Goal: Contribute content: Contribute content

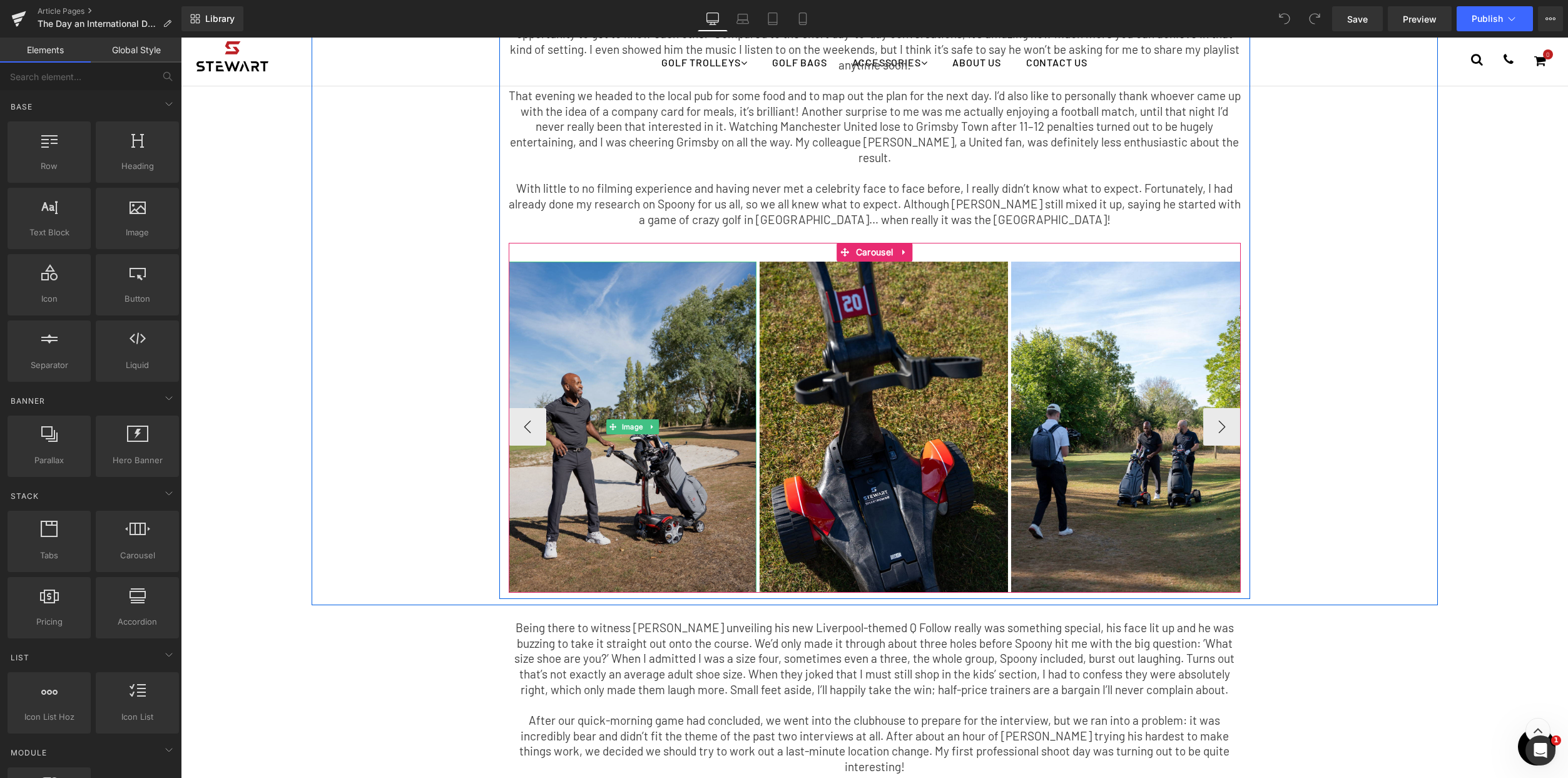
click at [668, 378] on img at bounding box center [633, 427] width 248 height 331
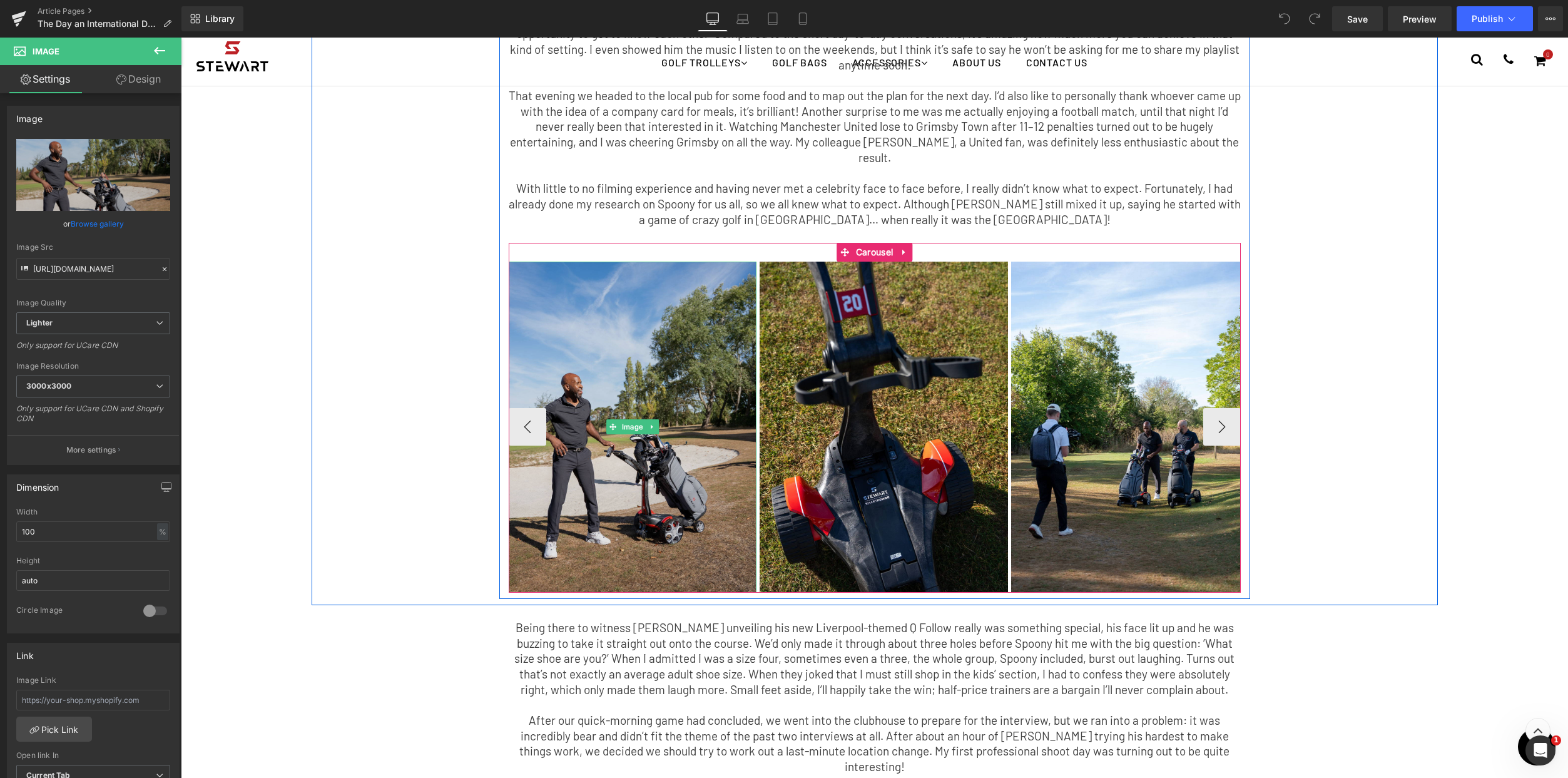
click at [634, 498] on img at bounding box center [633, 427] width 248 height 331
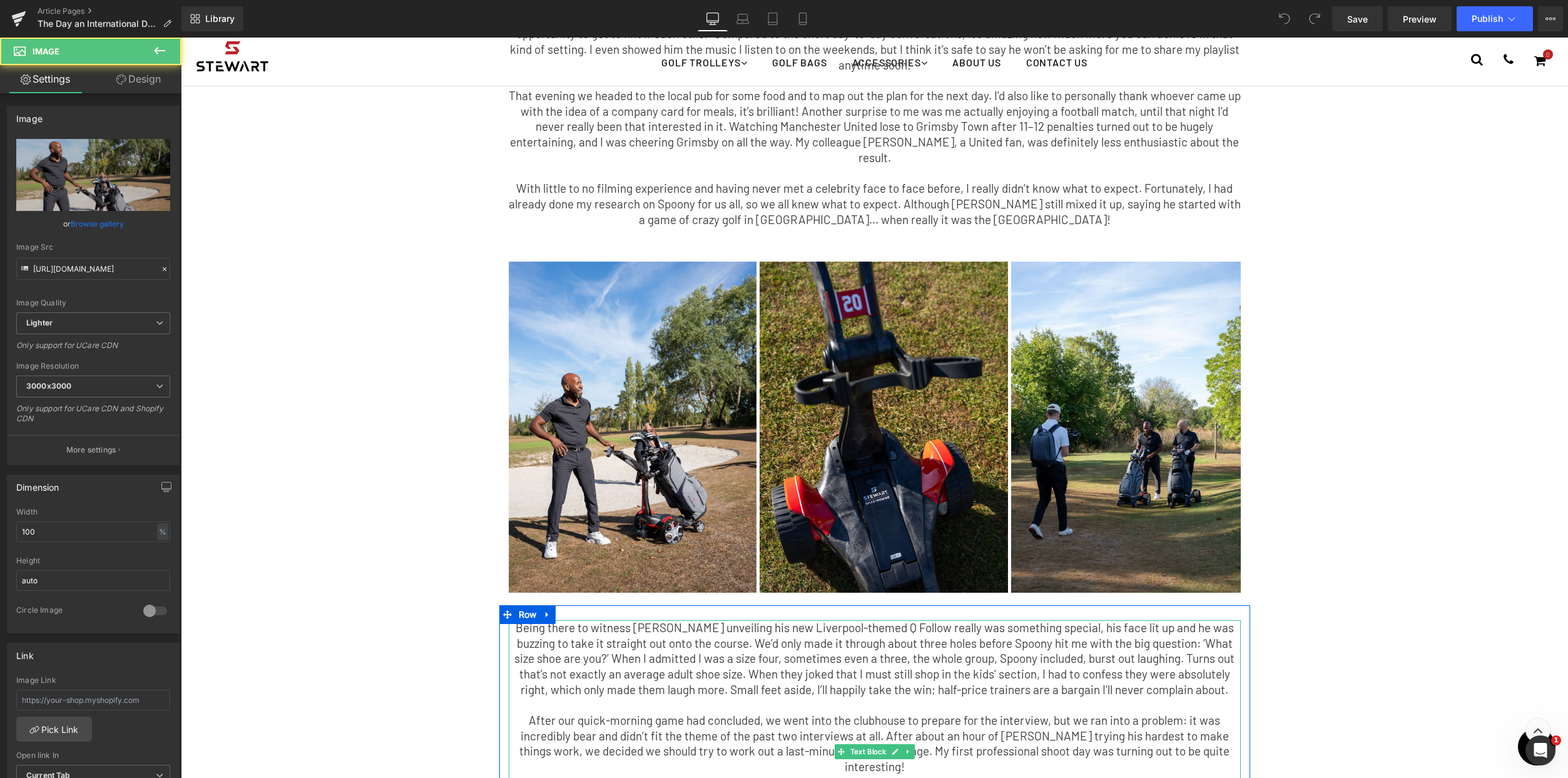
click at [650, 697] on p at bounding box center [875, 705] width 732 height 16
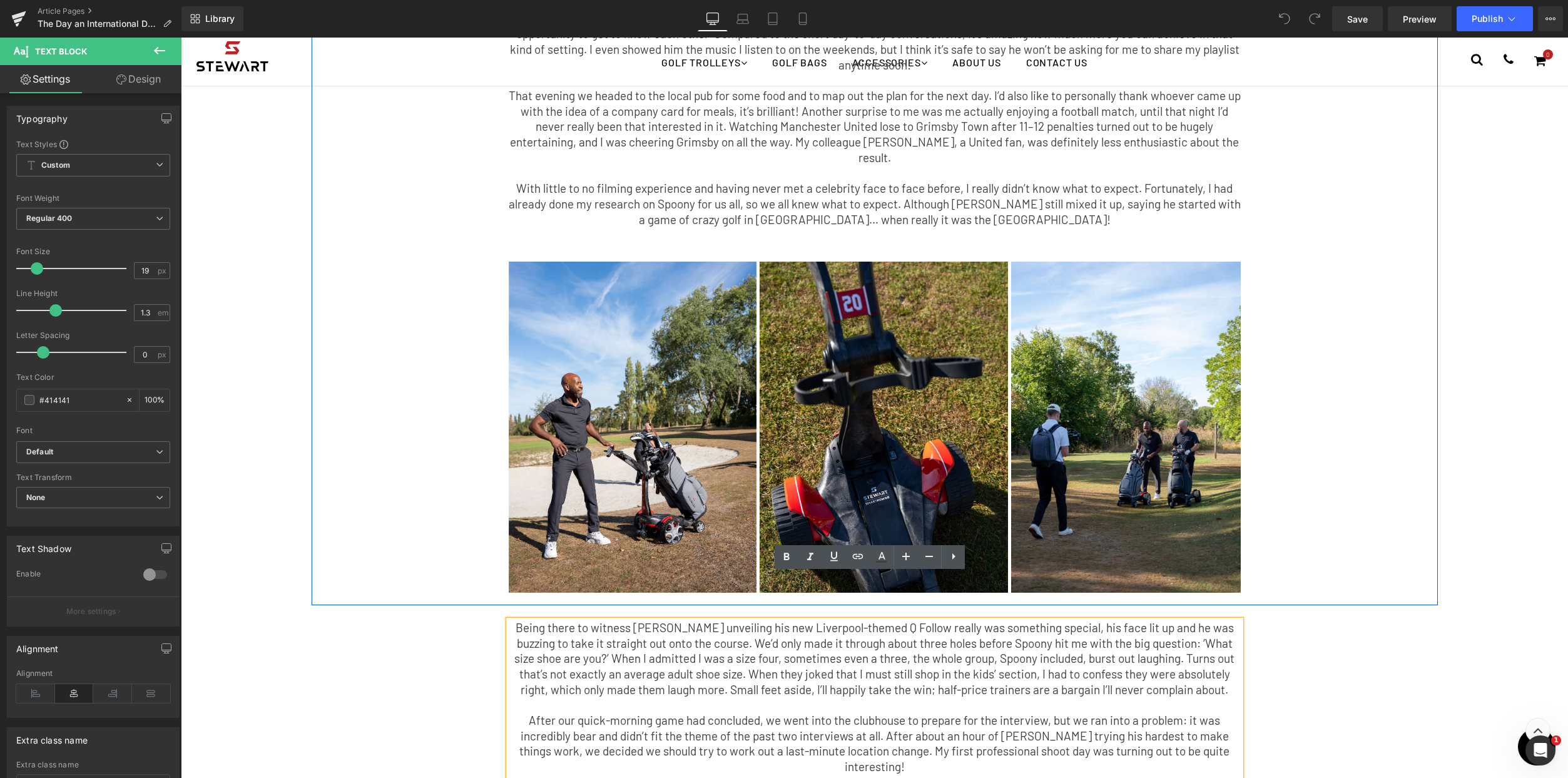
click at [1428, 484] on div "The Day an International DJ Took the Piss Out of My Tiny Shoes. Text Block Afte…" at bounding box center [874, 200] width 1127 height 797
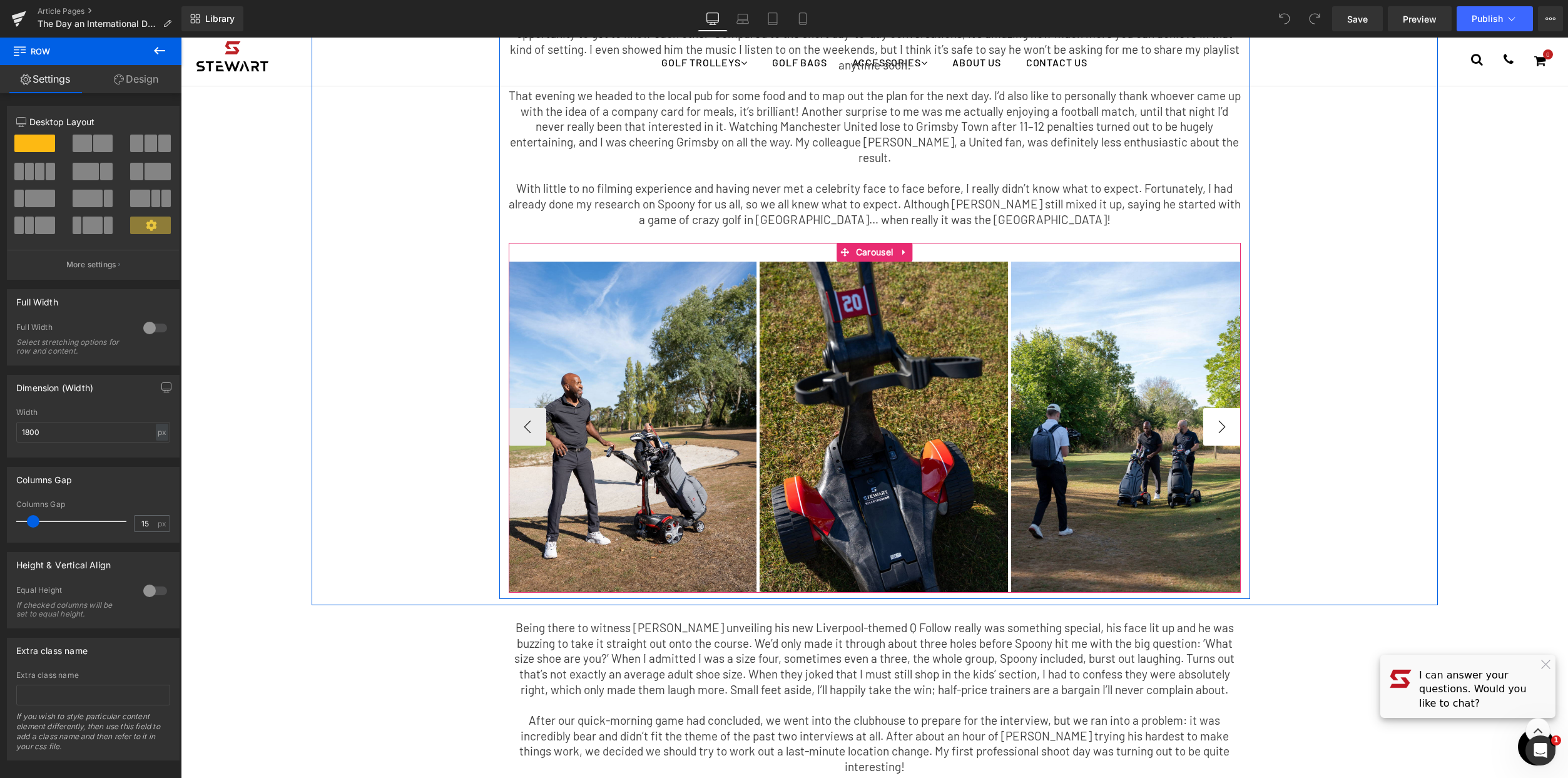
click at [1215, 408] on button "›" at bounding box center [1223, 427] width 38 height 38
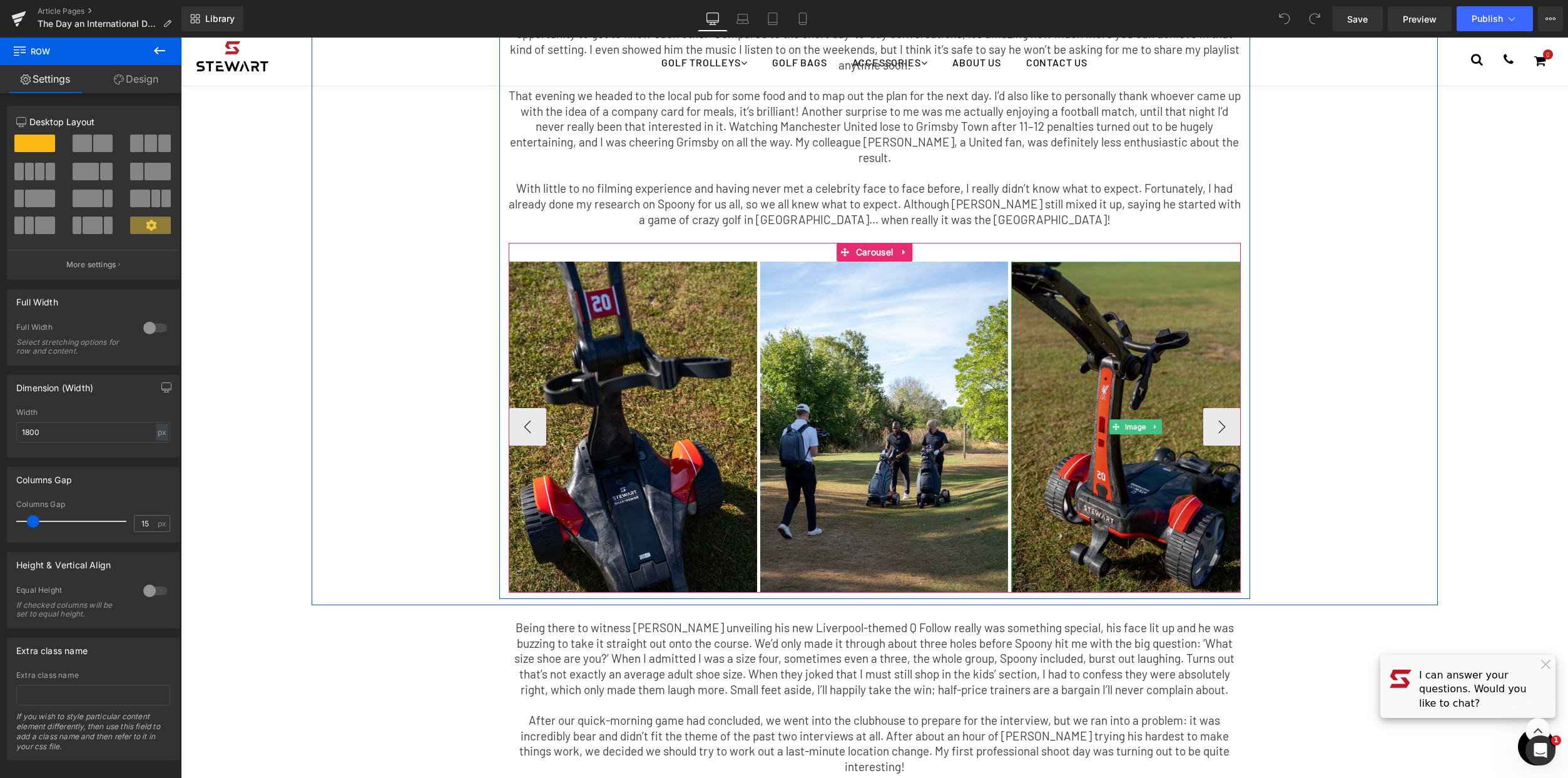
click at [1132, 444] on img at bounding box center [1136, 427] width 248 height 331
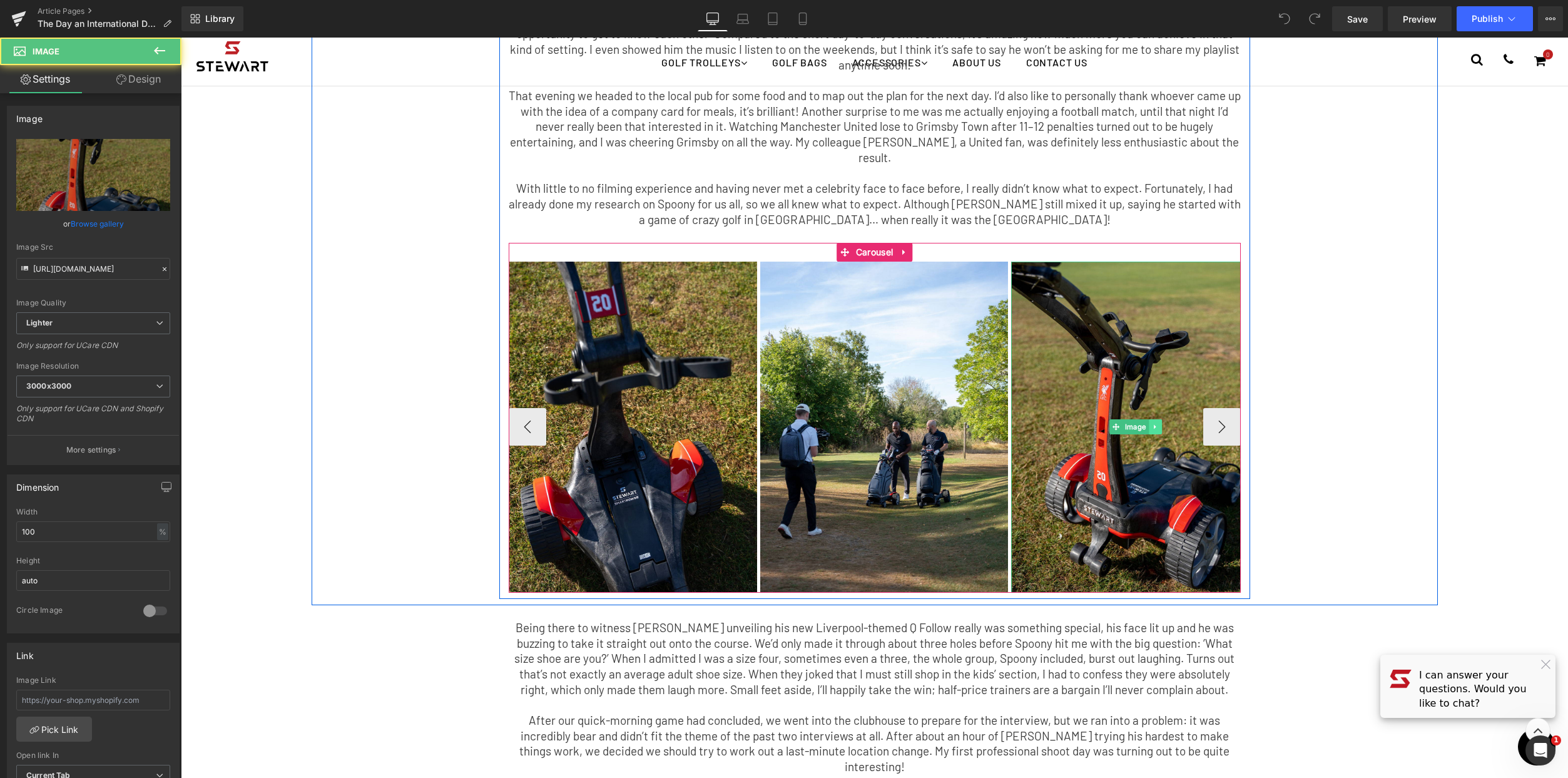
click at [1152, 423] on icon at bounding box center [1155, 427] width 7 height 8
click at [1159, 423] on icon at bounding box center [1161, 427] width 7 height 8
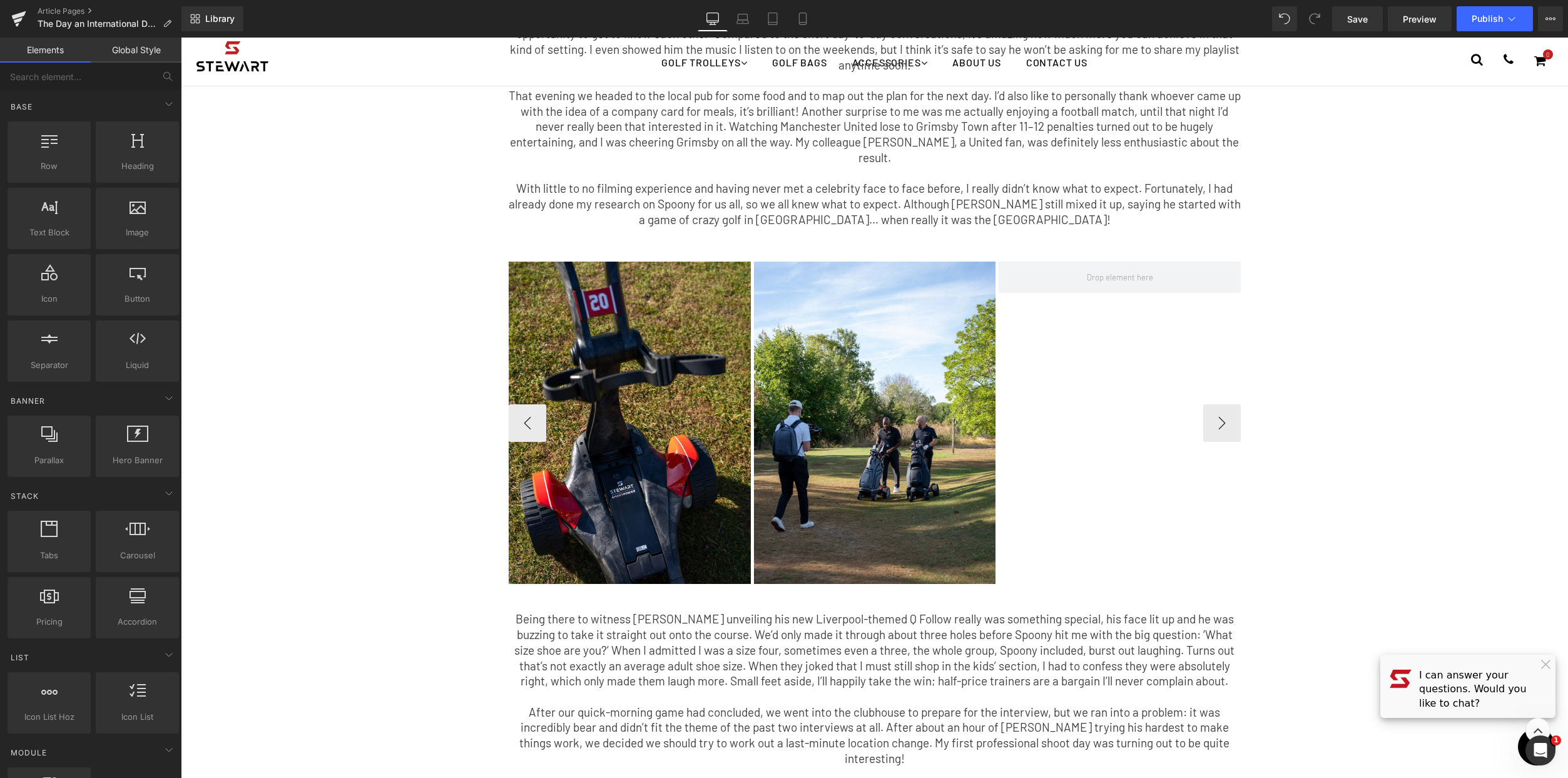
click at [1260, 643] on div "The Day an International DJ Took the Piss Out of My Tiny Shoes. Text Block Afte…" at bounding box center [874, 684] width 1387 height 1801
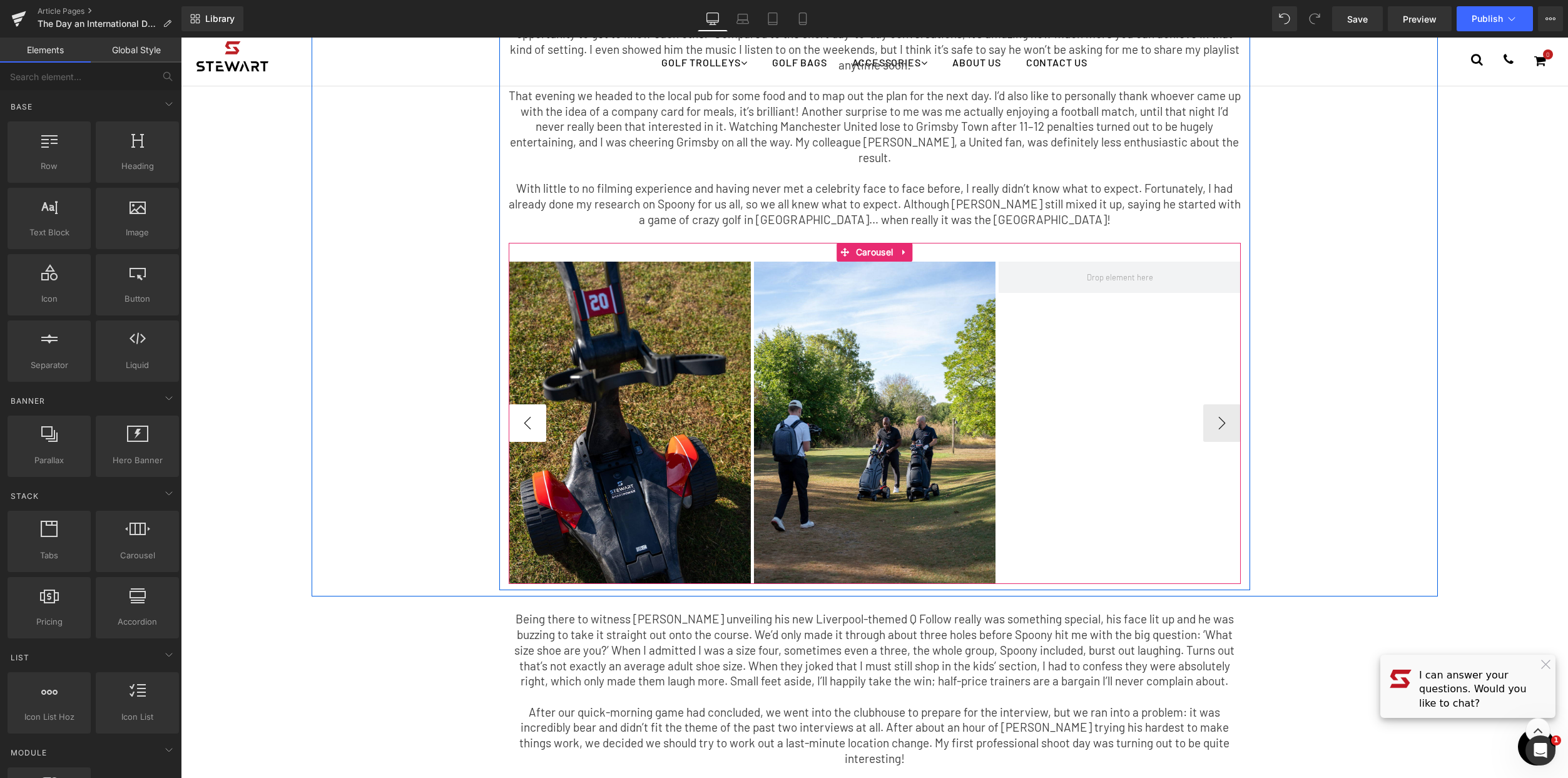
click at [519, 405] on button "‹" at bounding box center [528, 423] width 38 height 38
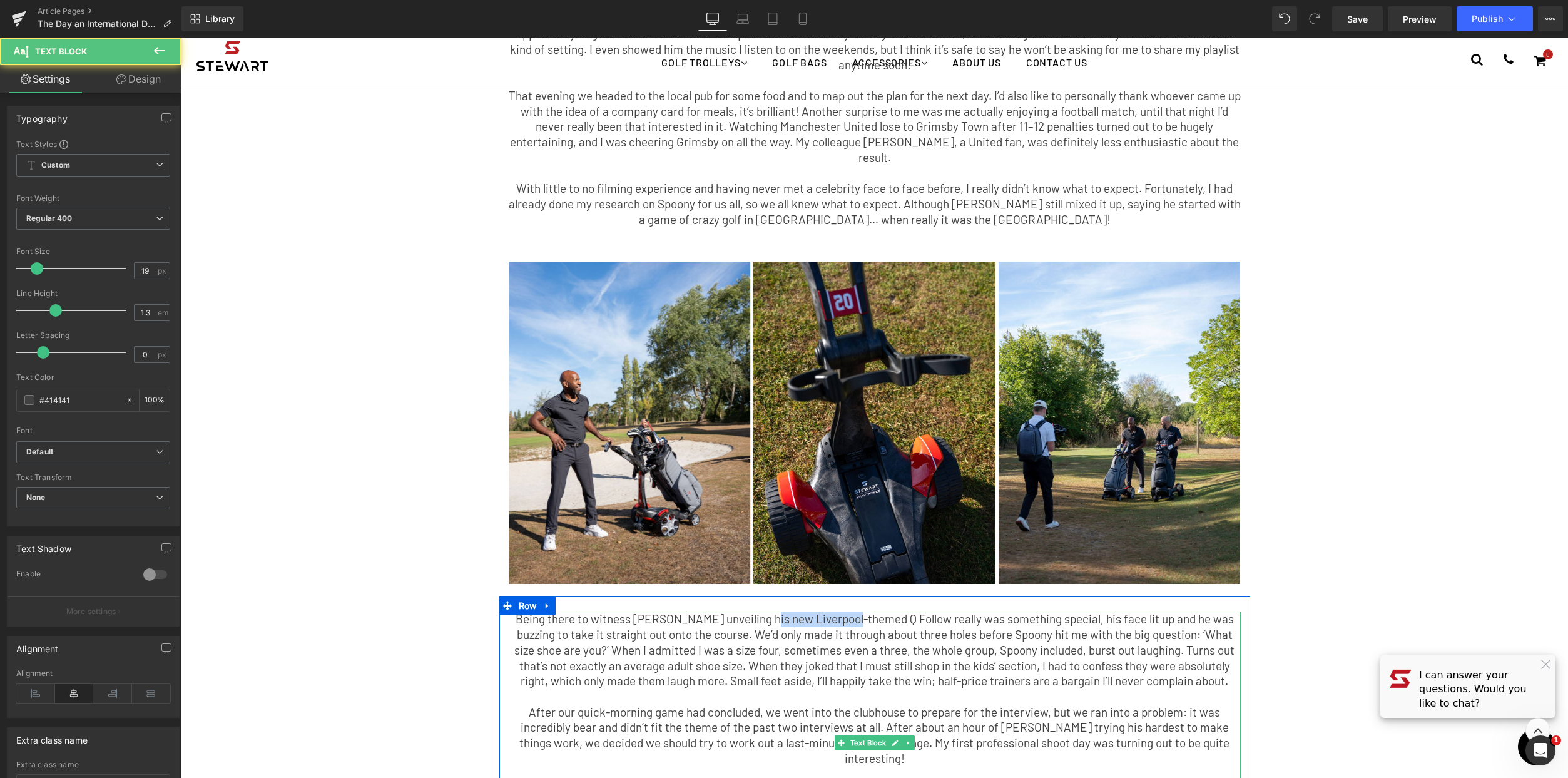
drag, startPoint x: 849, startPoint y: 572, endPoint x: 758, endPoint y: 578, distance: 91.2
click at [758, 611] on p "Being there to witness Spoony unveiling his new Liverpool-themed Q Follow reall…" at bounding box center [875, 650] width 732 height 77
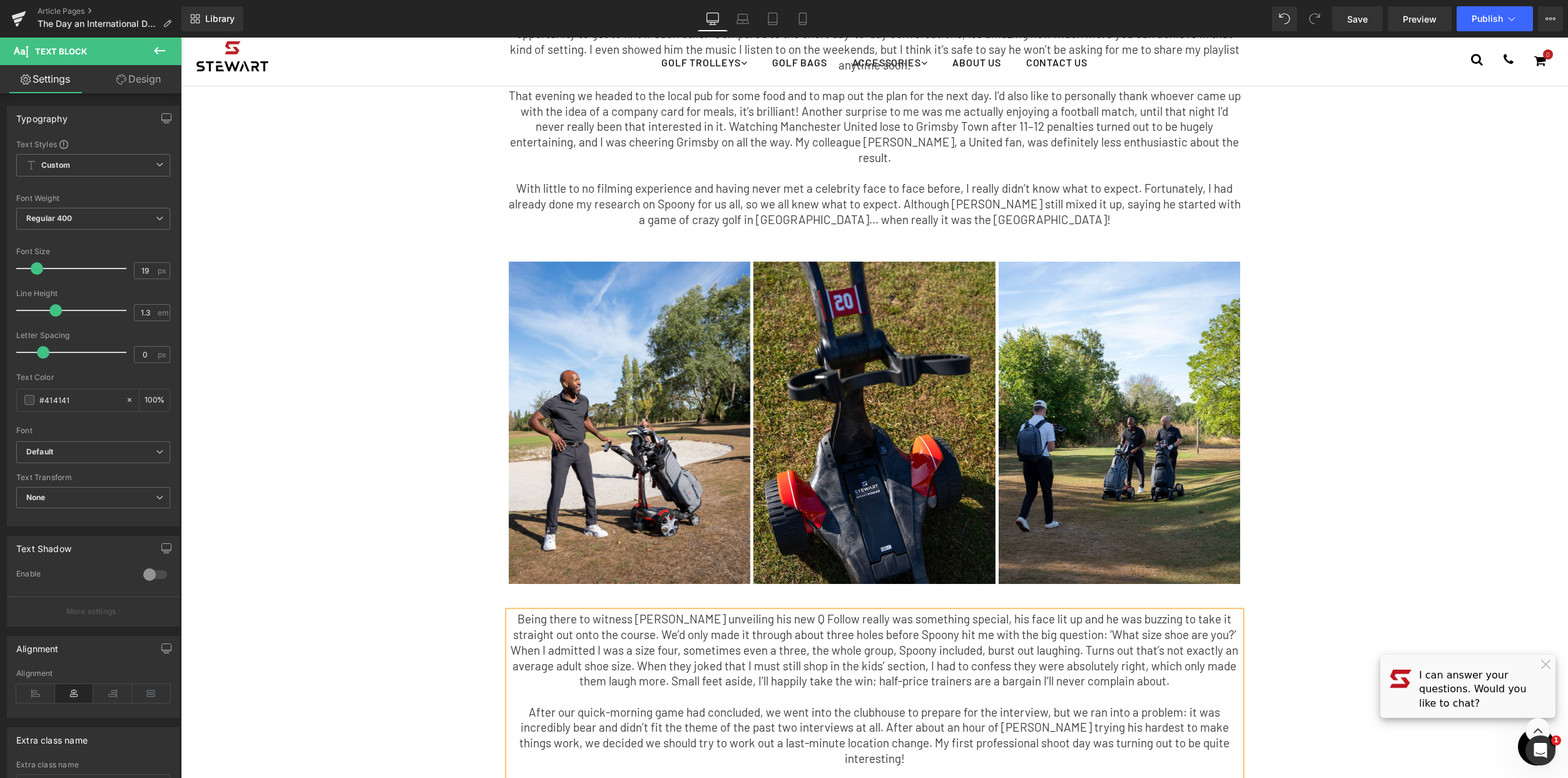
click at [1439, 603] on div "The Day an International DJ Took the Piss Out of My Tiny Shoes. Text Block Afte…" at bounding box center [874, 684] width 1387 height 1801
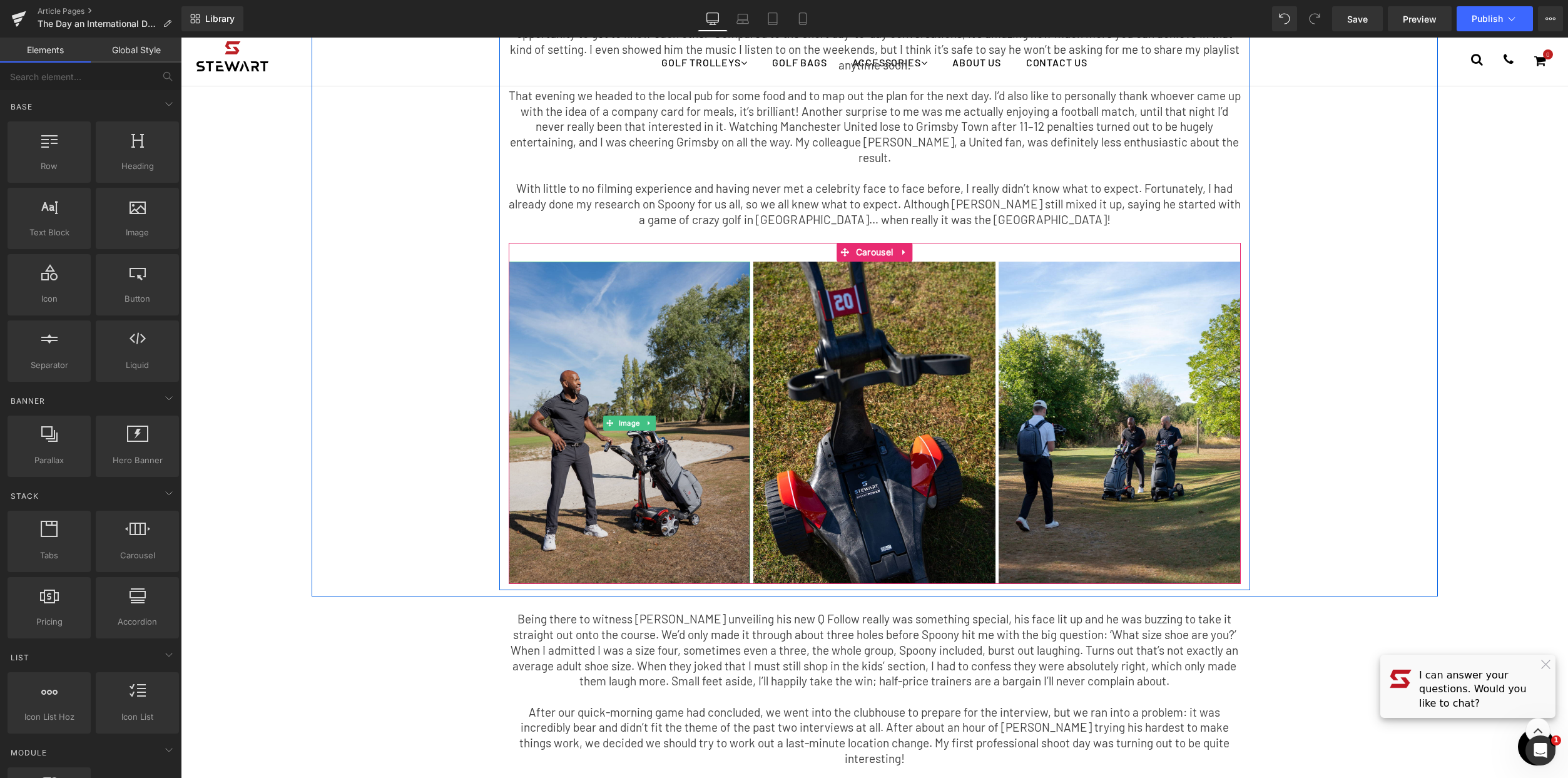
click at [642, 364] on img at bounding box center [630, 422] width 242 height 322
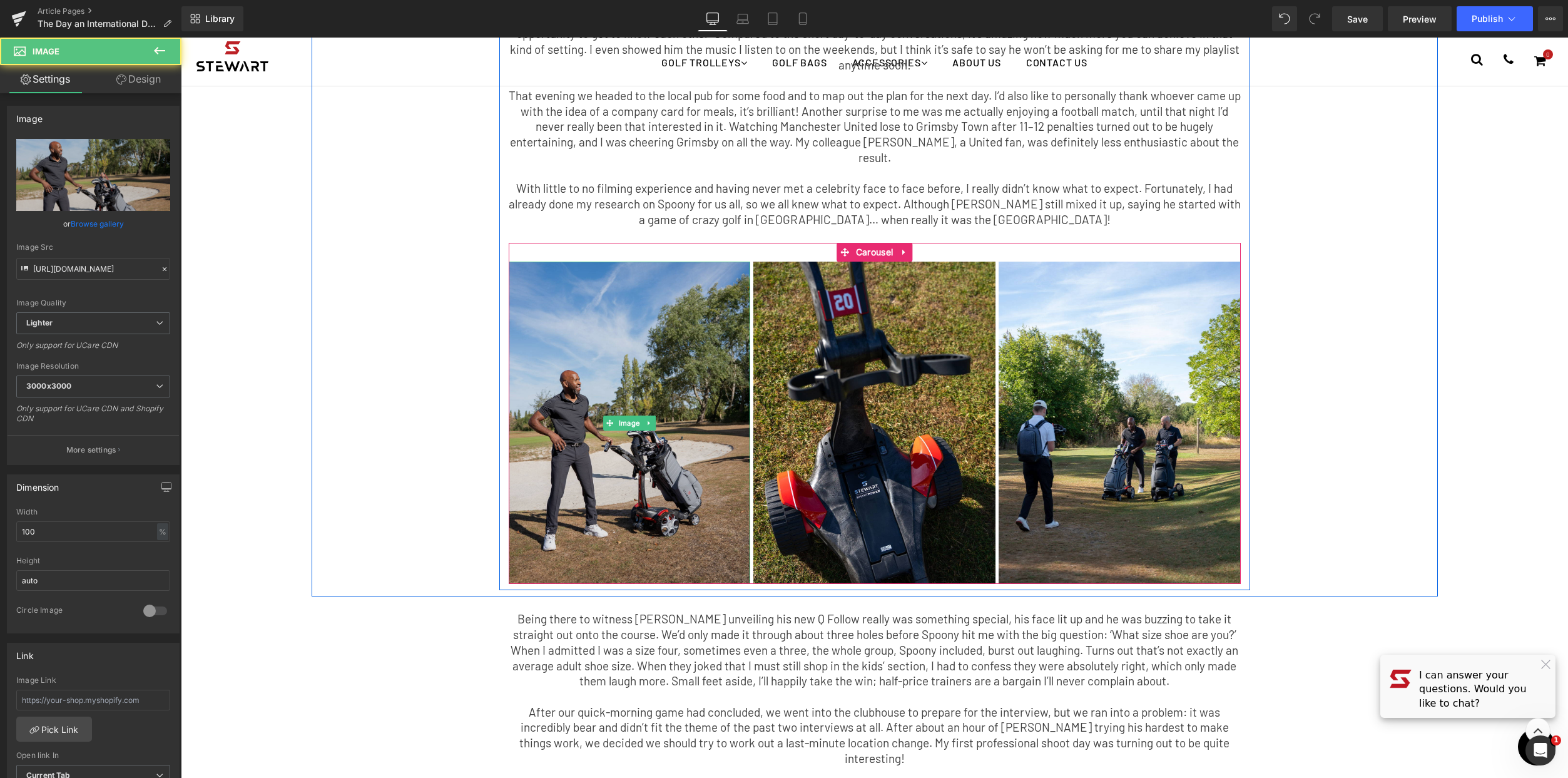
click at [574, 484] on img at bounding box center [630, 422] width 242 height 322
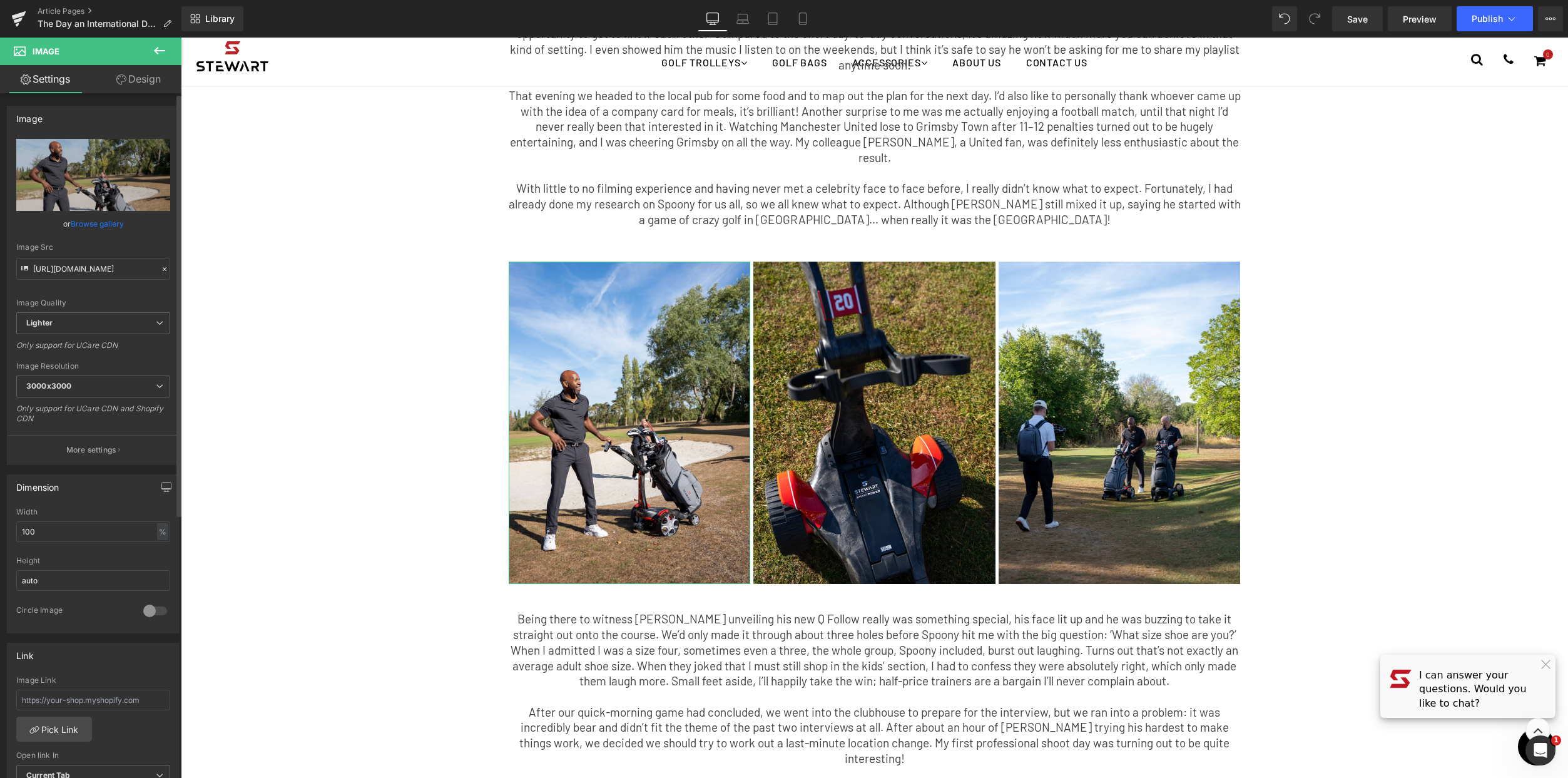
scroll to position [413, 0]
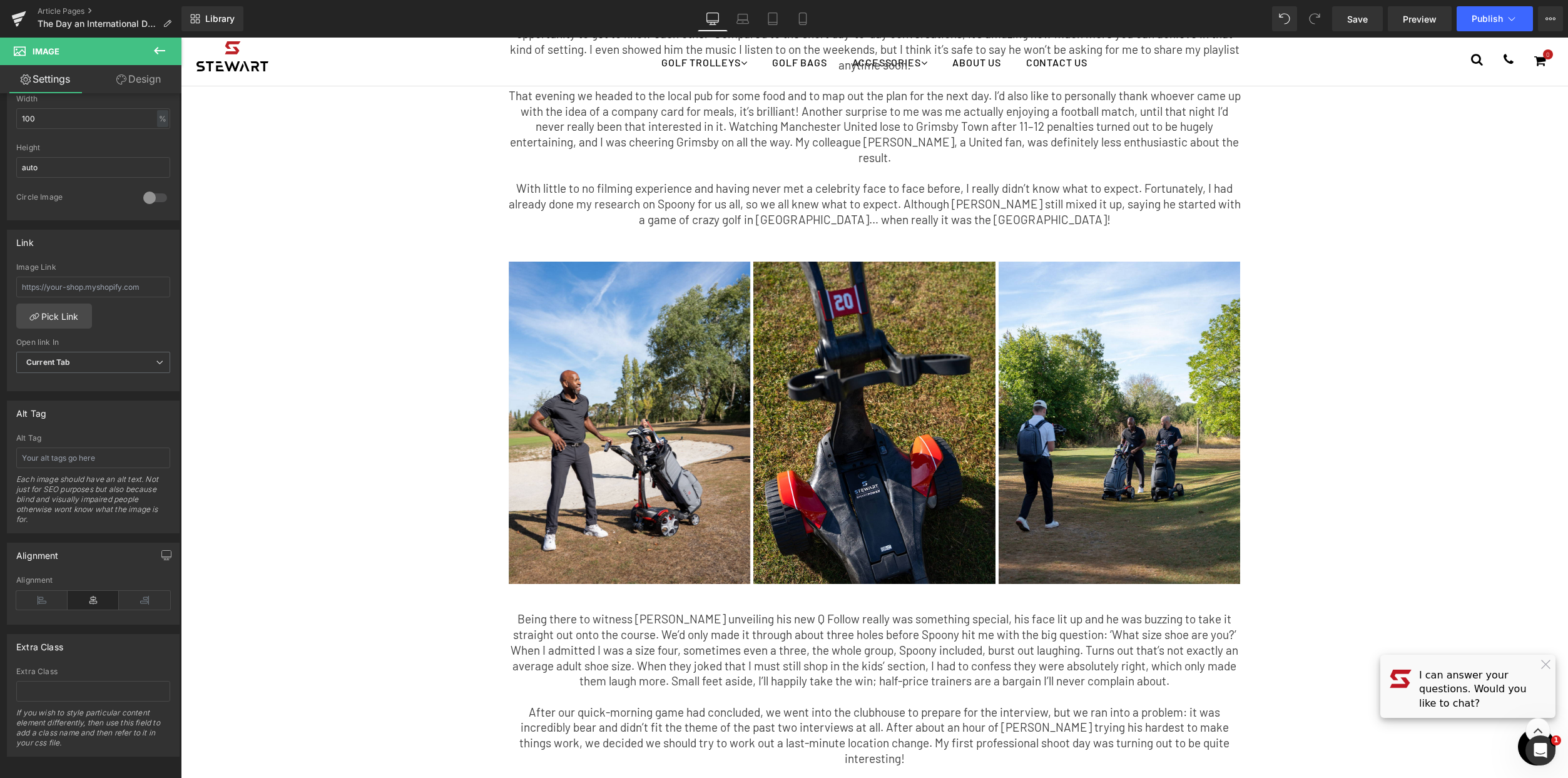
click at [1348, 388] on div "The Day an International DJ Took the Piss Out of My Tiny Shoes. Text Block Afte…" at bounding box center [874, 196] width 1127 height 787
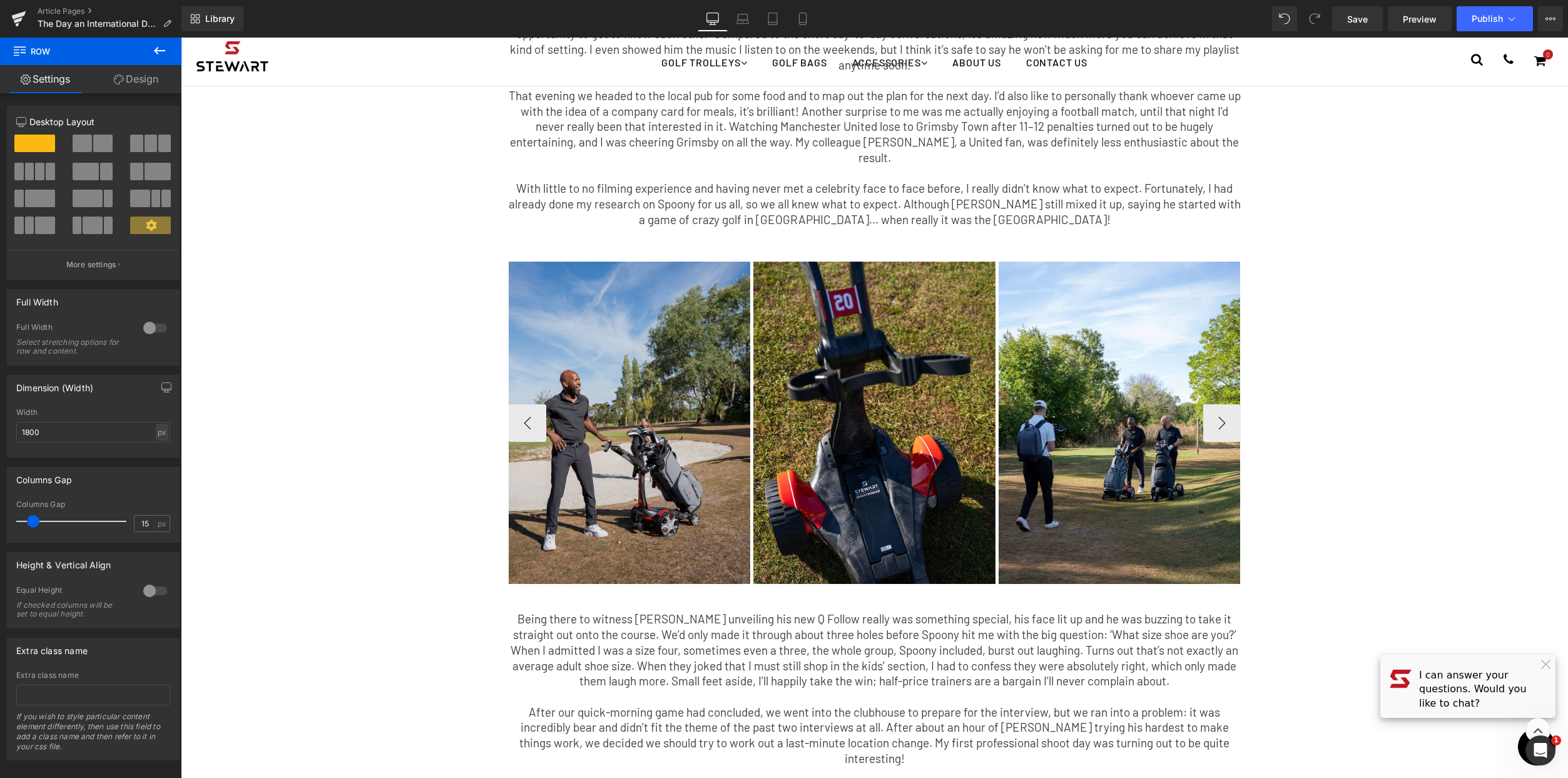
click at [619, 366] on img at bounding box center [630, 422] width 242 height 322
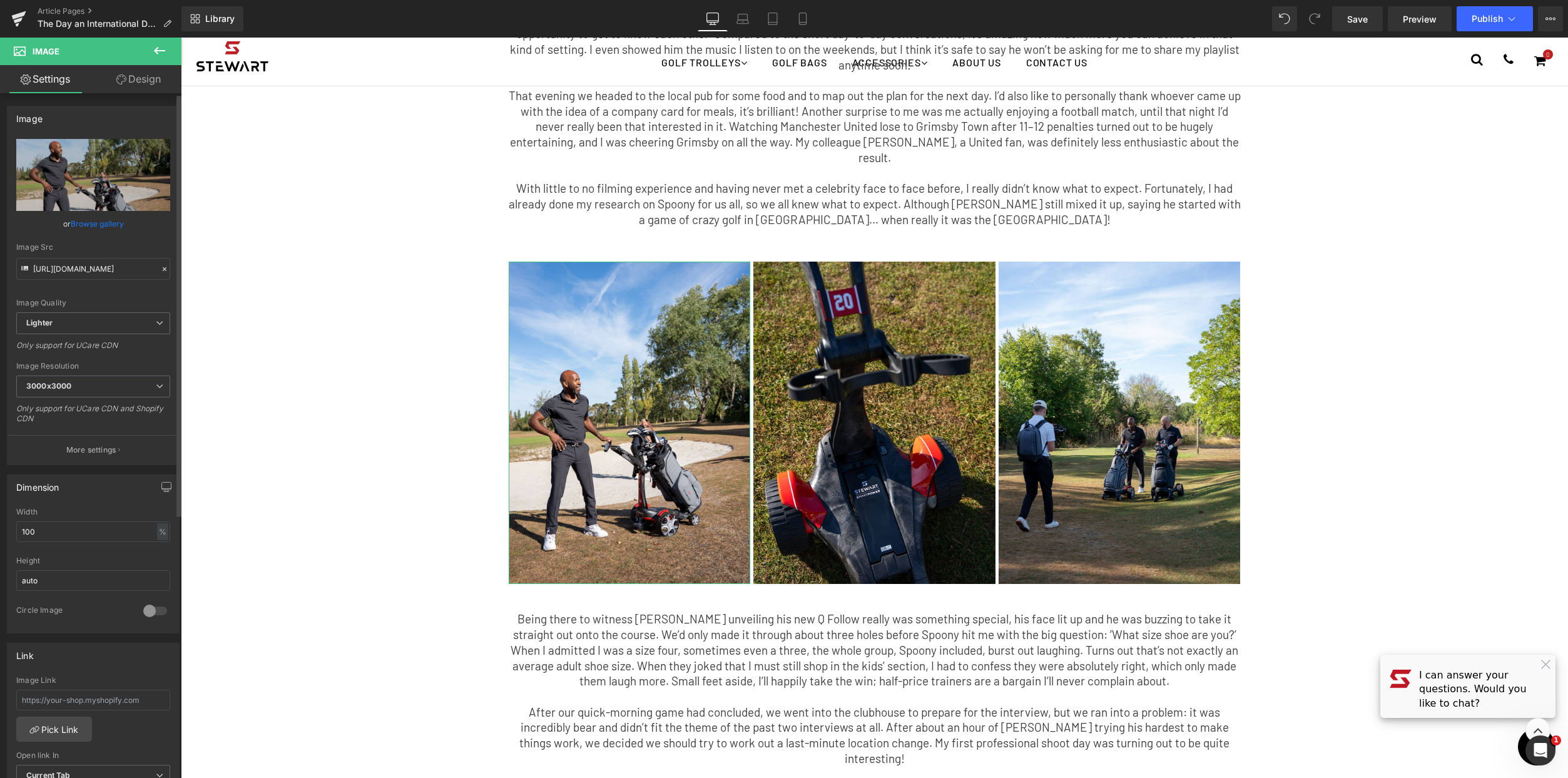
click at [104, 223] on link "Browse gallery" at bounding box center [97, 223] width 54 height 22
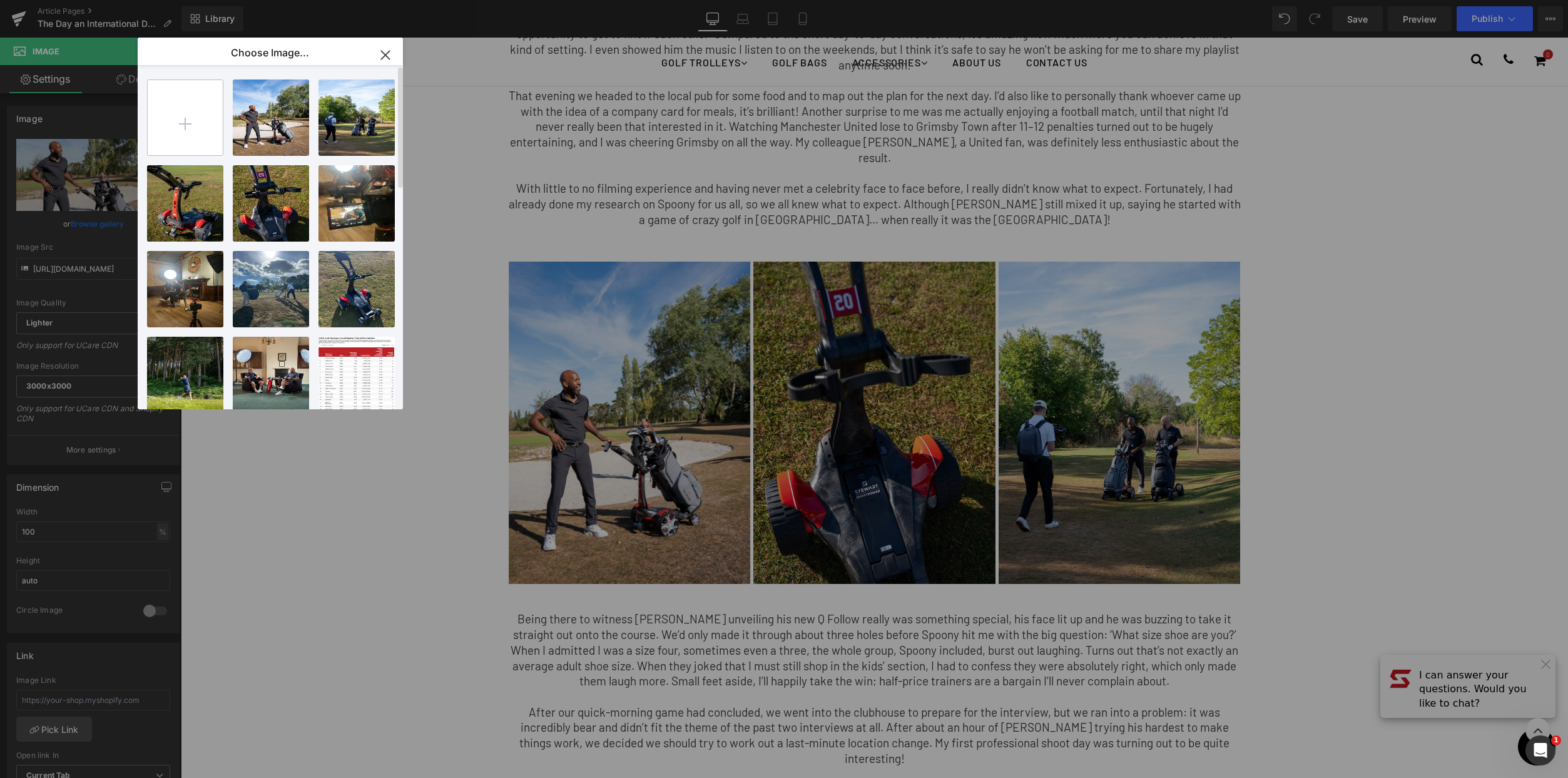
click at [185, 129] on input "file" at bounding box center [185, 118] width 75 height 75
type input "C:\fakepath\lol.jpg"
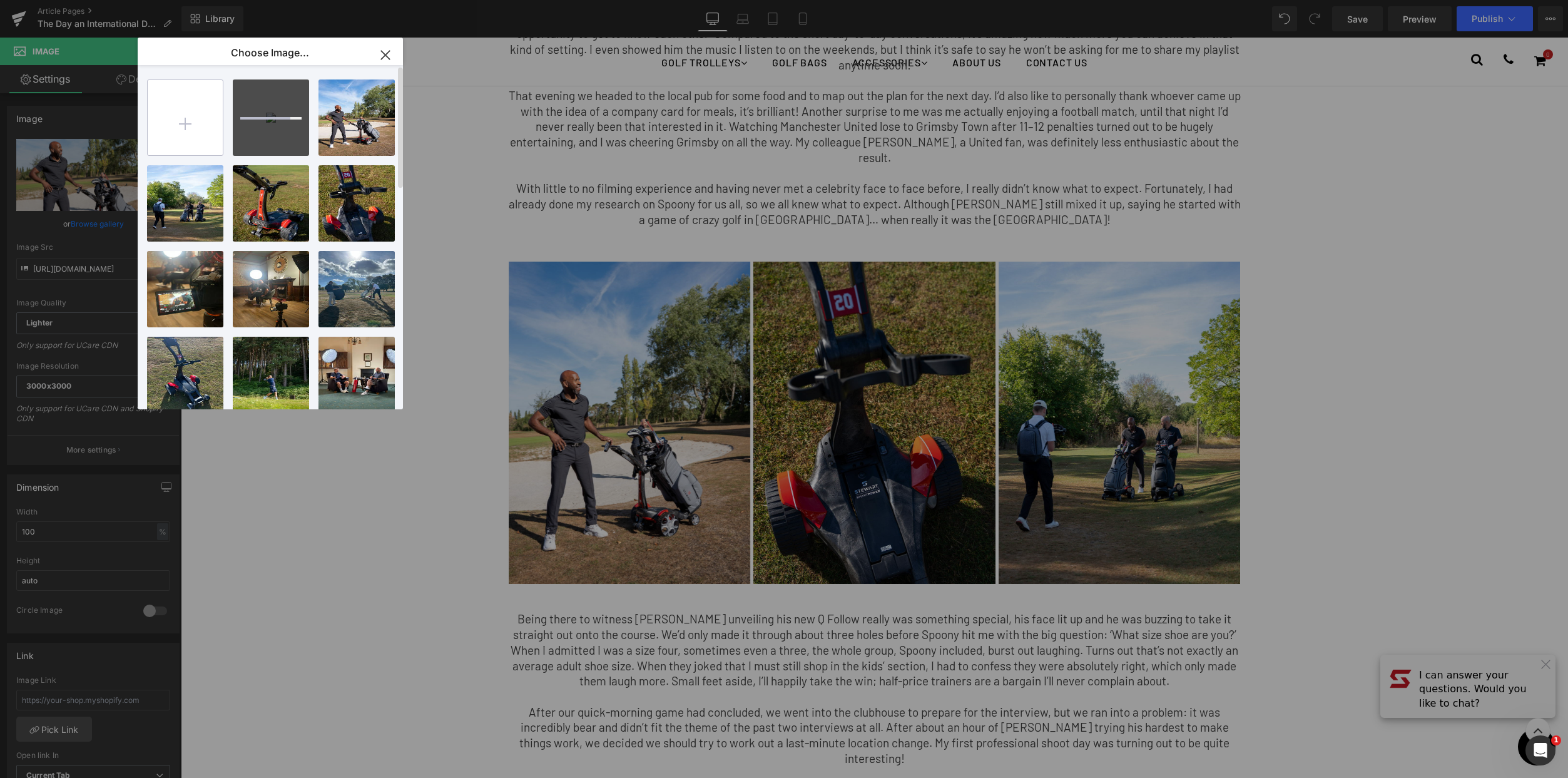
click at [184, 107] on input "file" at bounding box center [185, 118] width 75 height 75
type input "C:\fakepath\lollll.jpg"
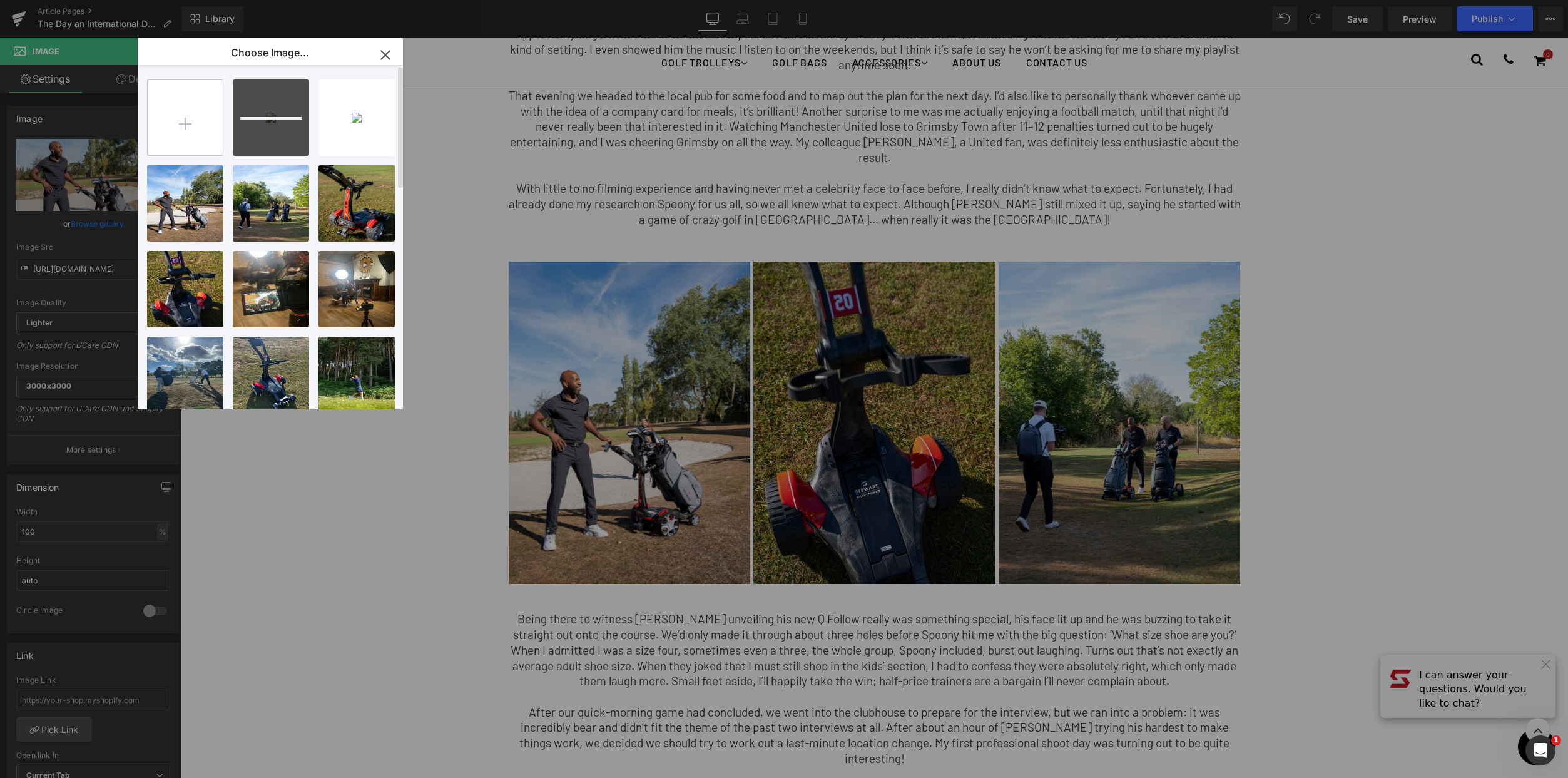
click at [166, 102] on input "file" at bounding box center [185, 118] width 75 height 75
type input "C:\fakepath\ksiwjxiodwn.jpg"
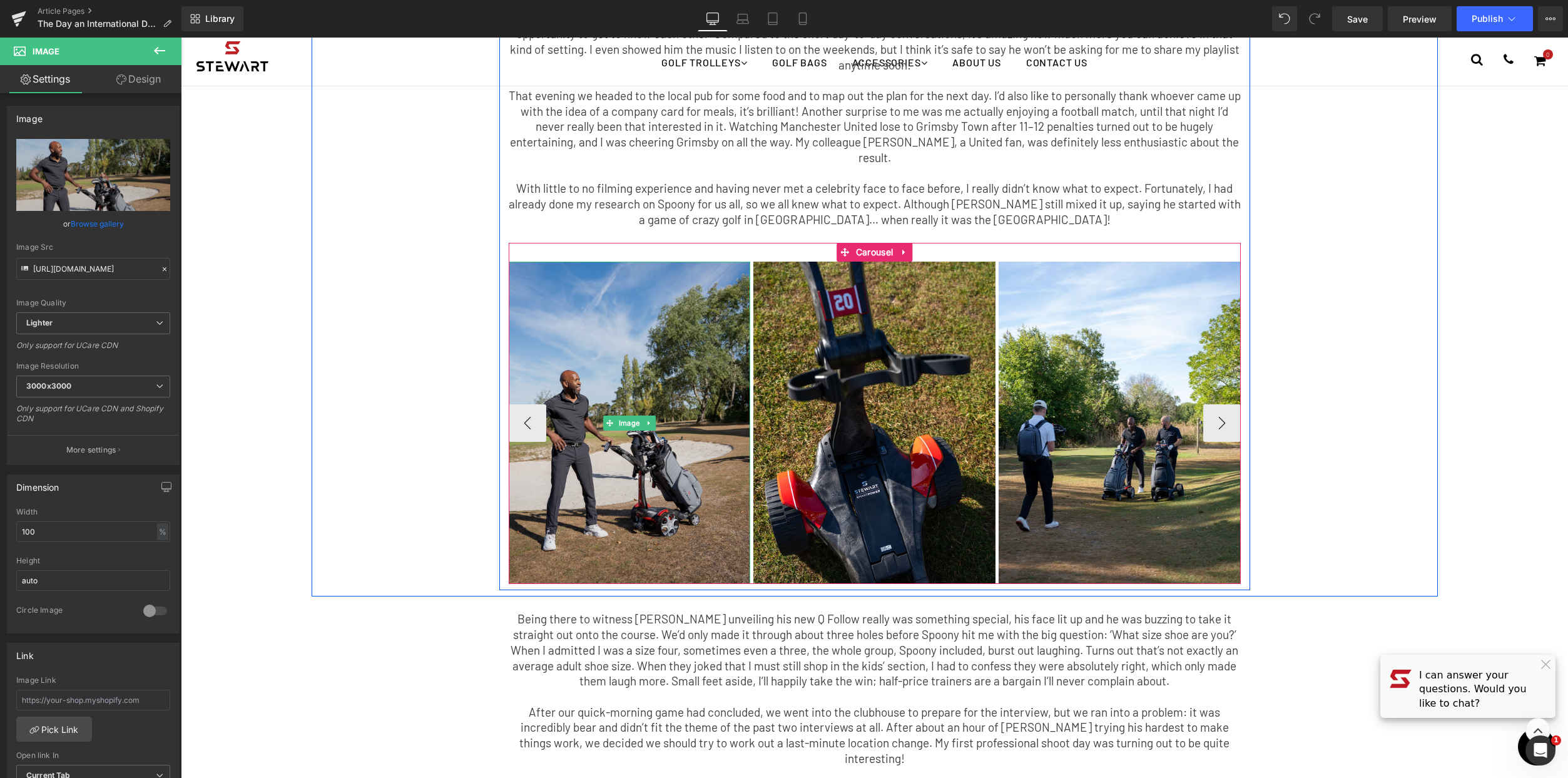
click at [622, 395] on img at bounding box center [630, 422] width 242 height 322
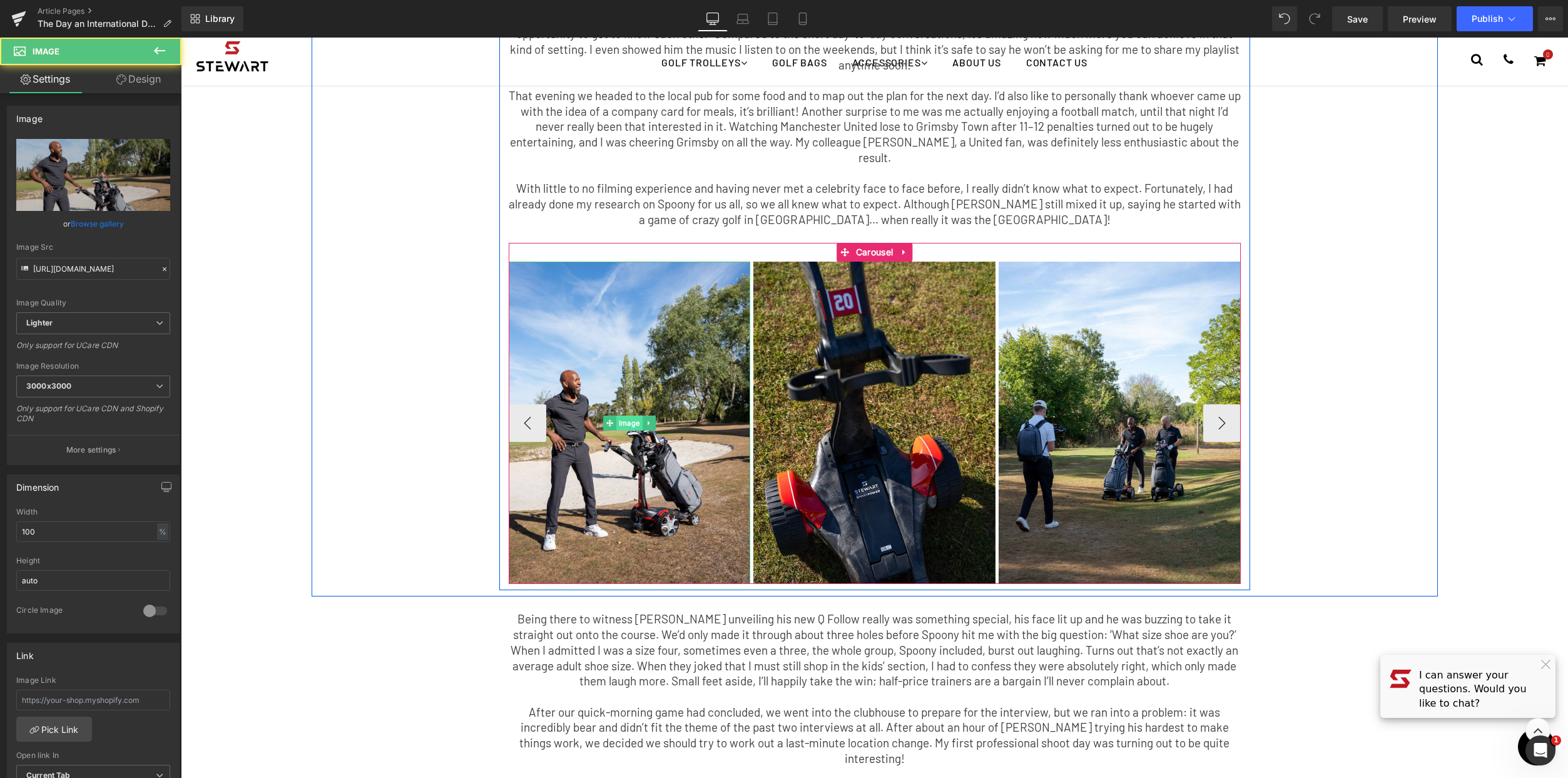
click at [623, 416] on span "Image" at bounding box center [630, 423] width 26 height 15
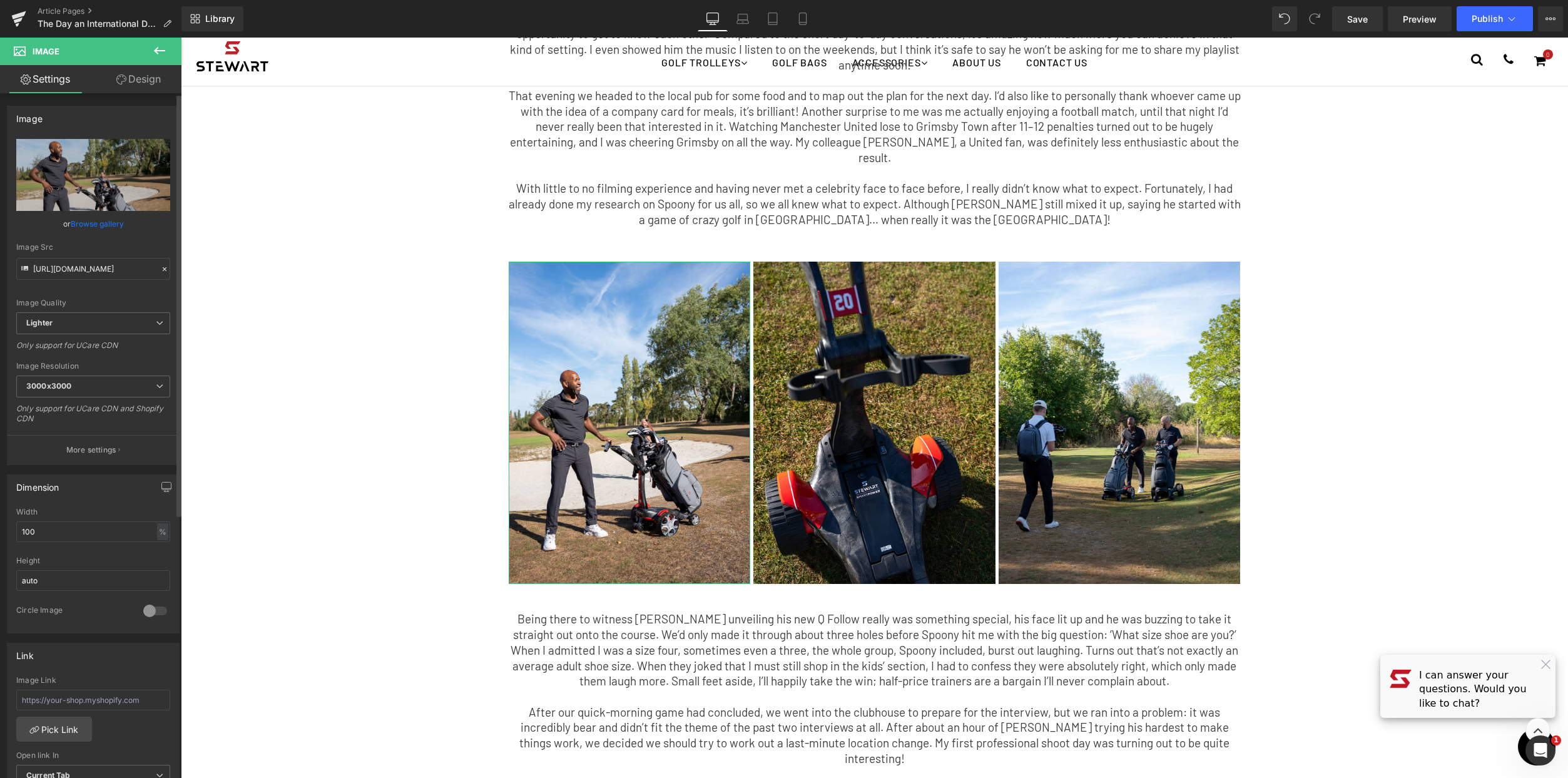
click at [90, 211] on div "Image Quality Lighter Lightest Lighter Lighter Lightest Only support for UCare …" at bounding box center [93, 226] width 154 height 173
click at [102, 220] on link "Browse gallery" at bounding box center [97, 223] width 54 height 22
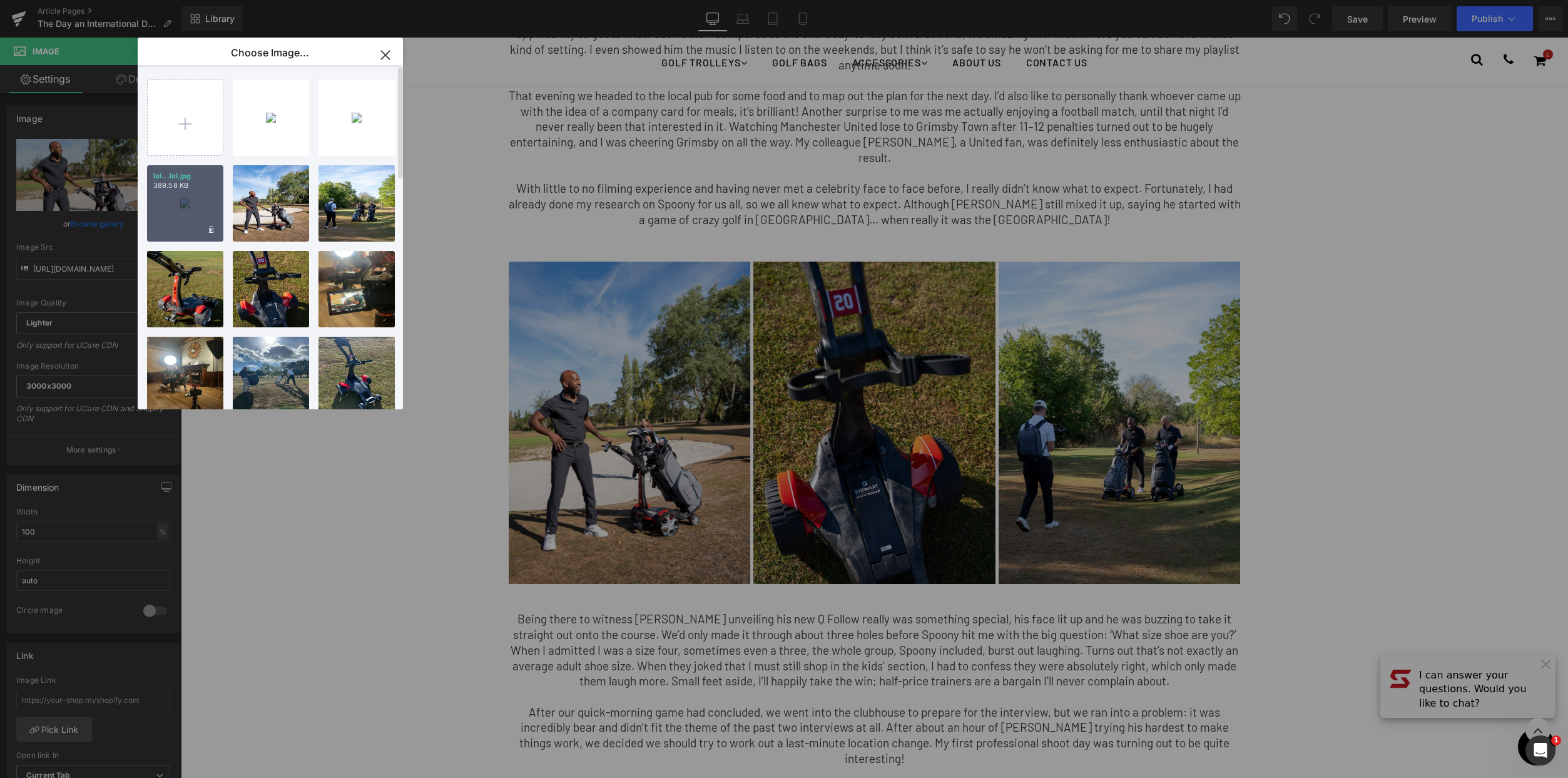
click at [200, 193] on div "lol...lol.jpg 389.58 KB" at bounding box center [184, 203] width 76 height 76
type input "https://ucarecdn.com/91e6f4f0-8f6f-4f4e-abcd-3c450371bf75/-/format/auto/-/previ…"
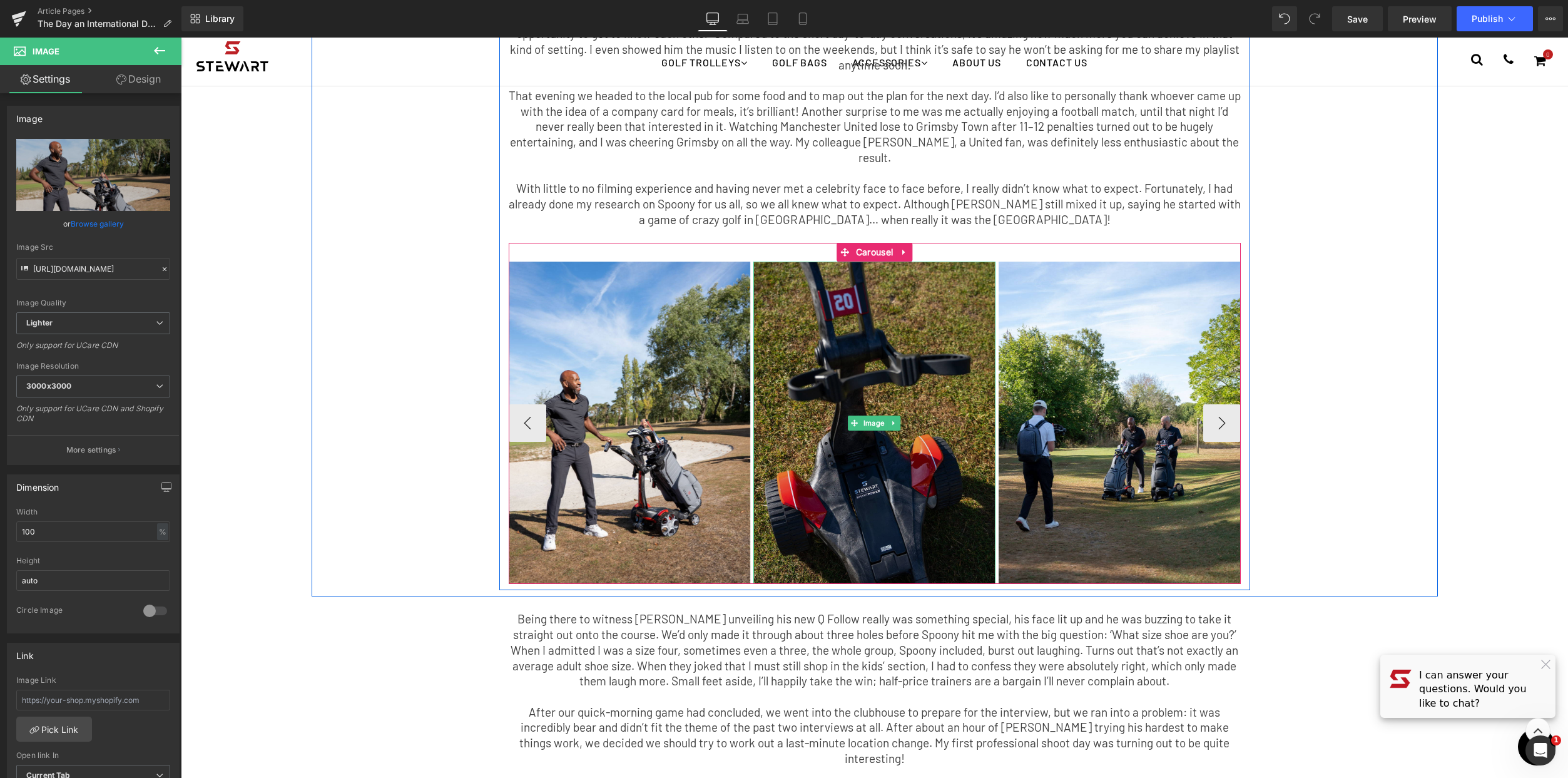
click at [897, 496] on img at bounding box center [874, 422] width 242 height 322
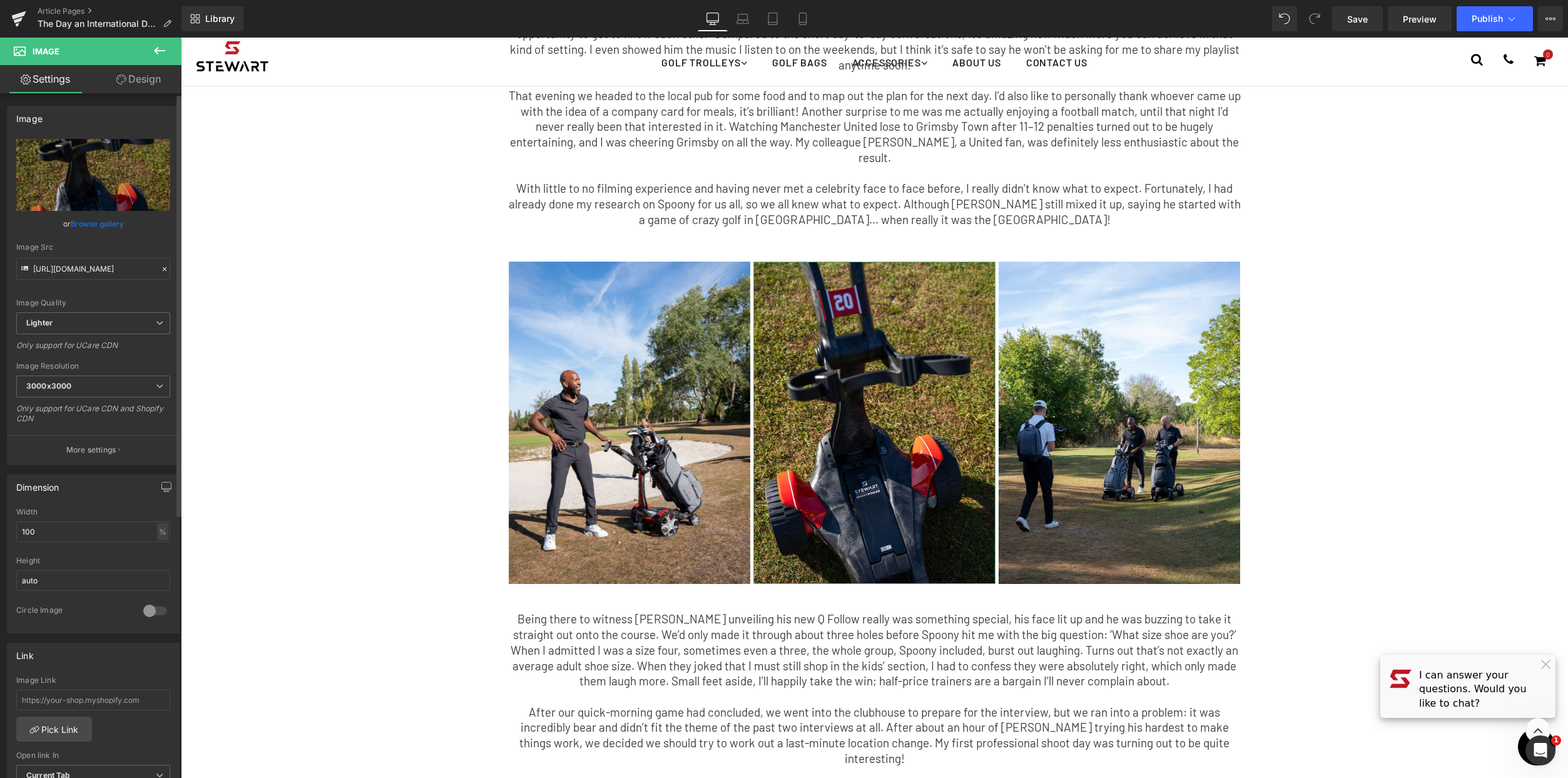
click at [105, 228] on link "Browse gallery" at bounding box center [97, 223] width 54 height 22
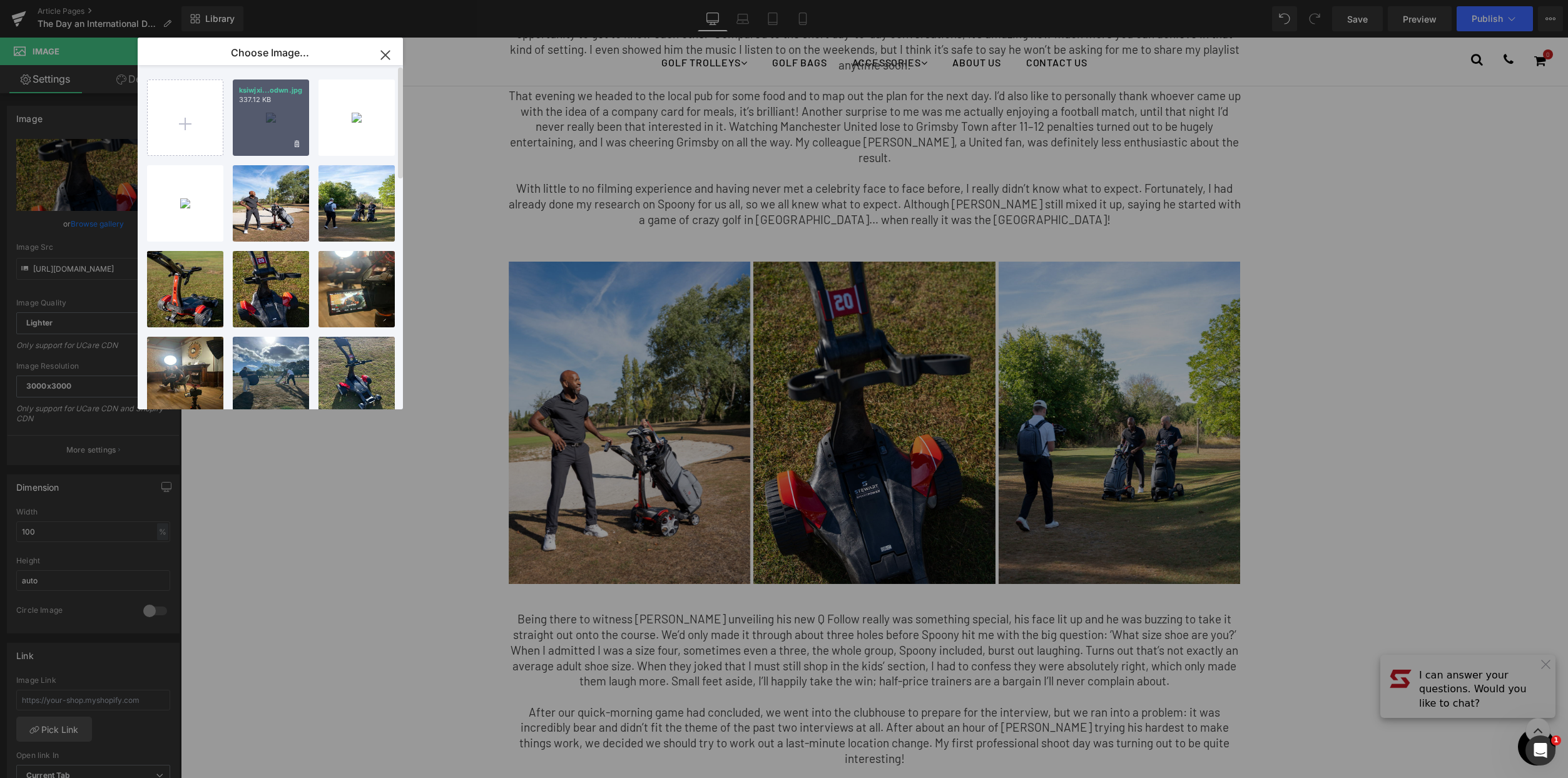
drag, startPoint x: 285, startPoint y: 117, endPoint x: 104, endPoint y: 79, distance: 184.9
click at [285, 117] on div "ksiwjxi...odwn.jpg 337.12 KB" at bounding box center [270, 117] width 76 height 76
type input "https://ucarecdn.com/4a8ef3b2-9084-4bcc-b954-57cf6f8def97/-/format/auto/-/previ…"
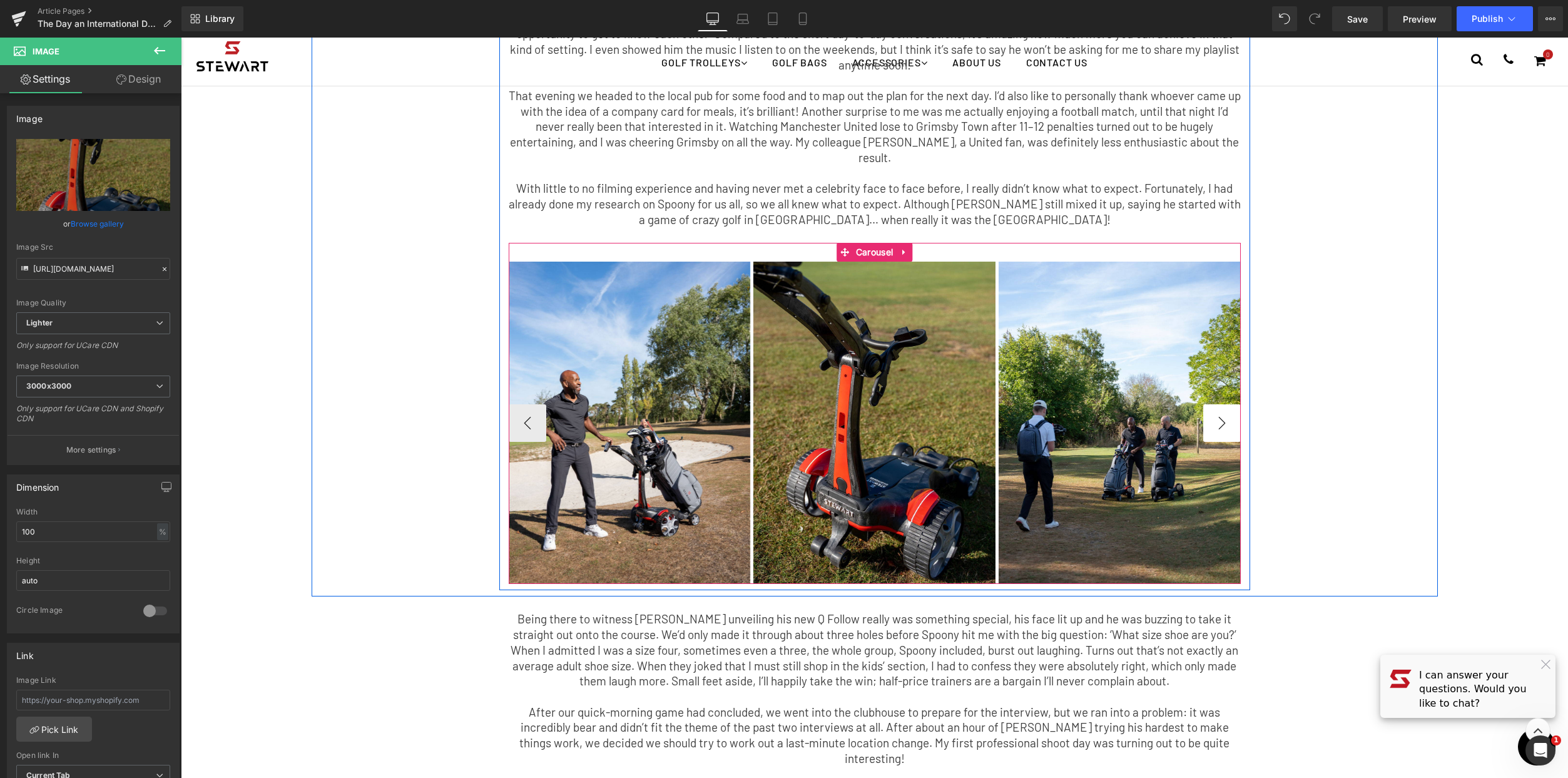
click at [1228, 405] on button "›" at bounding box center [1223, 423] width 38 height 38
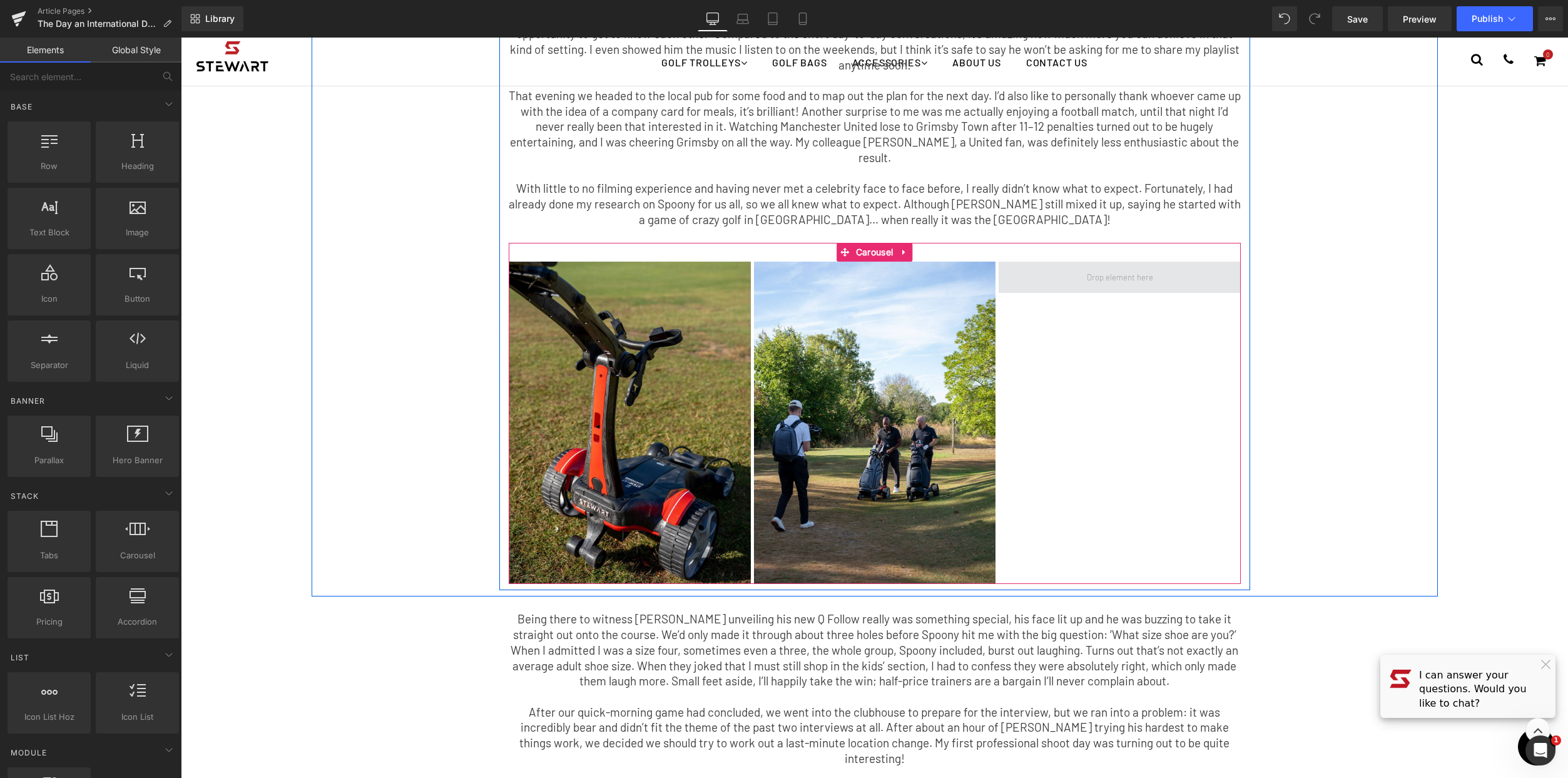
click at [1141, 269] on span at bounding box center [1120, 277] width 75 height 16
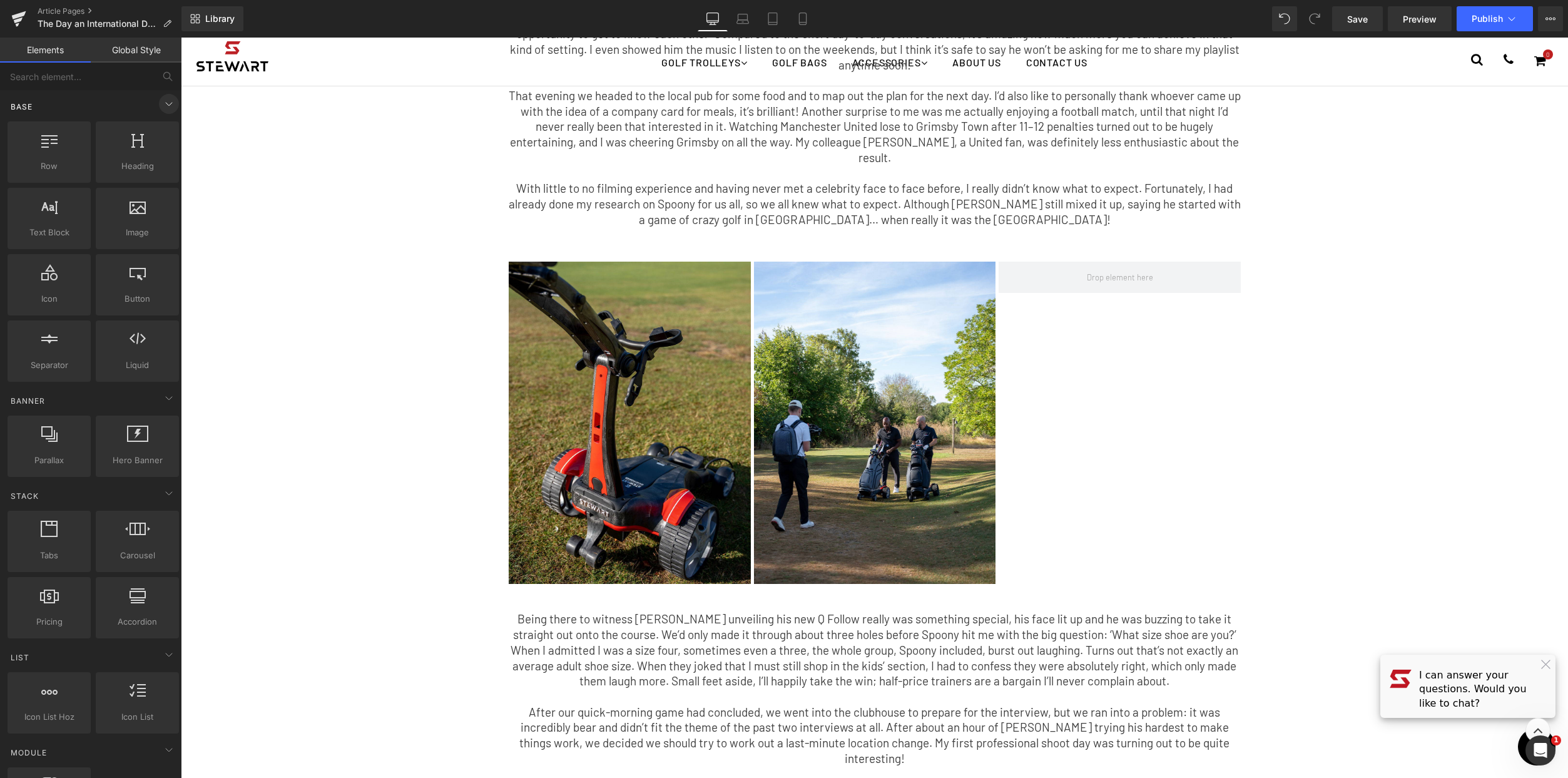
click at [168, 97] on icon at bounding box center [169, 103] width 15 height 15
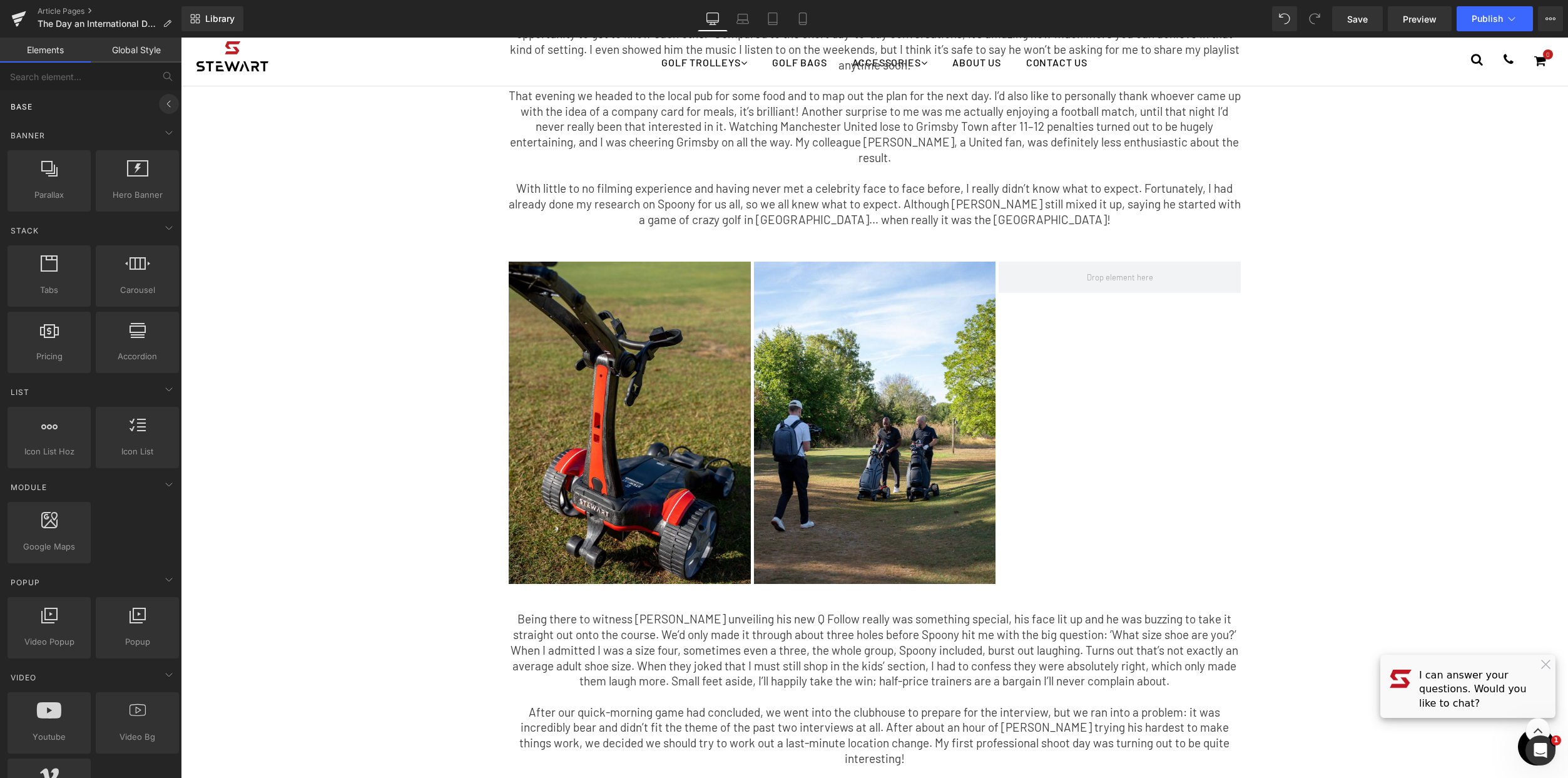
click at [167, 98] on icon at bounding box center [169, 103] width 15 height 15
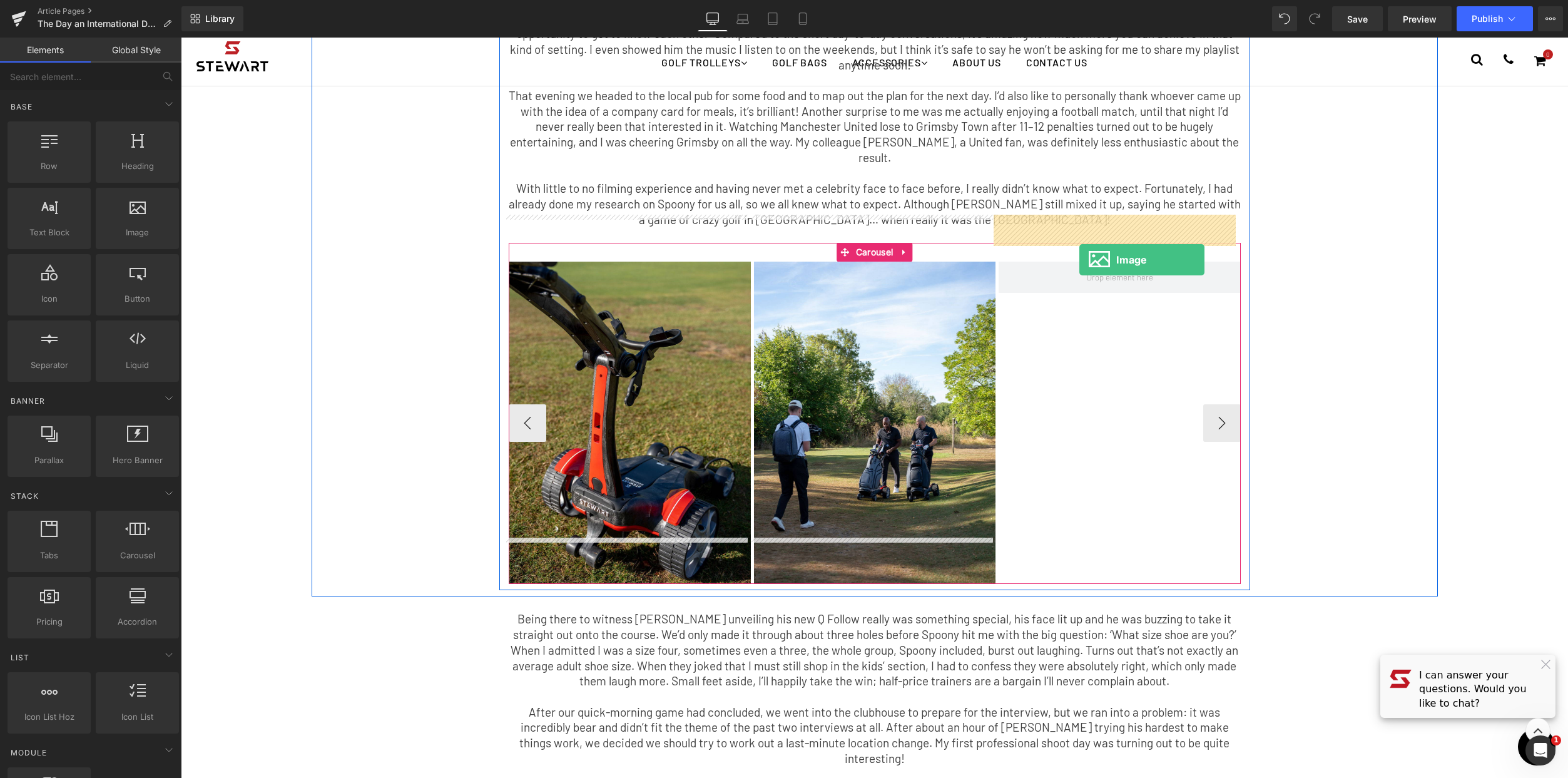
drag, startPoint x: 310, startPoint y: 251, endPoint x: 1080, endPoint y: 260, distance: 770.1
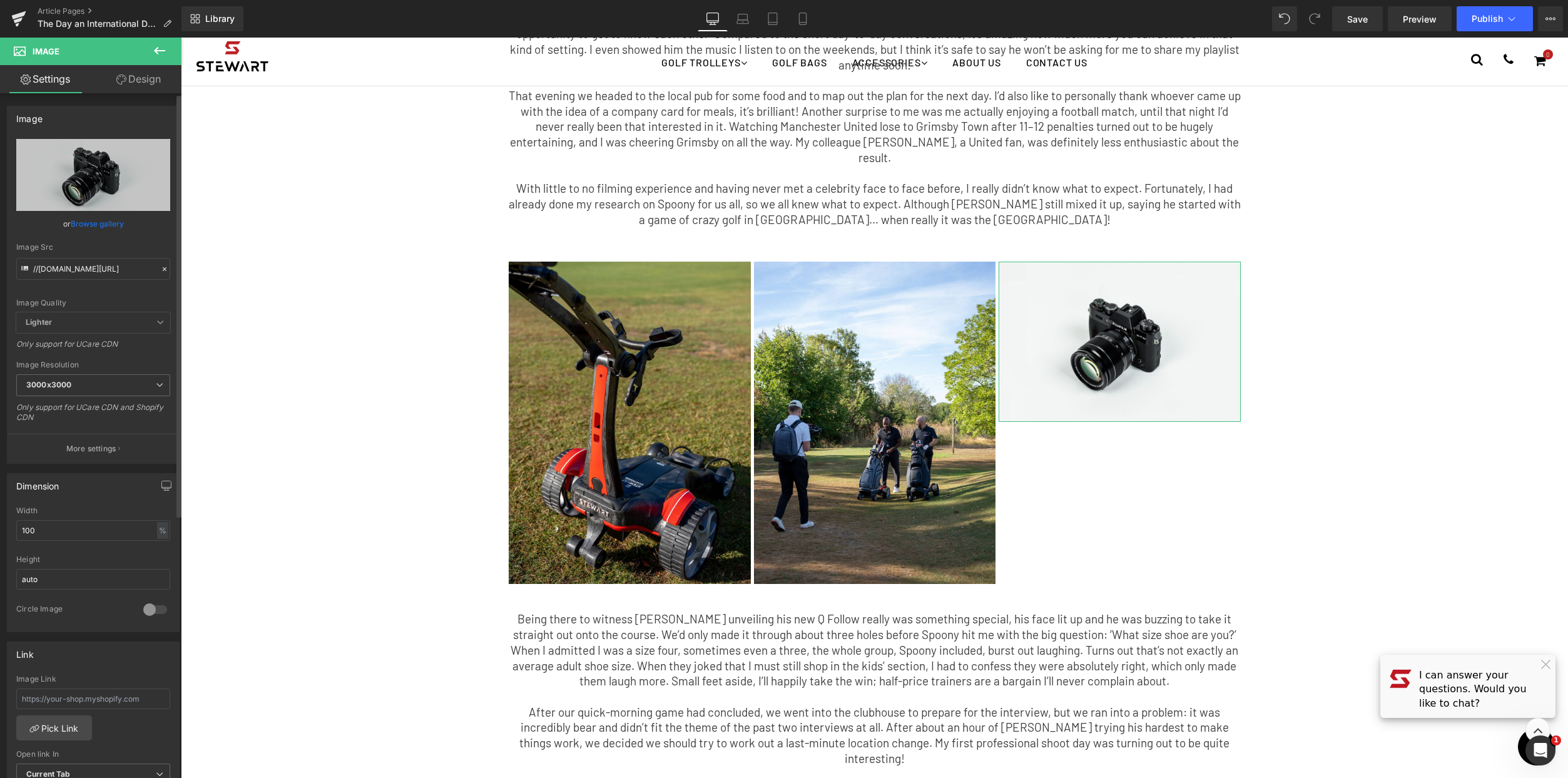
click at [106, 221] on link "Browse gallery" at bounding box center [97, 223] width 54 height 22
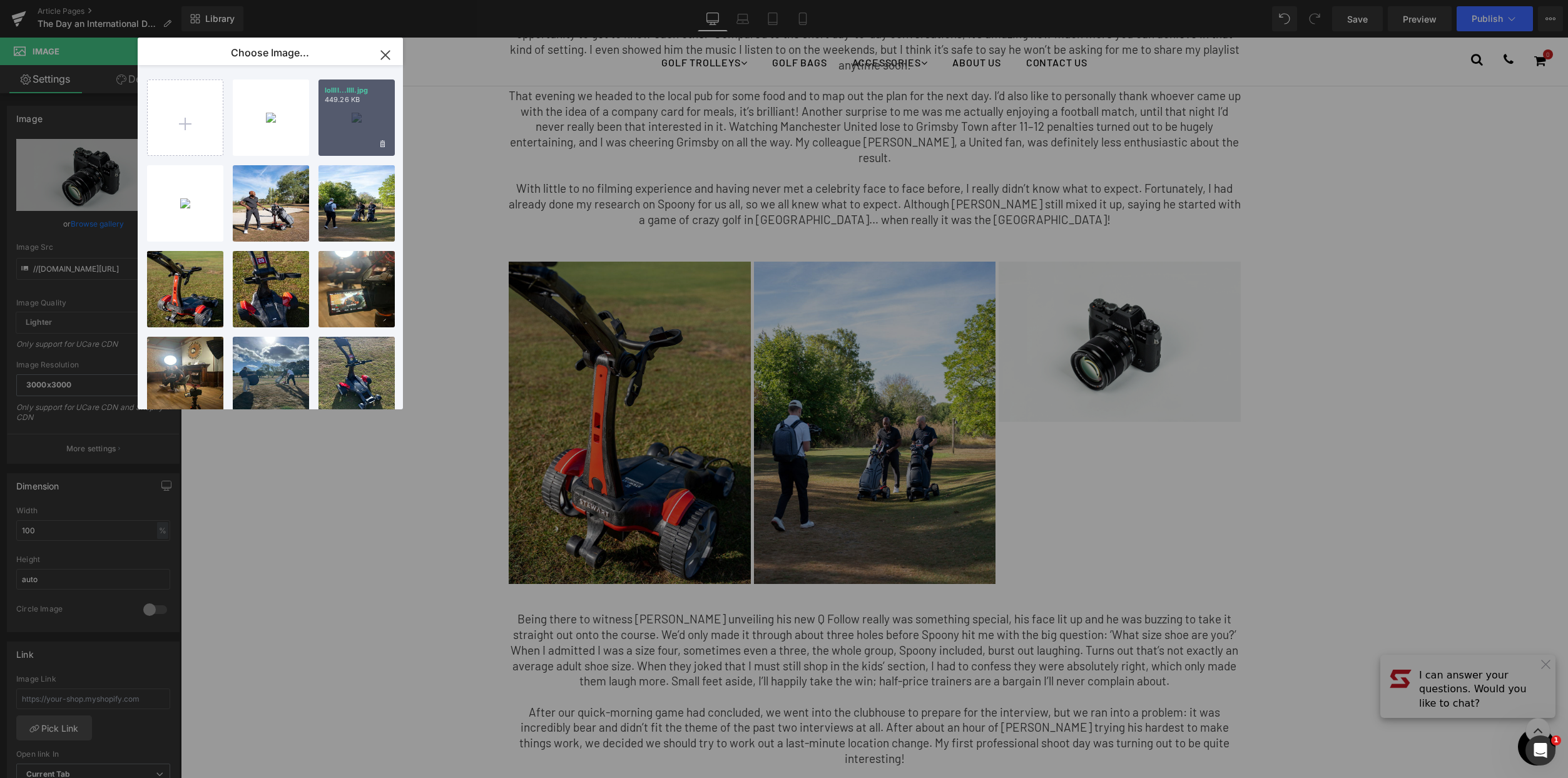
click at [367, 106] on div "lollll...llll.jpg 449.26 KB" at bounding box center [356, 117] width 76 height 76
type input "https://ucarecdn.com/37fc6484-6d5e-4a6c-a7cf-026838dbea95/-/format/auto/-/previ…"
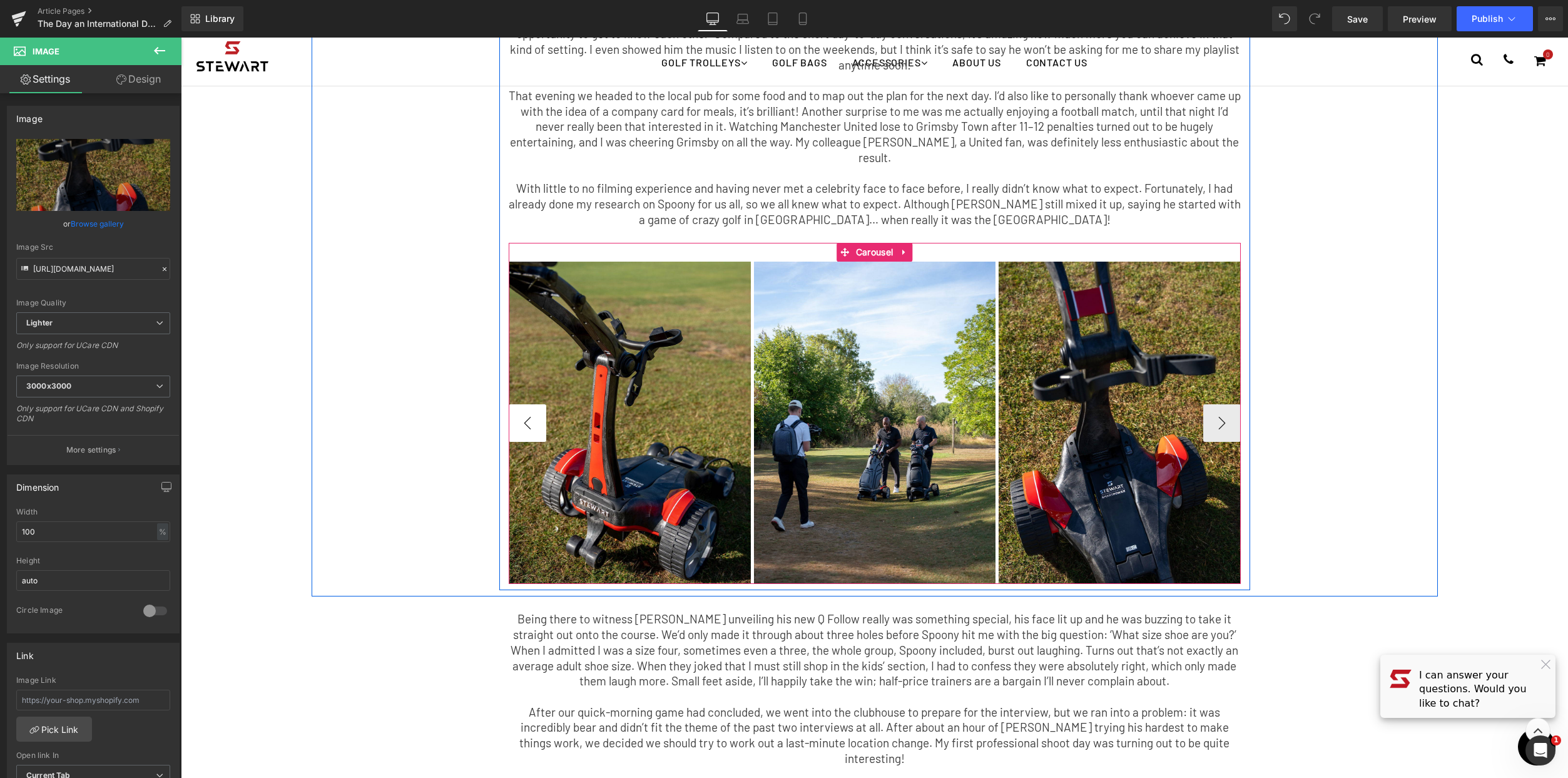
click at [540, 405] on button "‹" at bounding box center [528, 423] width 38 height 38
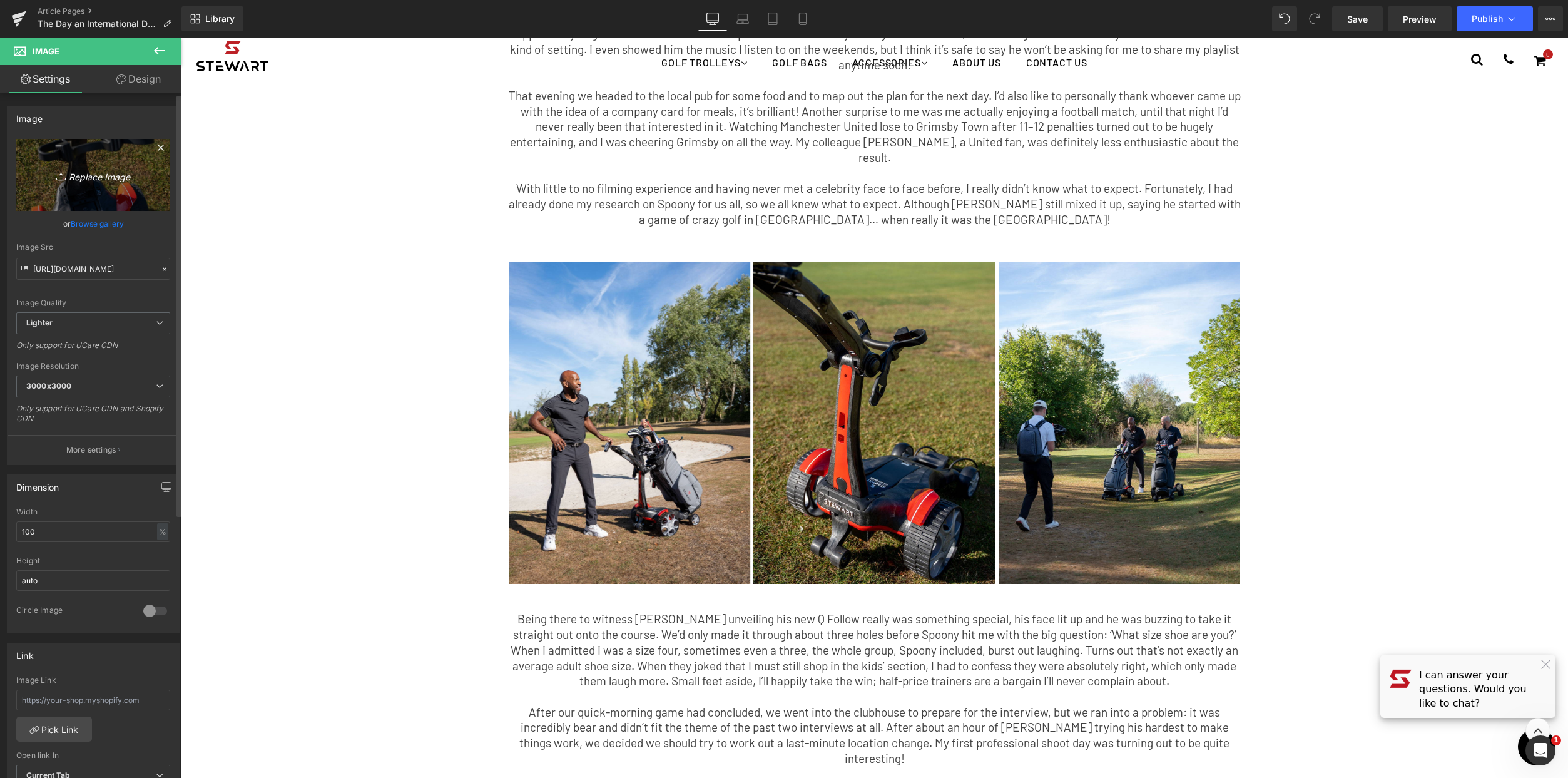
scroll to position [663, 0]
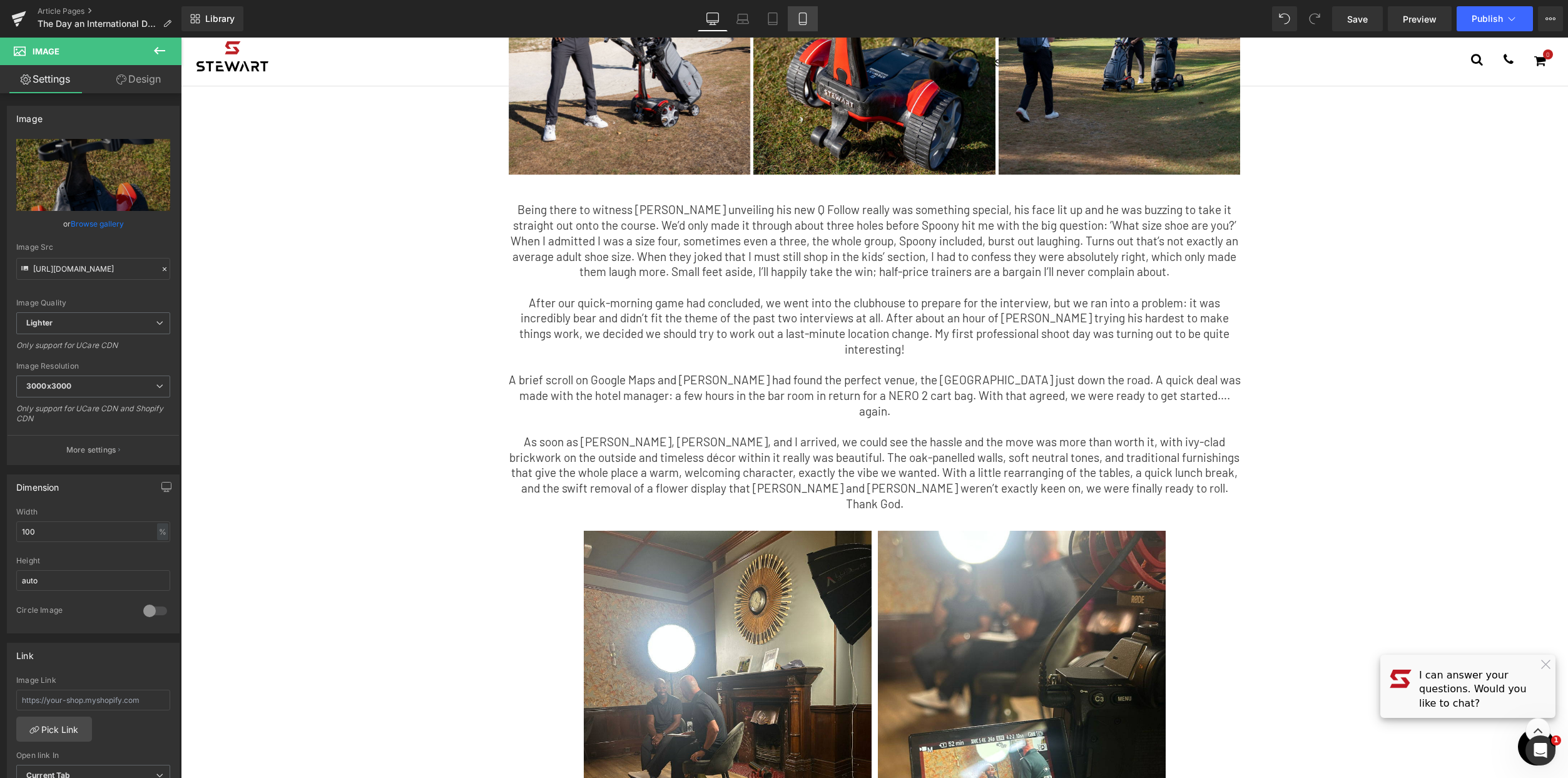
click at [803, 13] on icon at bounding box center [803, 18] width 12 height 12
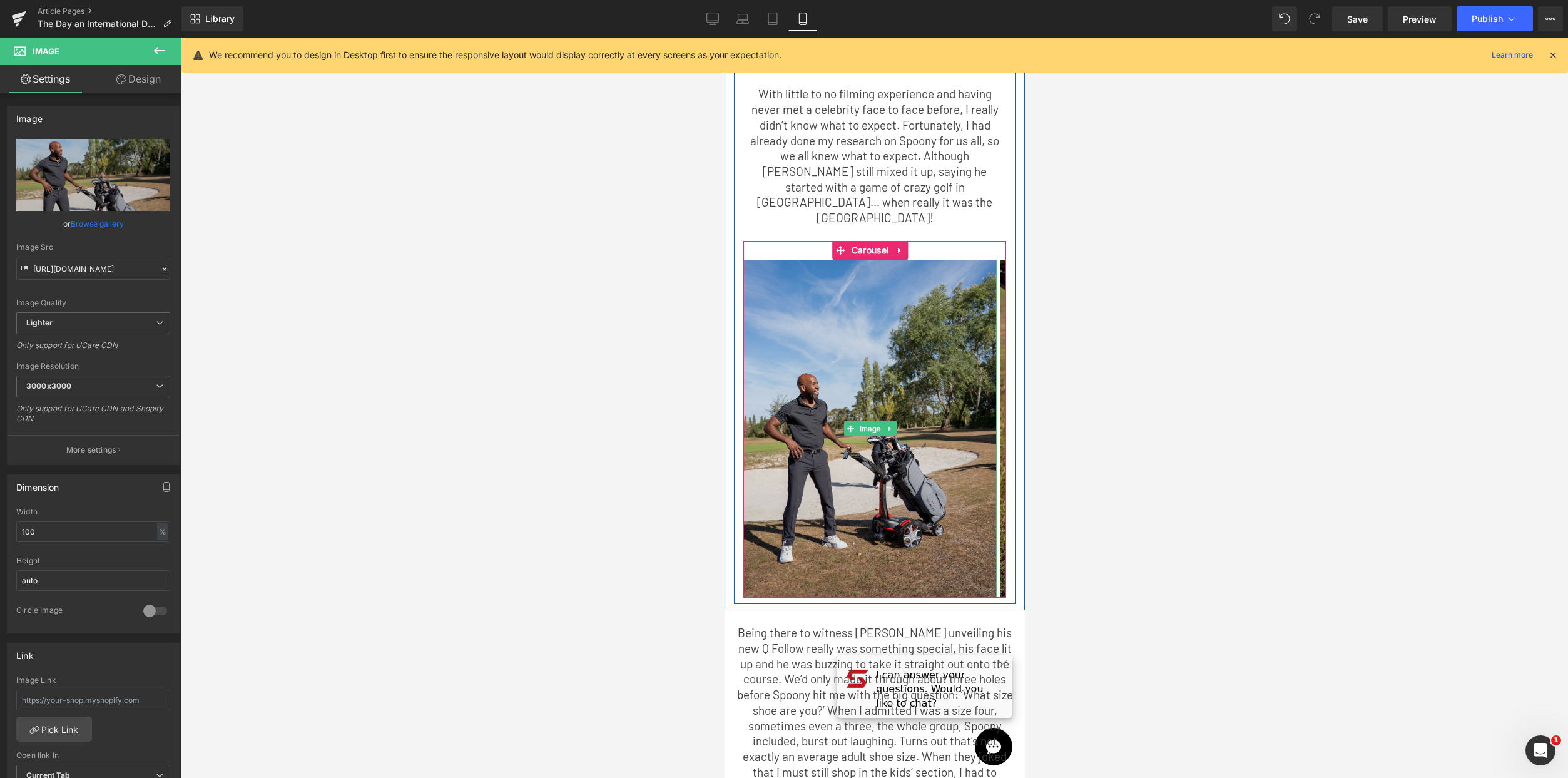
scroll to position [844, 0]
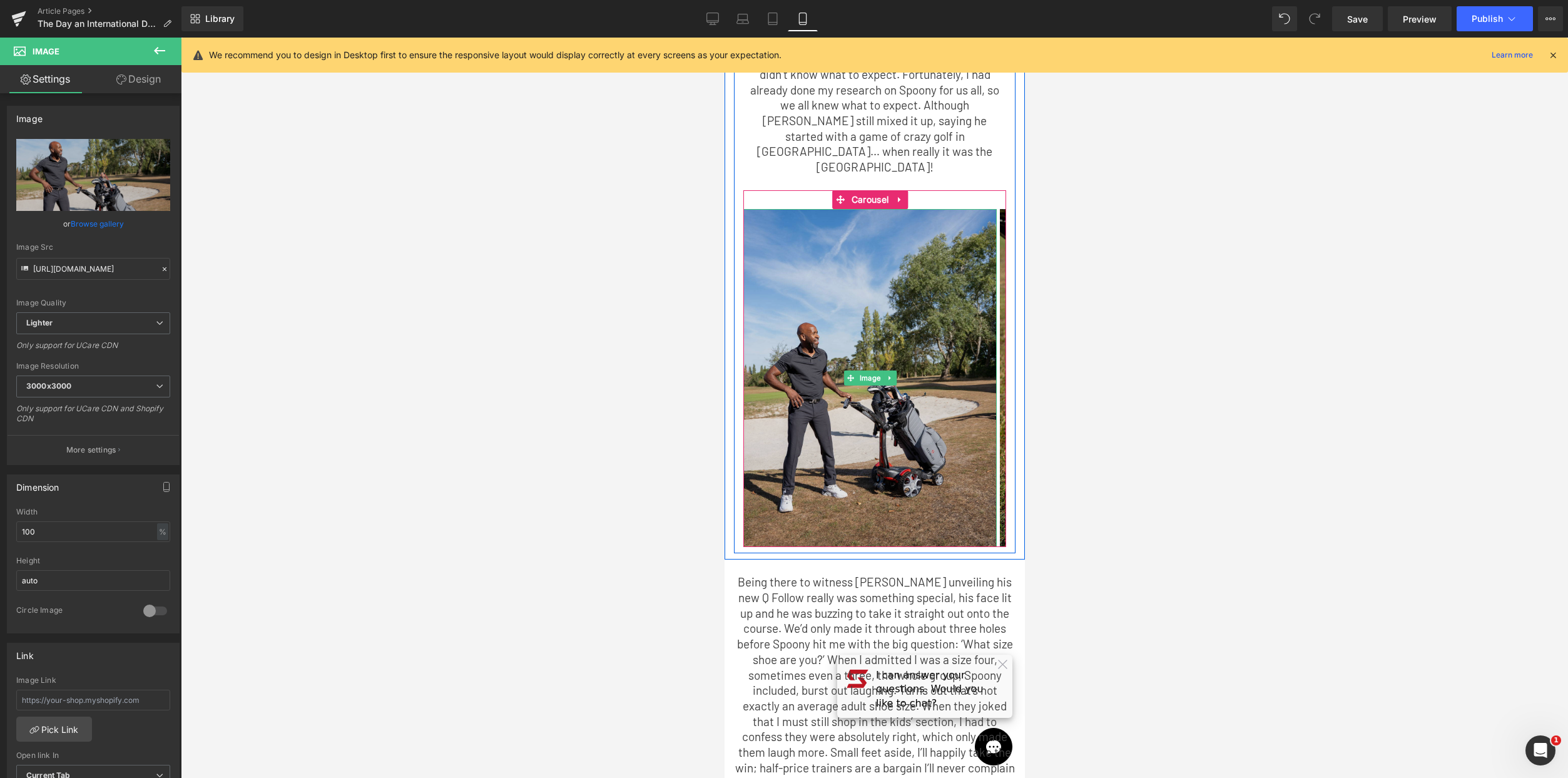
click at [916, 415] on img at bounding box center [869, 377] width 253 height 338
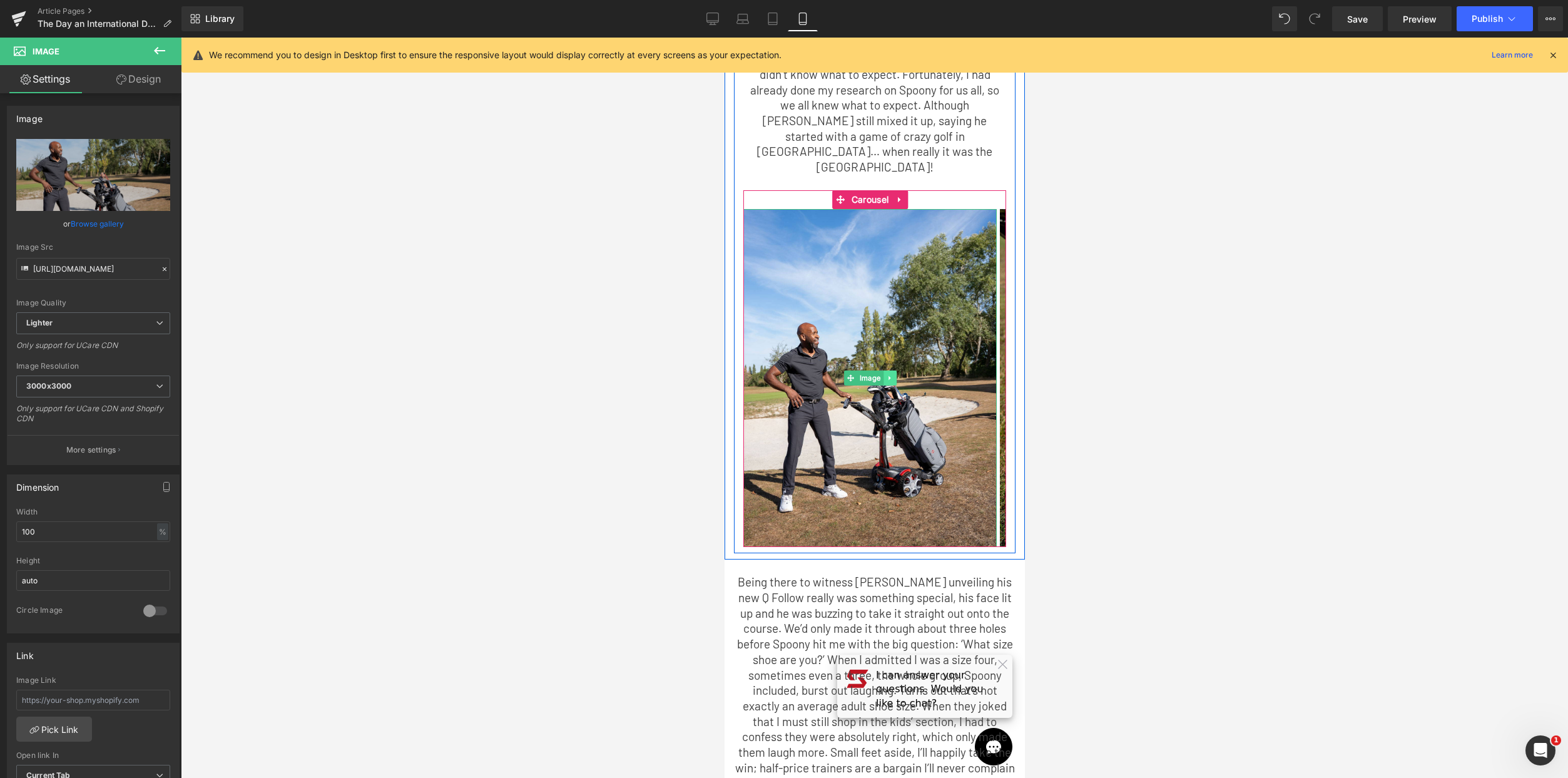
click at [893, 371] on link at bounding box center [889, 378] width 13 height 15
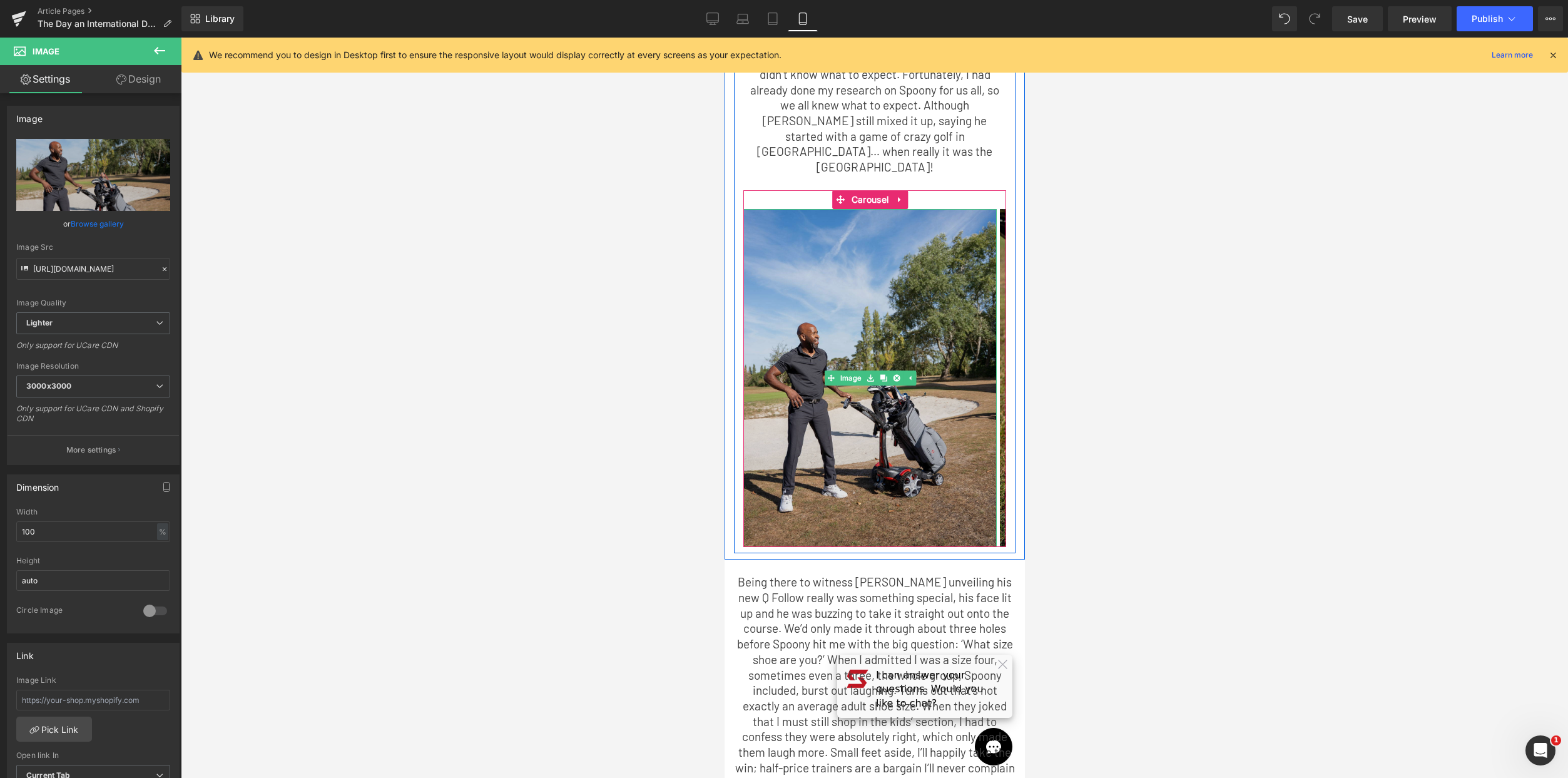
click at [1012, 310] on div at bounding box center [1013, 86] width 3 height 934
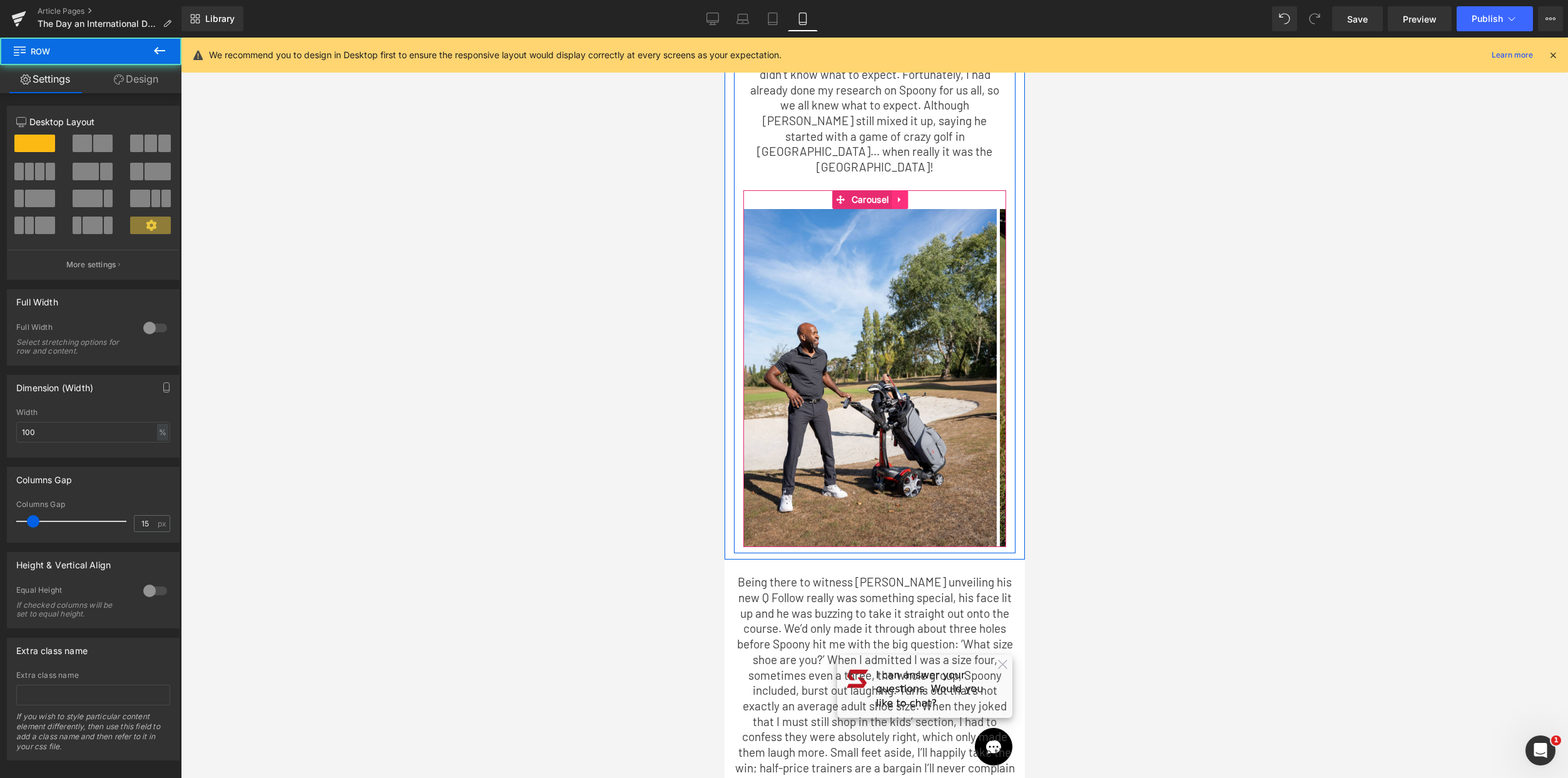
click at [900, 195] on icon at bounding box center [899, 199] width 8 height 9
click at [1002, 306] on div at bounding box center [1003, 368] width 3 height 357
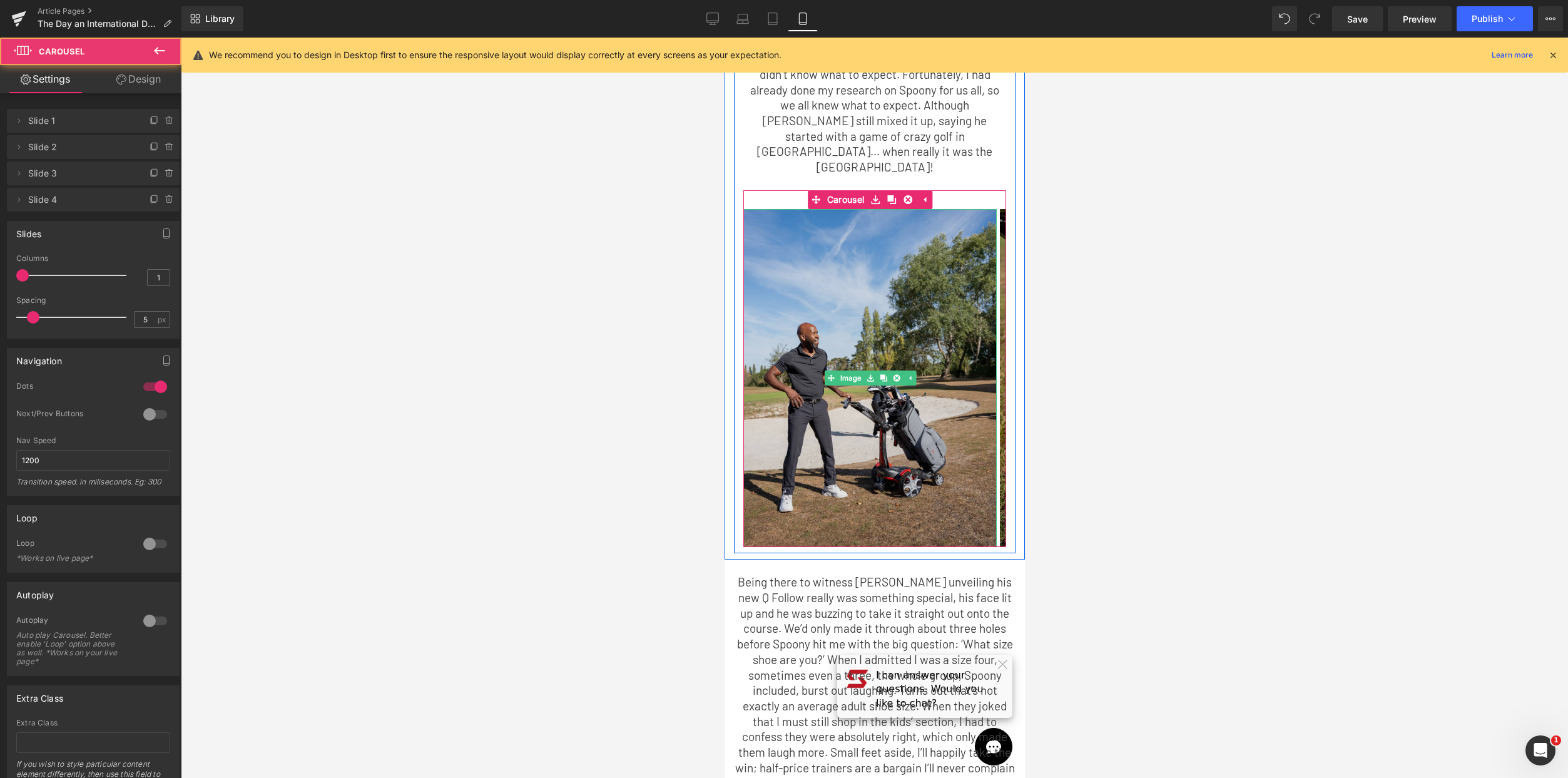
click at [909, 327] on img at bounding box center [869, 377] width 253 height 338
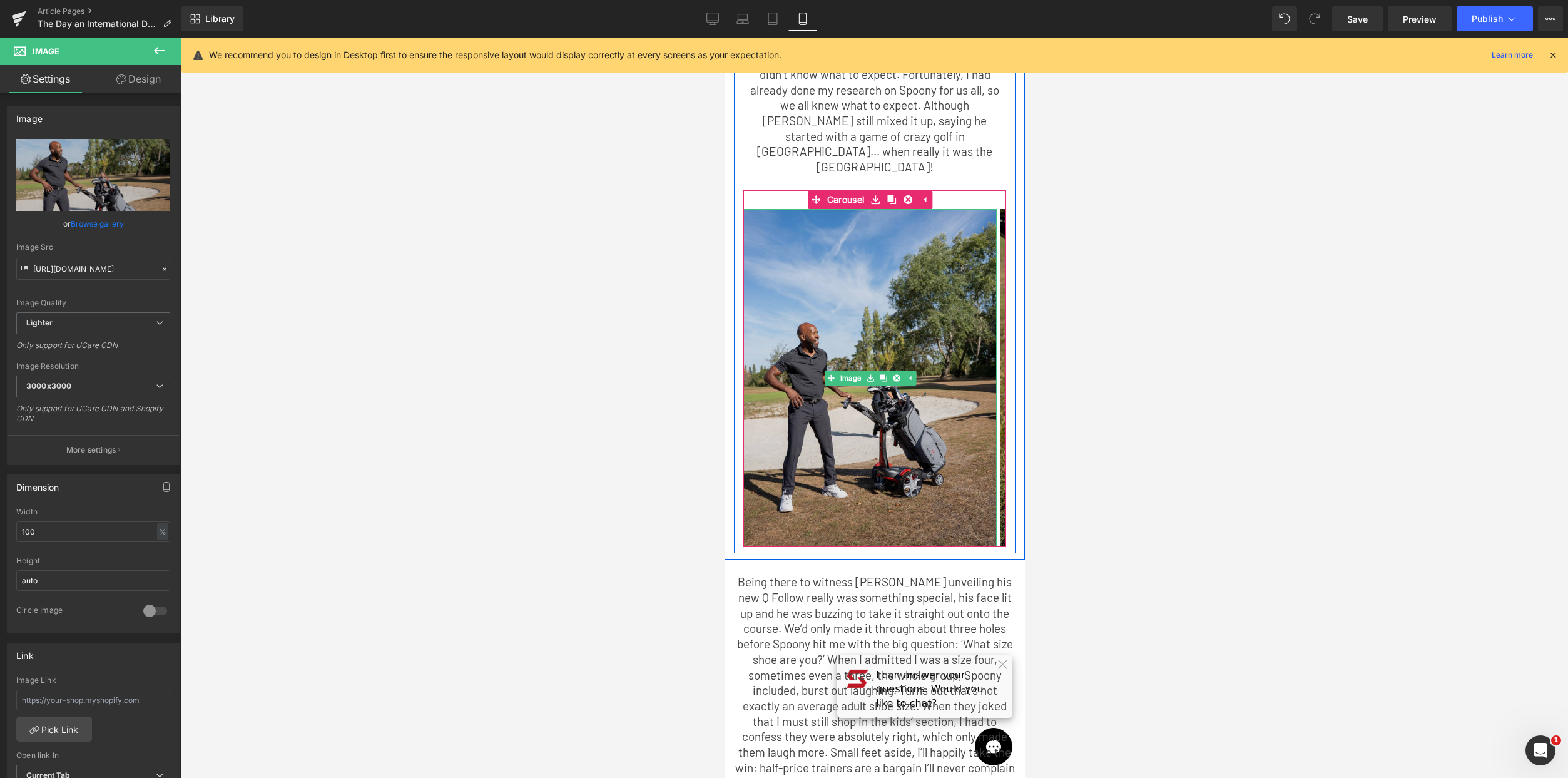
click at [981, 380] on img at bounding box center [869, 377] width 253 height 338
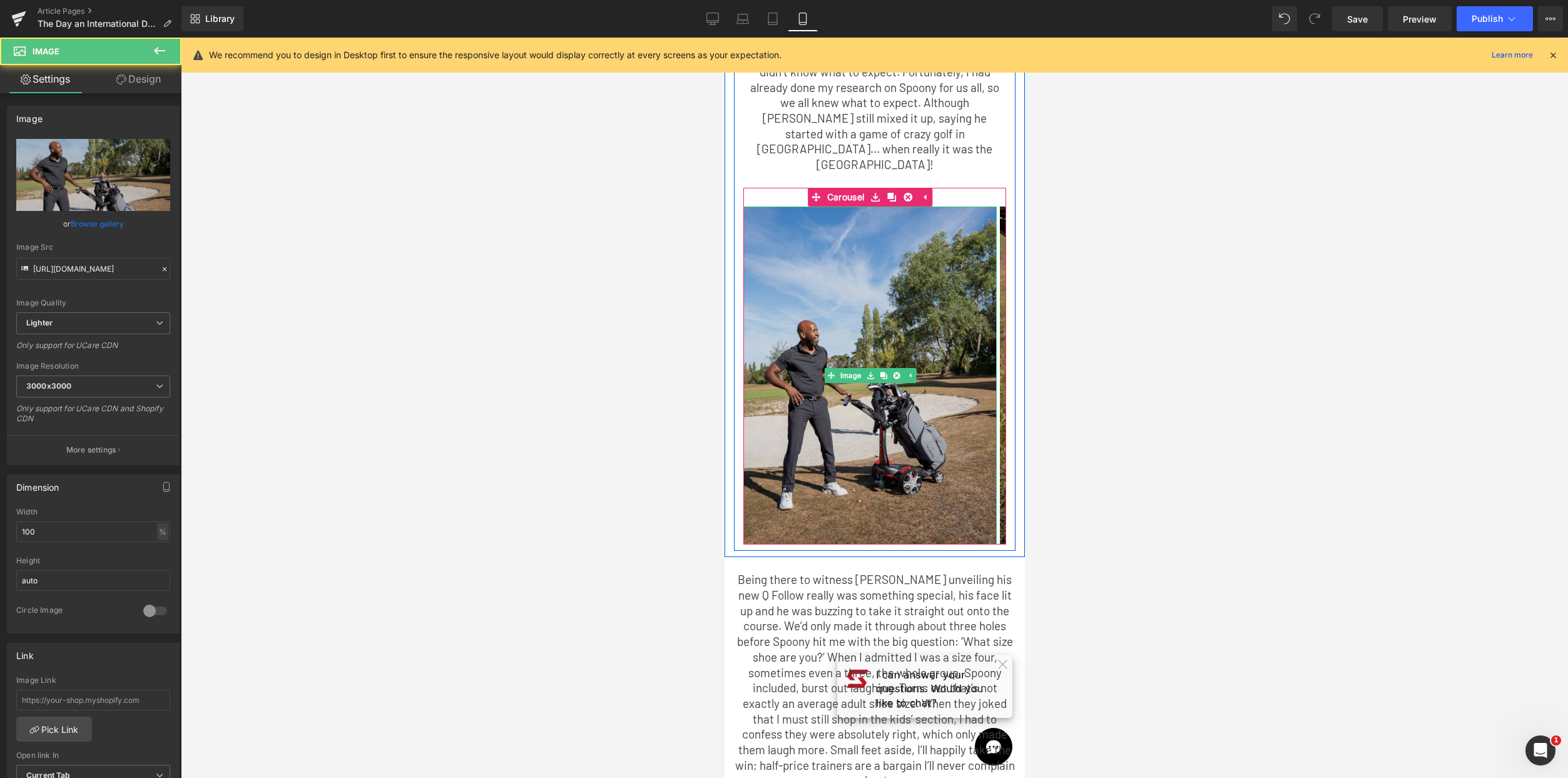
click at [911, 451] on img at bounding box center [869, 374] width 253 height 338
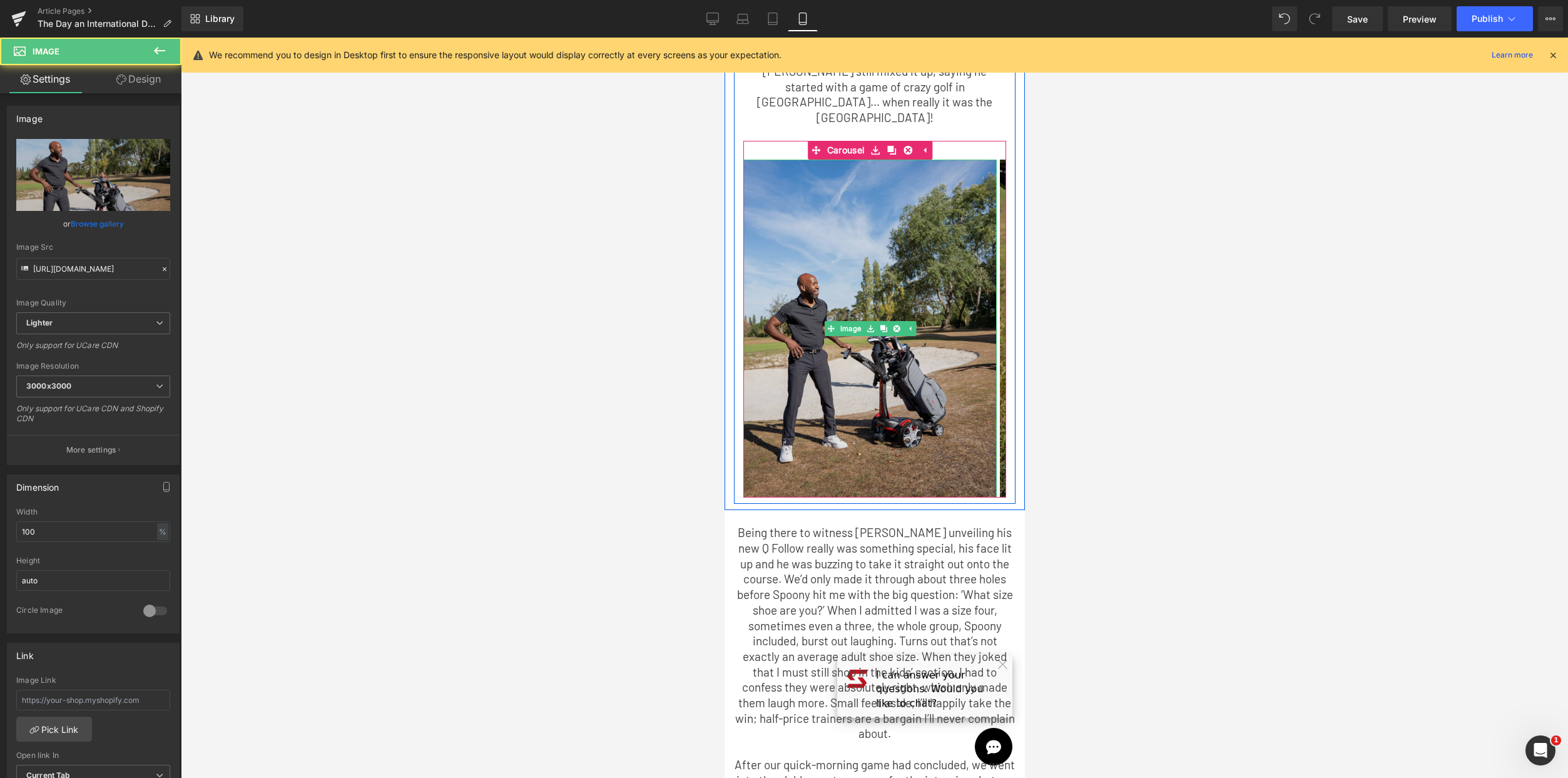
scroll to position [897, 0]
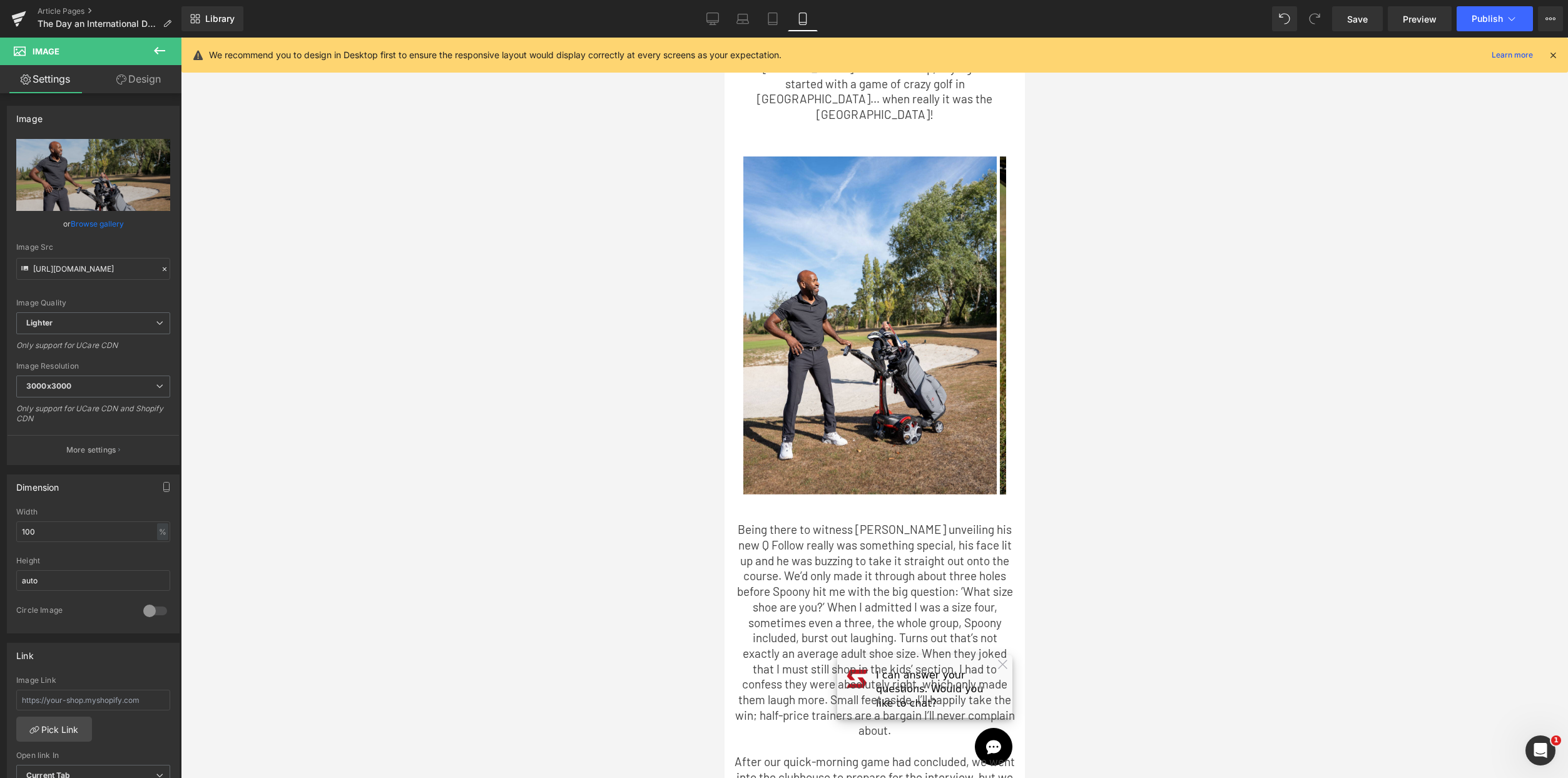
click at [1209, 382] on div at bounding box center [874, 407] width 1387 height 740
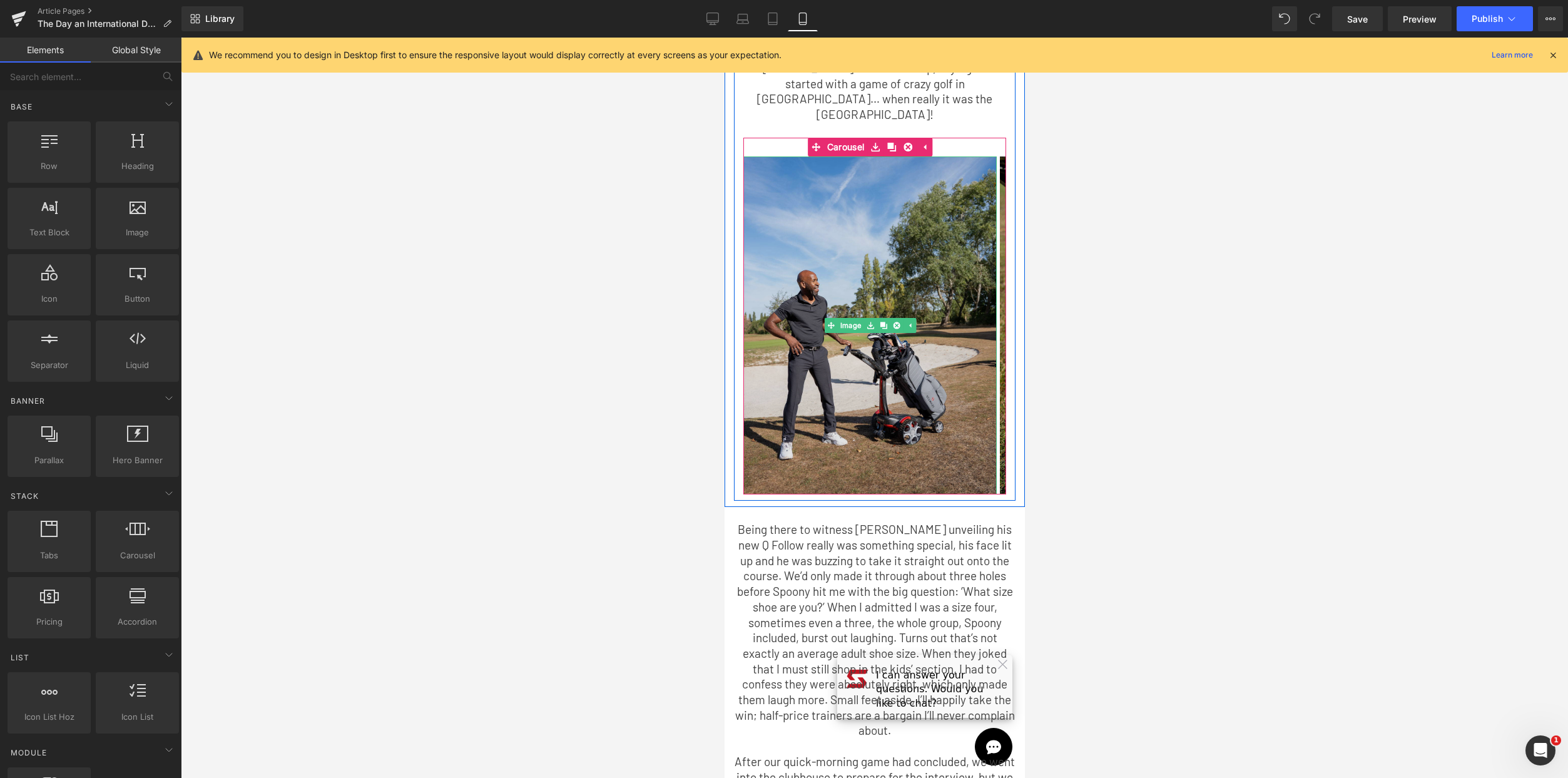
click at [750, 313] on img at bounding box center [869, 325] width 253 height 338
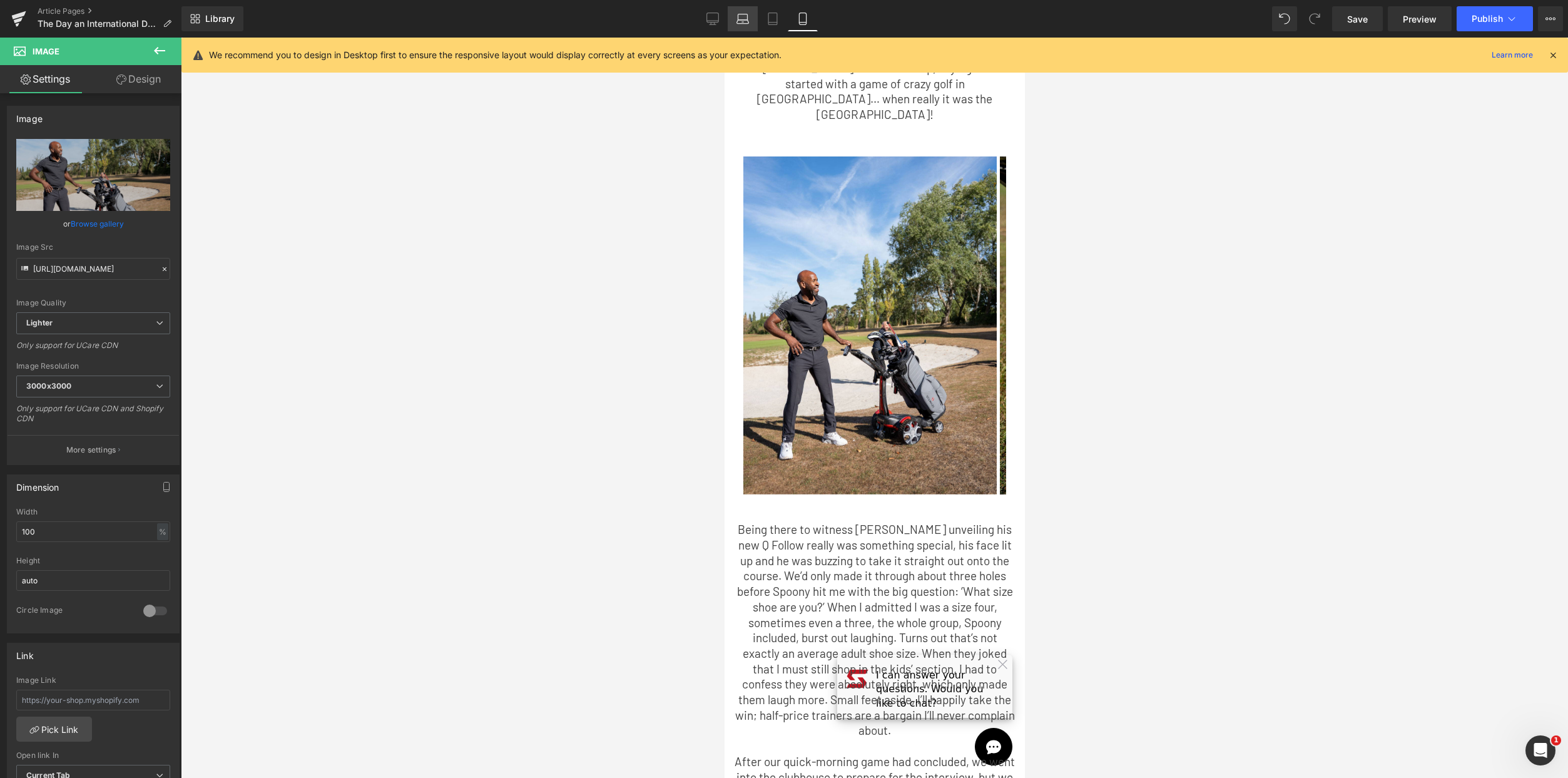
click at [739, 10] on link "Laptop" at bounding box center [743, 19] width 30 height 25
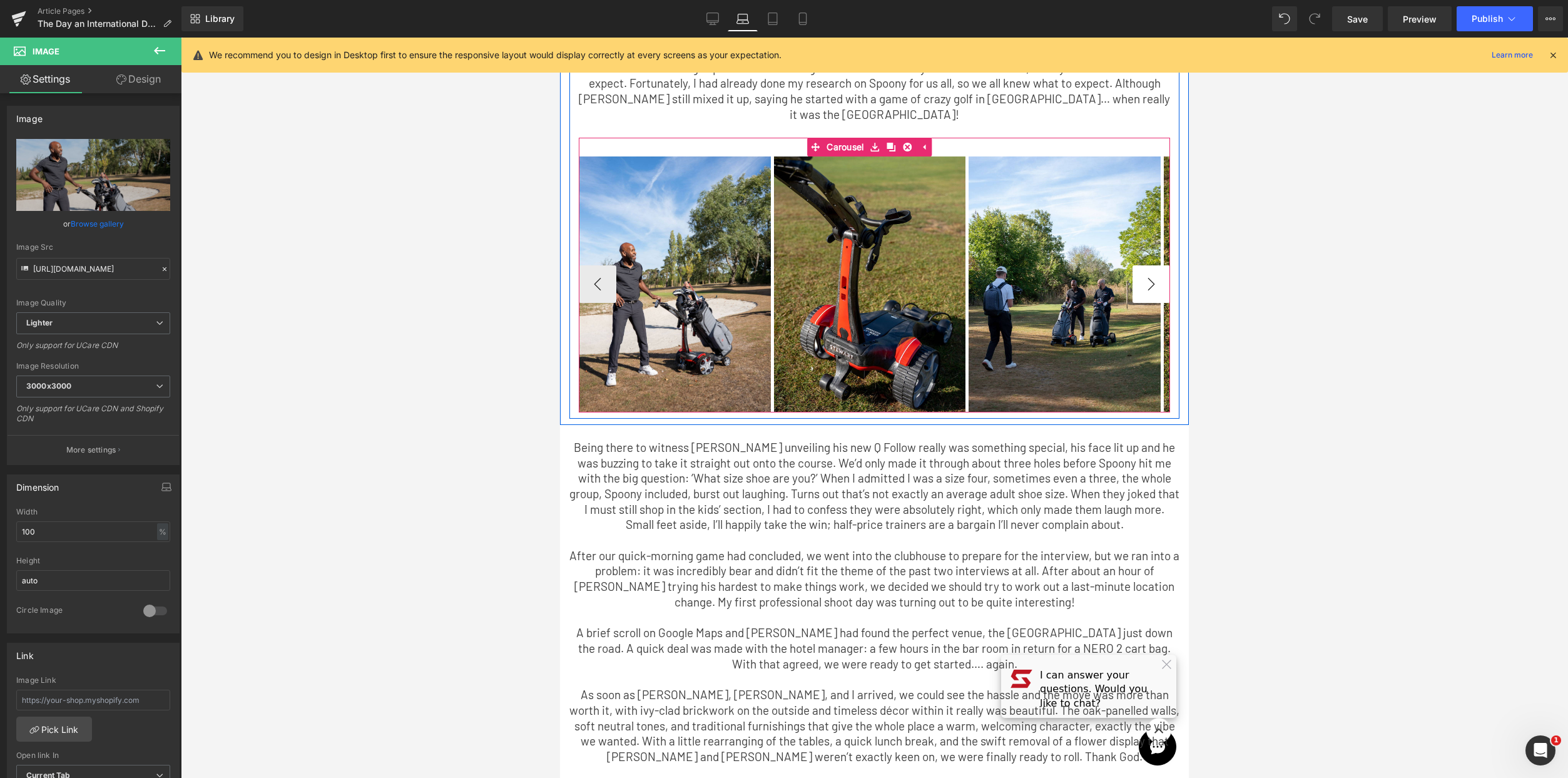
click at [1142, 265] on button "›" at bounding box center [1152, 284] width 38 height 38
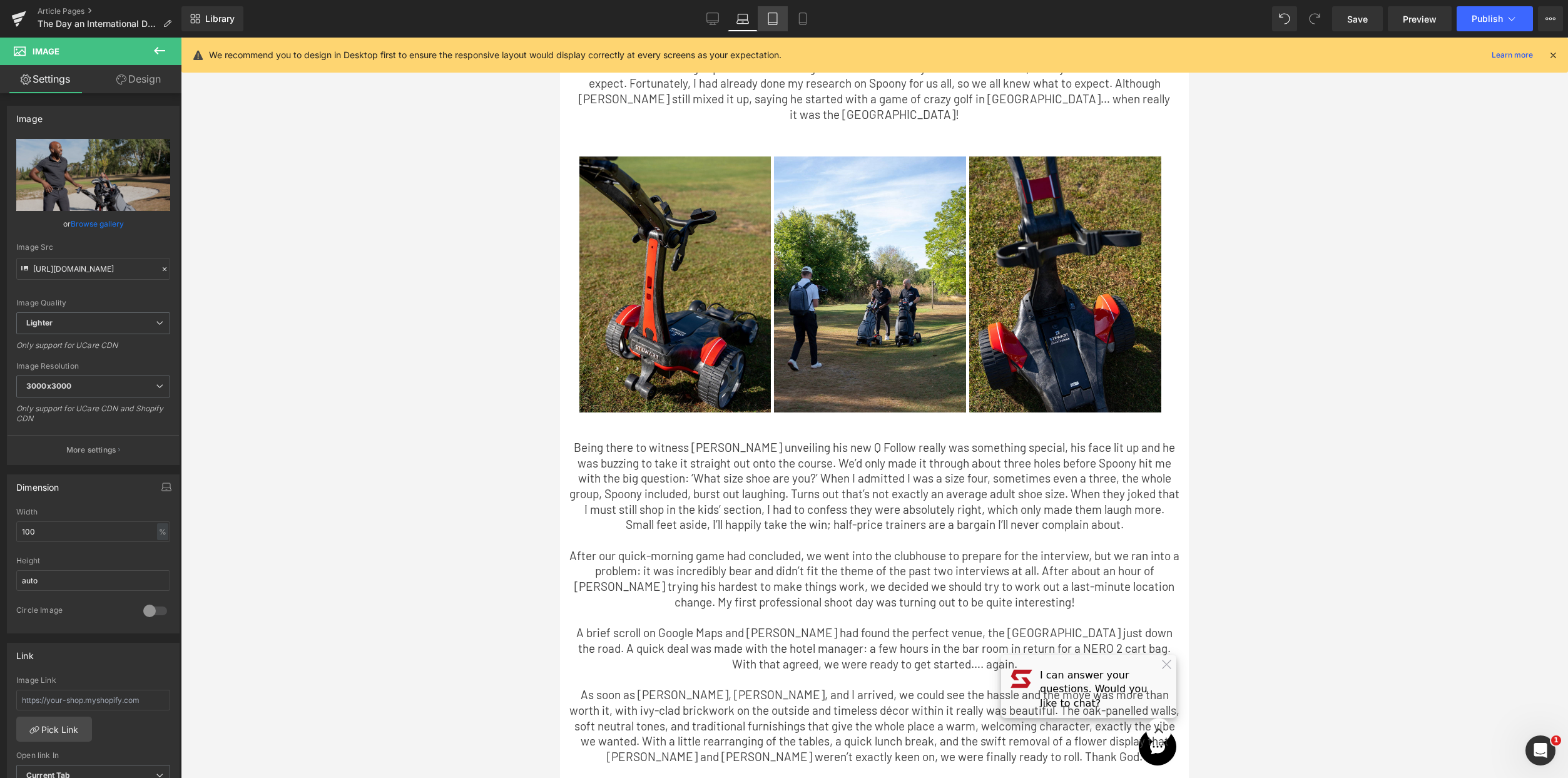
click at [786, 23] on link "Tablet" at bounding box center [773, 19] width 30 height 25
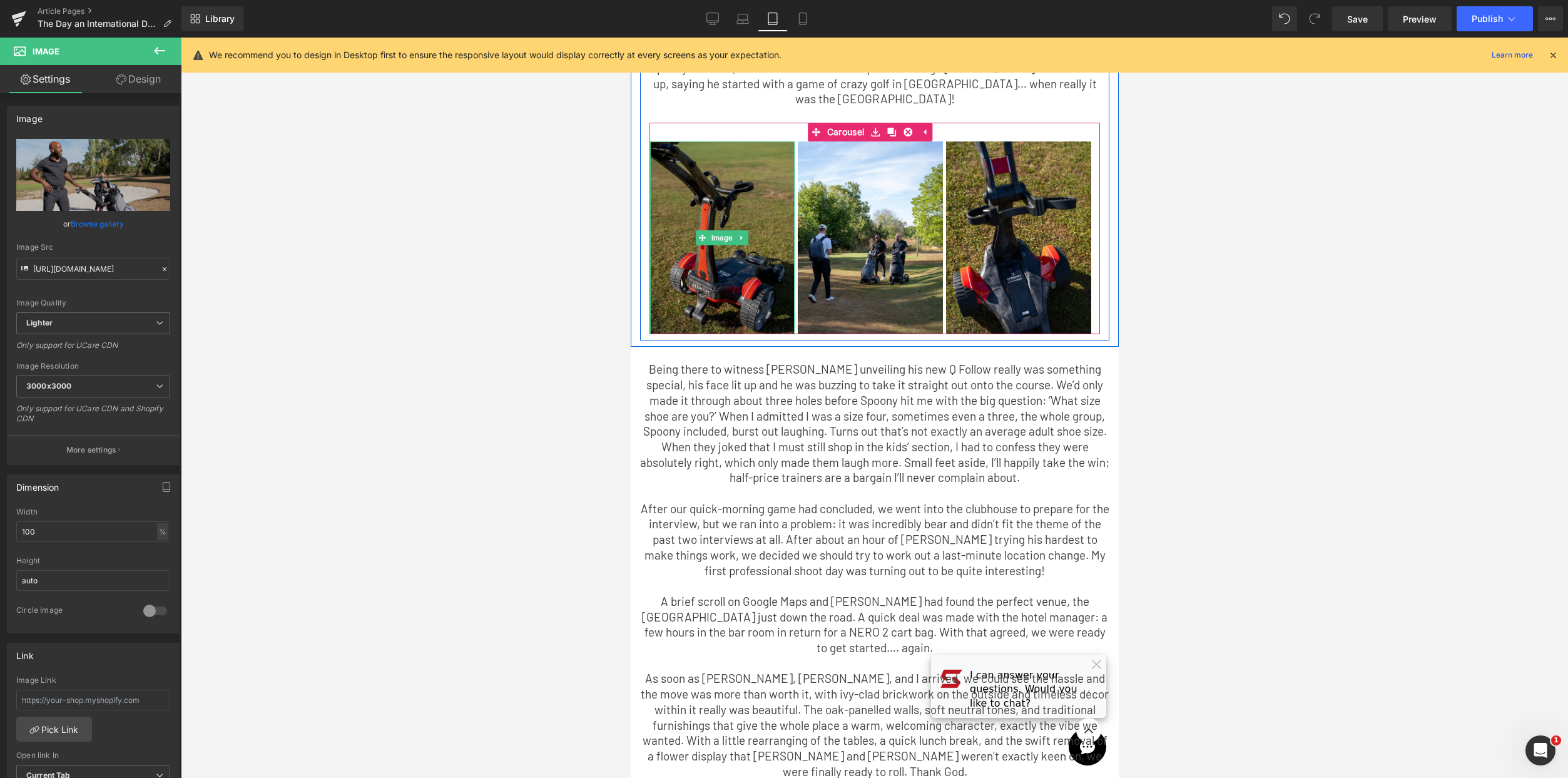
click at [665, 203] on img at bounding box center [722, 237] width 145 height 193
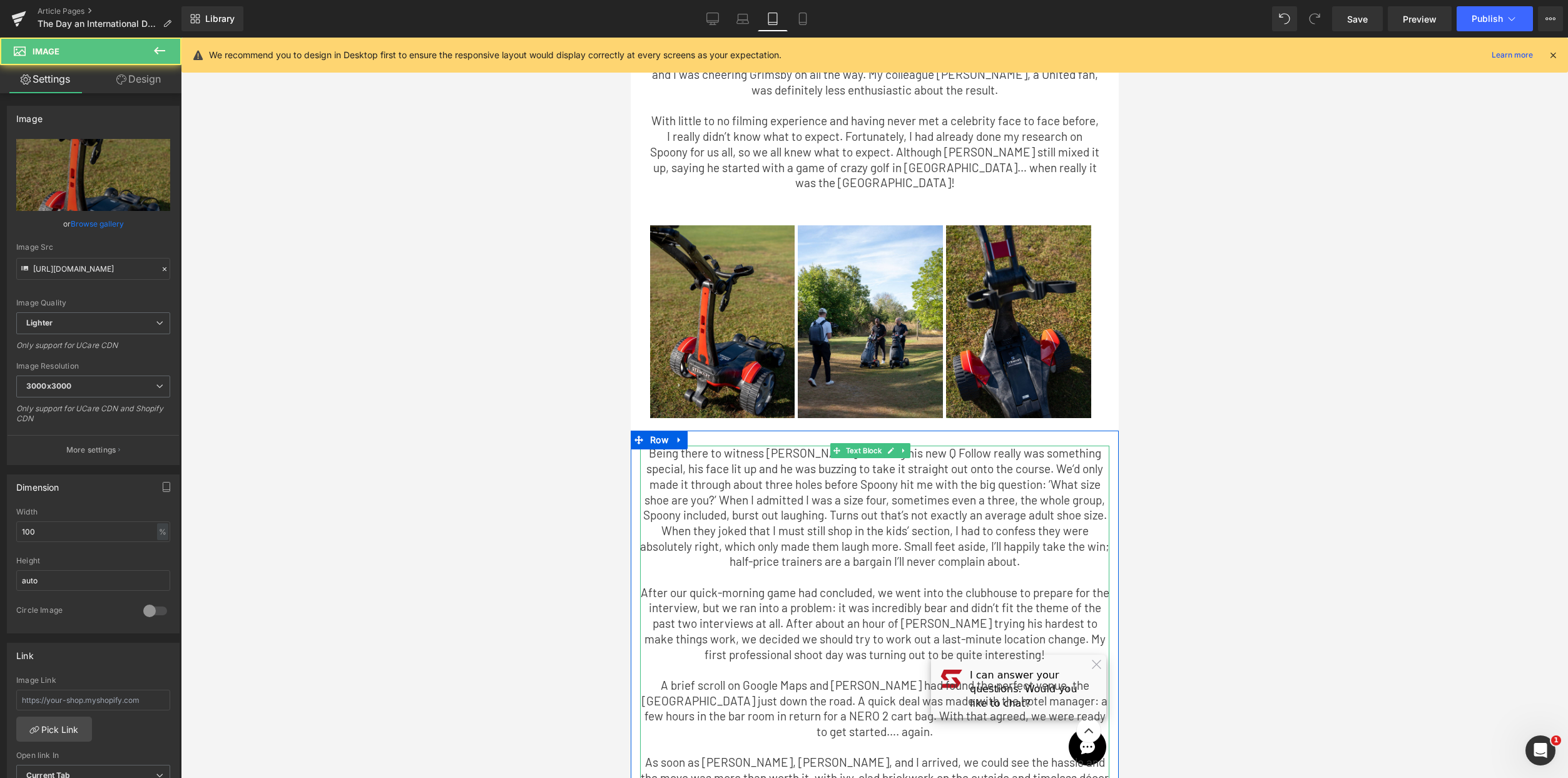
scroll to position [118, 0]
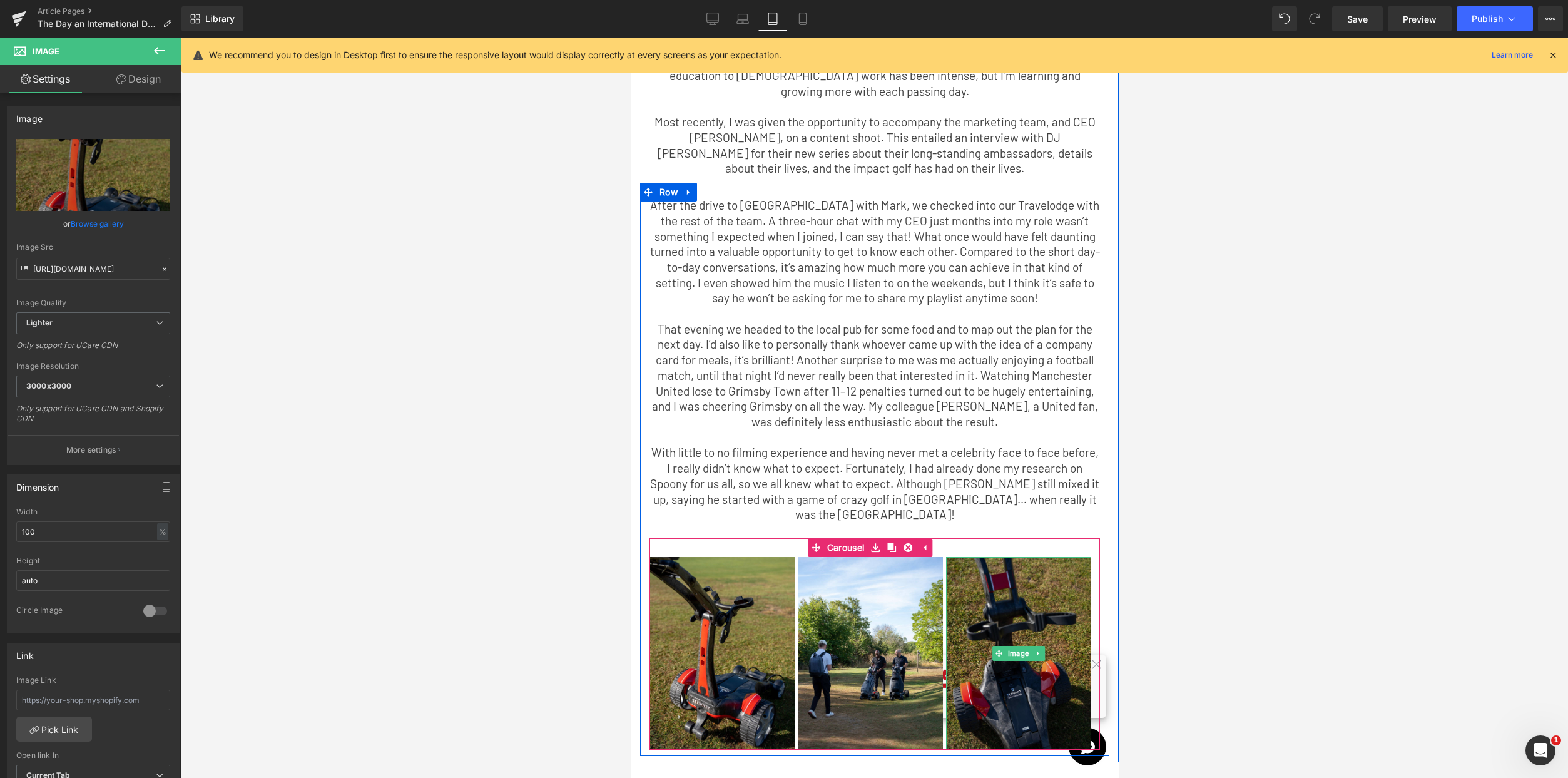
click at [993, 621] on img at bounding box center [1018, 653] width 145 height 193
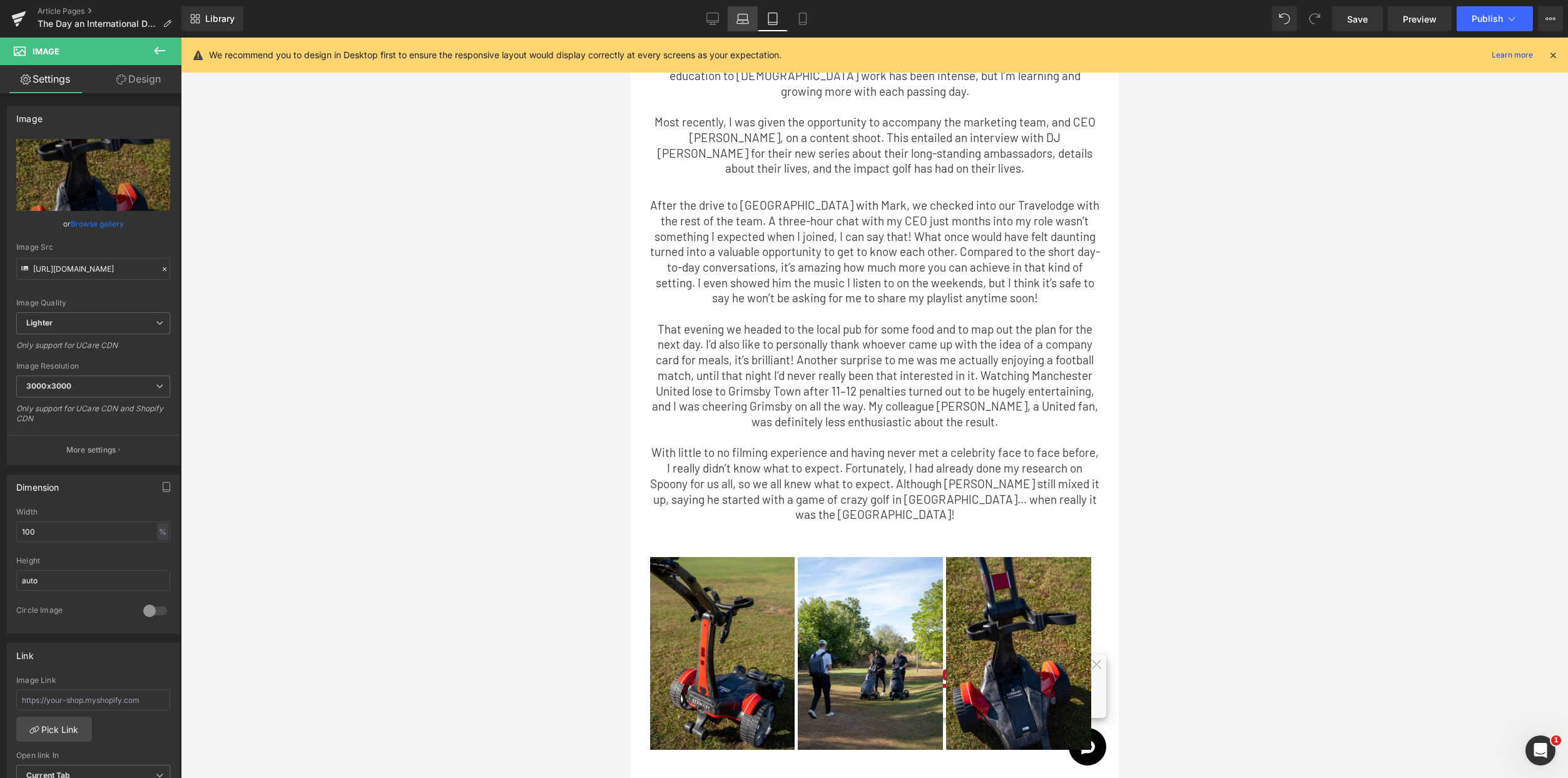
click at [750, 16] on link "Laptop" at bounding box center [743, 19] width 30 height 25
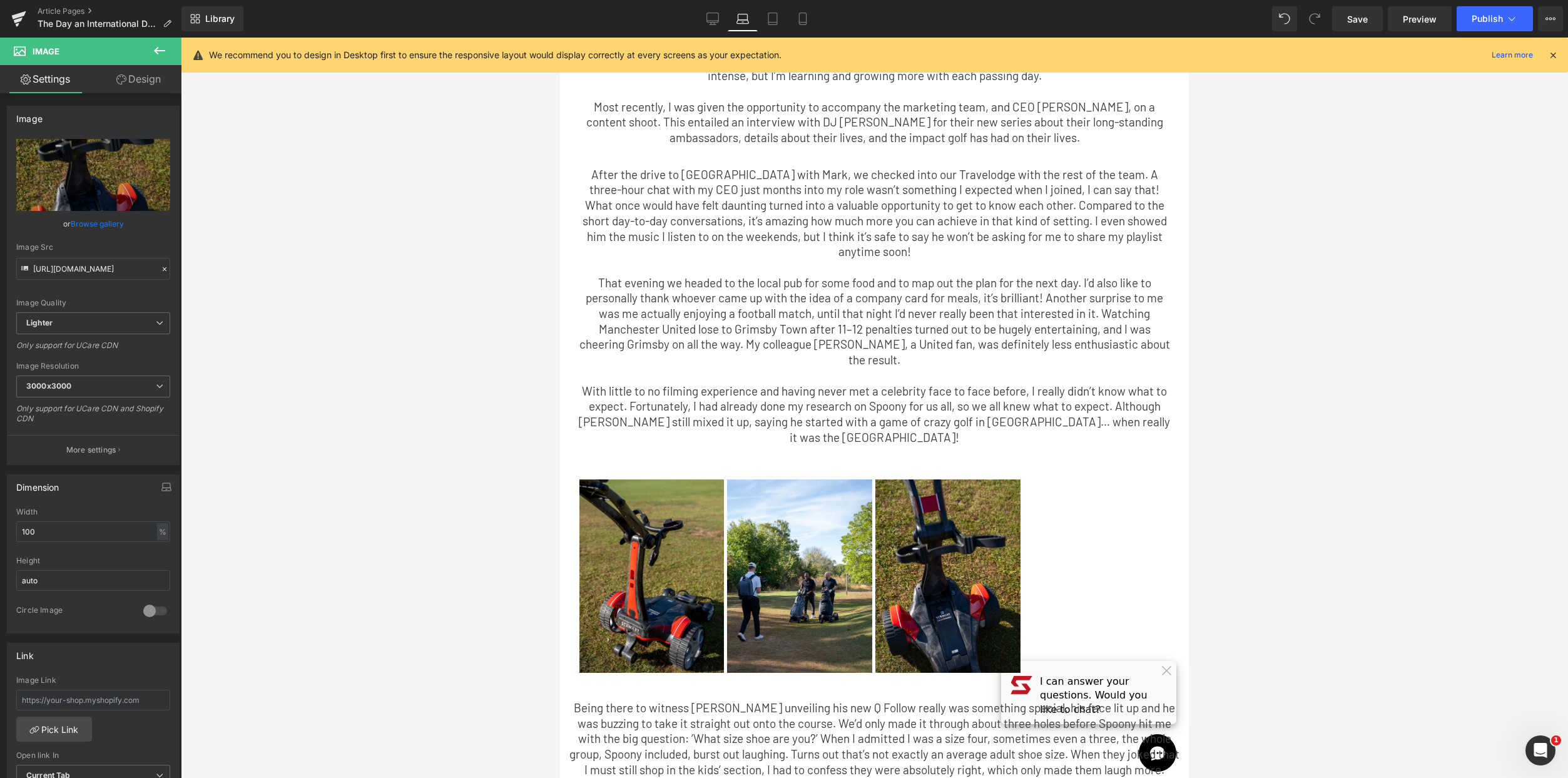
scroll to position [25, 0]
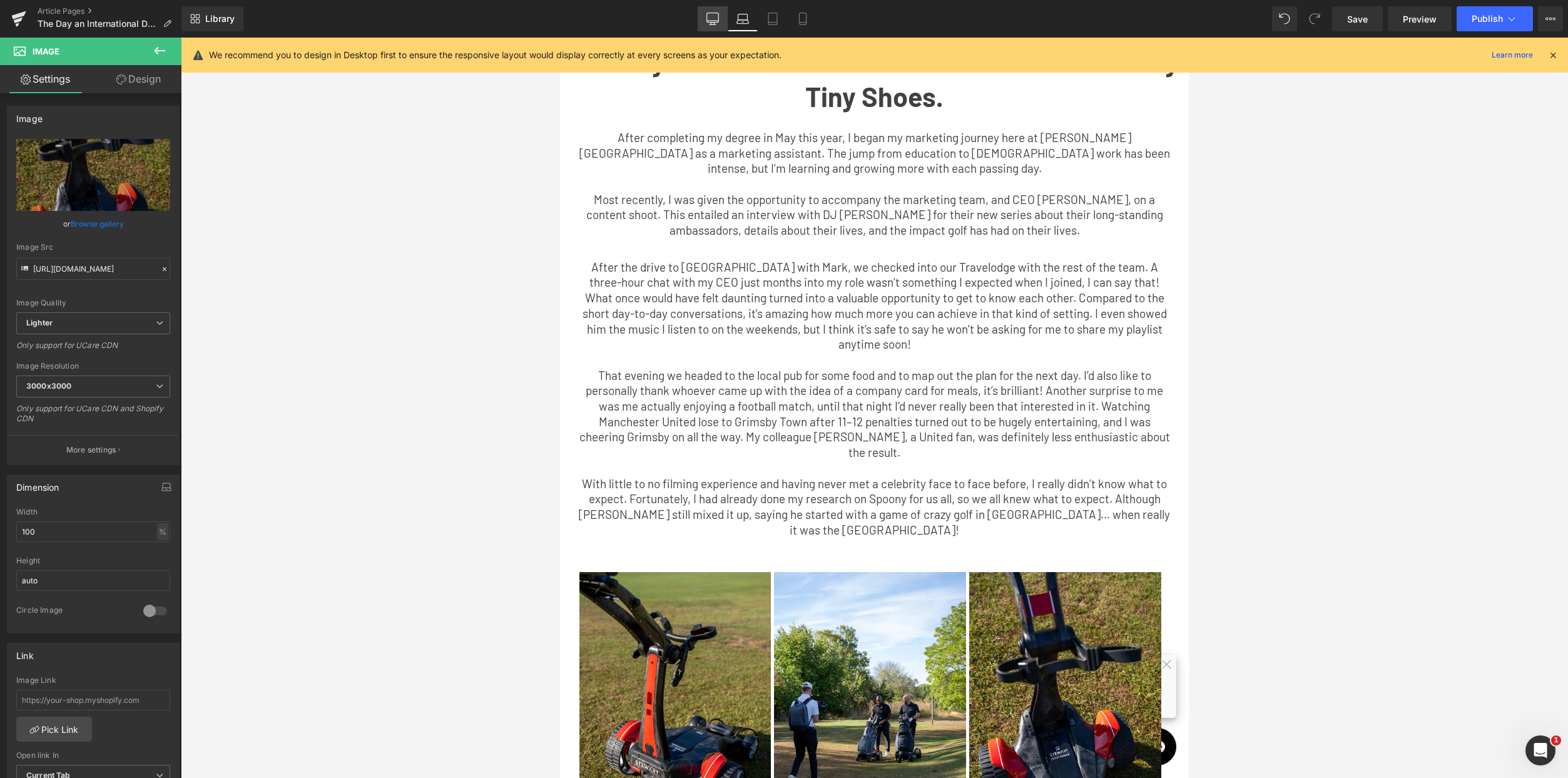
click at [712, 15] on icon at bounding box center [712, 18] width 12 height 12
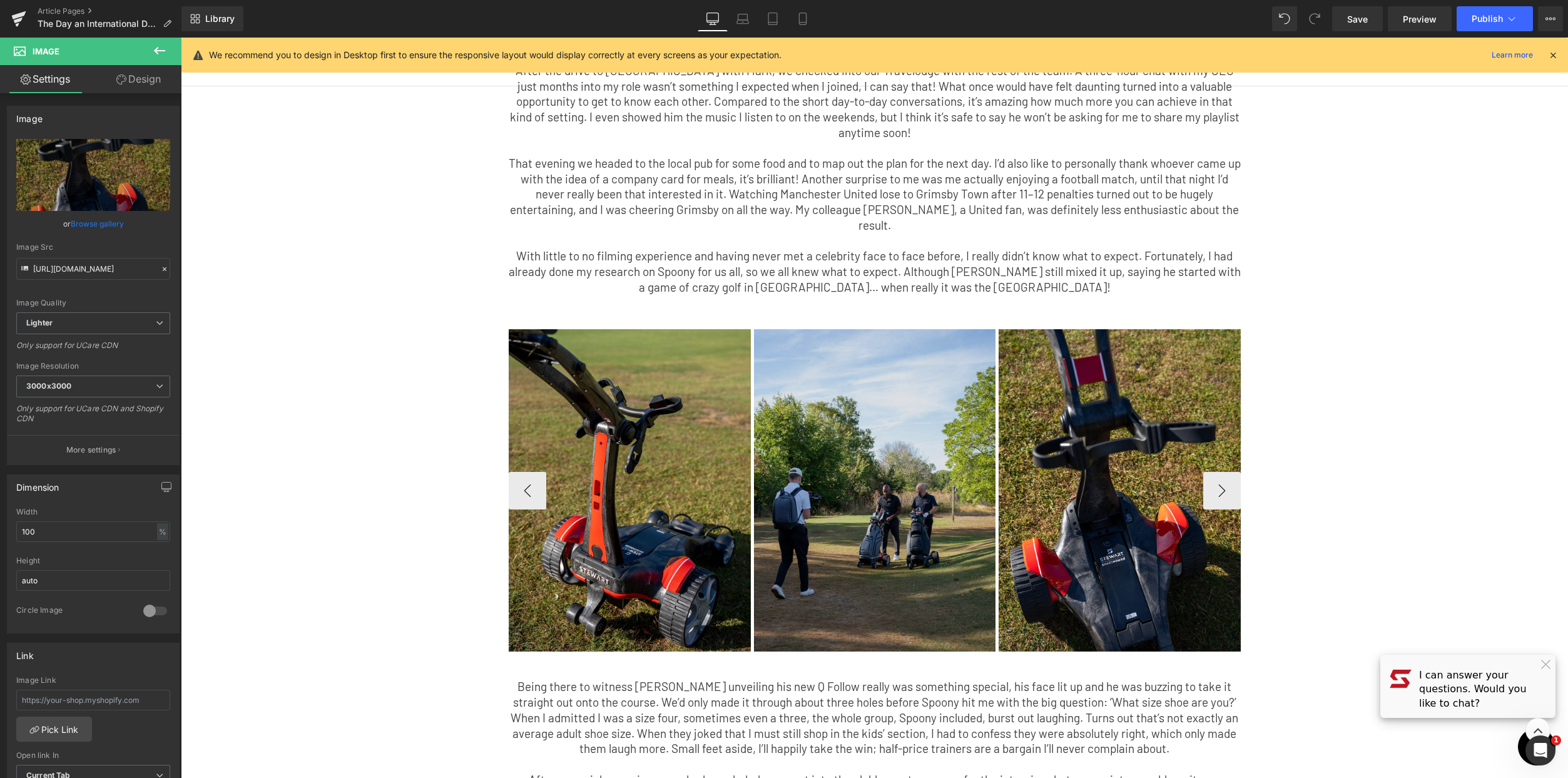
scroll to position [169, 0]
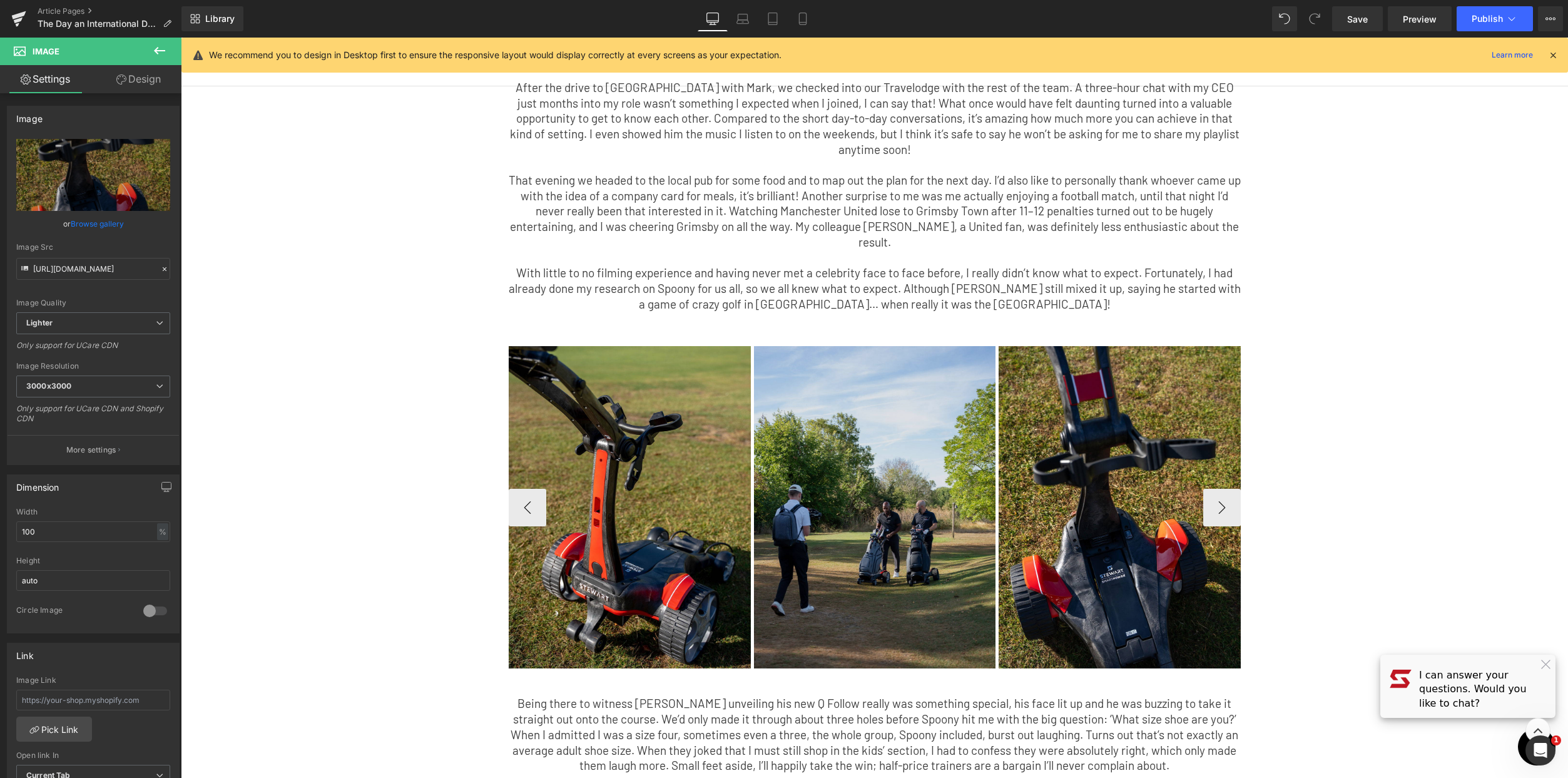
click at [767, 472] on img at bounding box center [874, 507] width 242 height 322
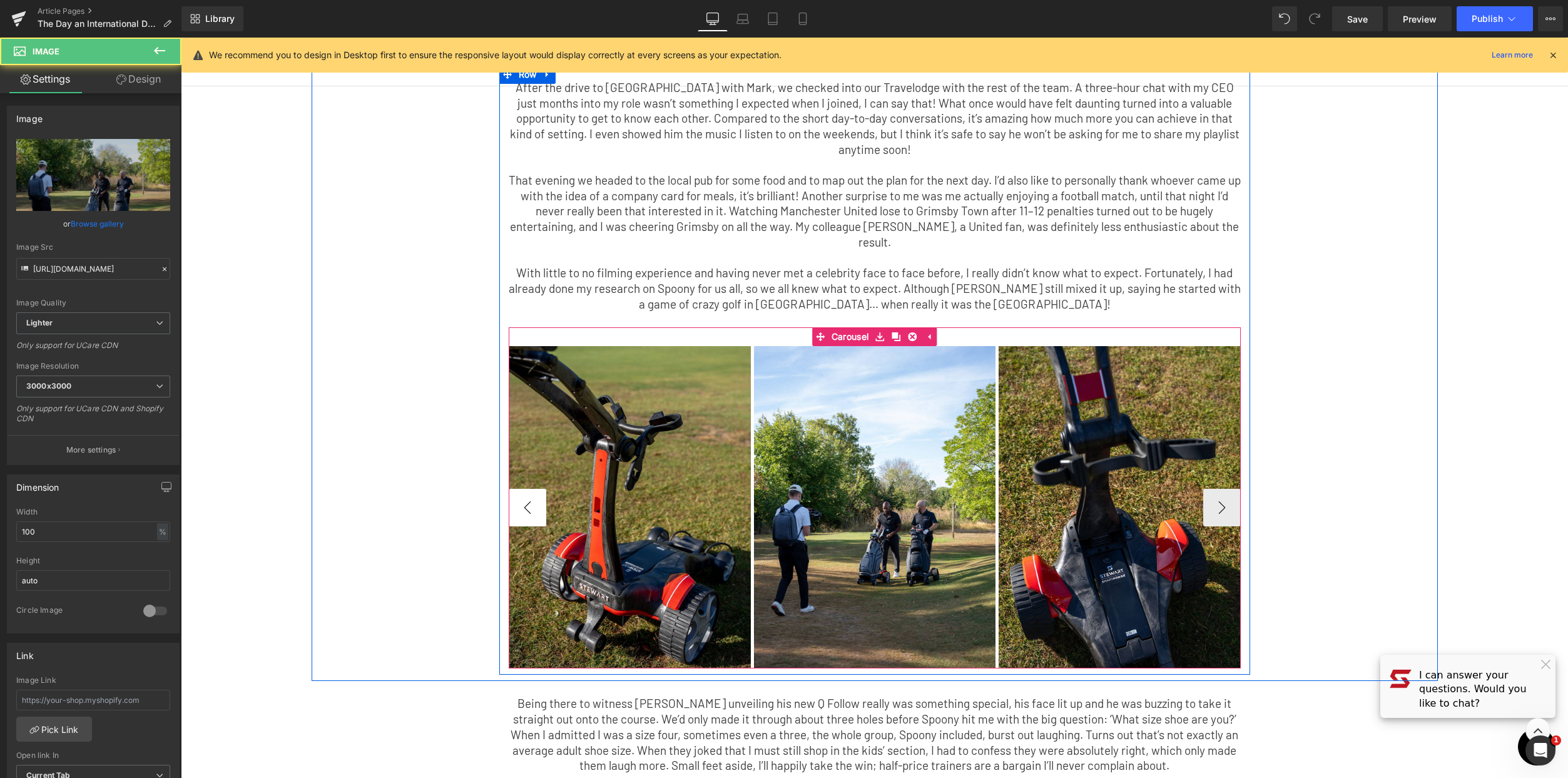
click at [524, 488] on button "‹" at bounding box center [528, 507] width 38 height 38
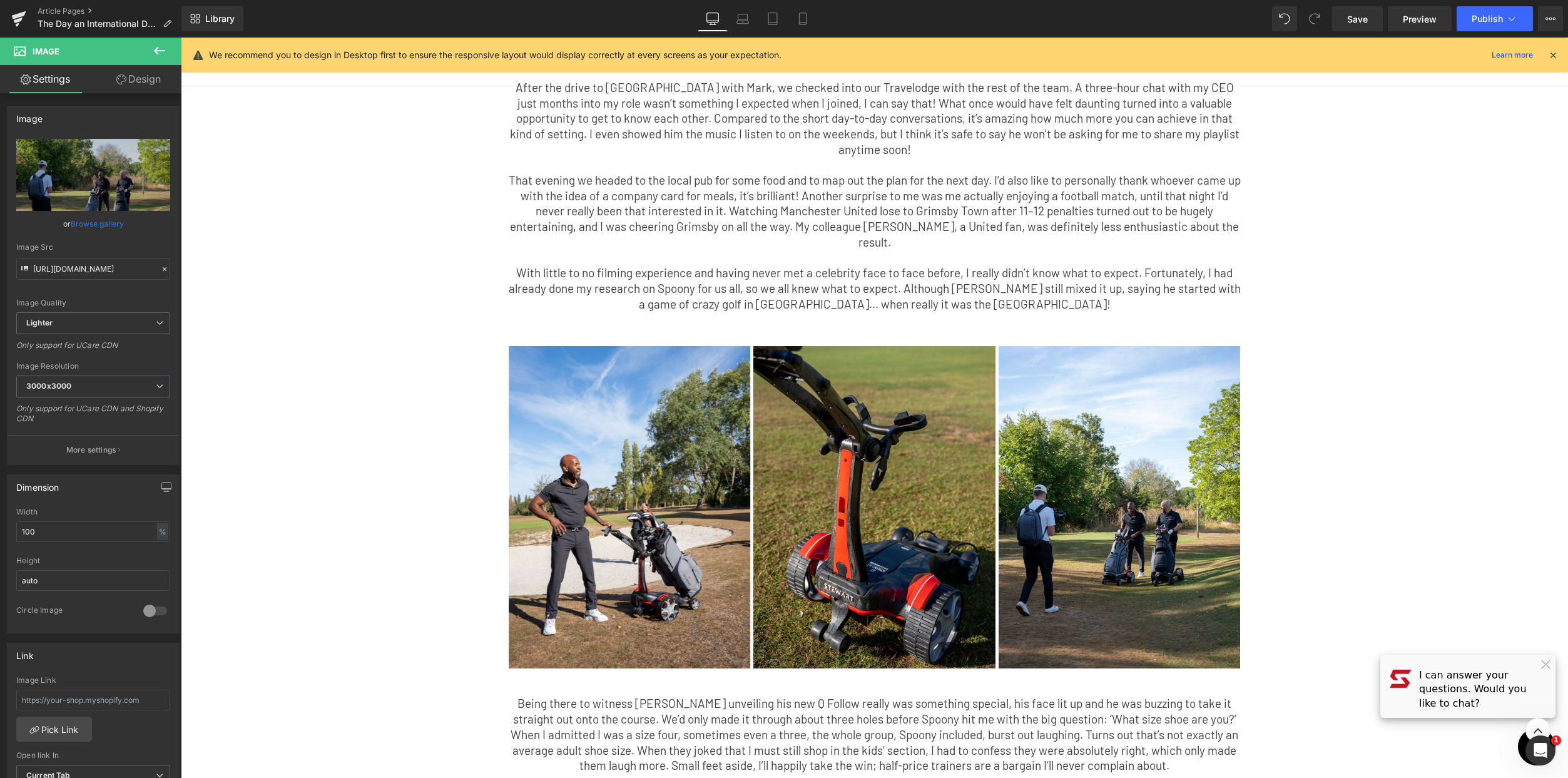
click at [1510, 436] on div "The Day an International DJ Took the Piss Out of My Tiny Shoes. Text Block Afte…" at bounding box center [874, 769] width 1387 height 1801
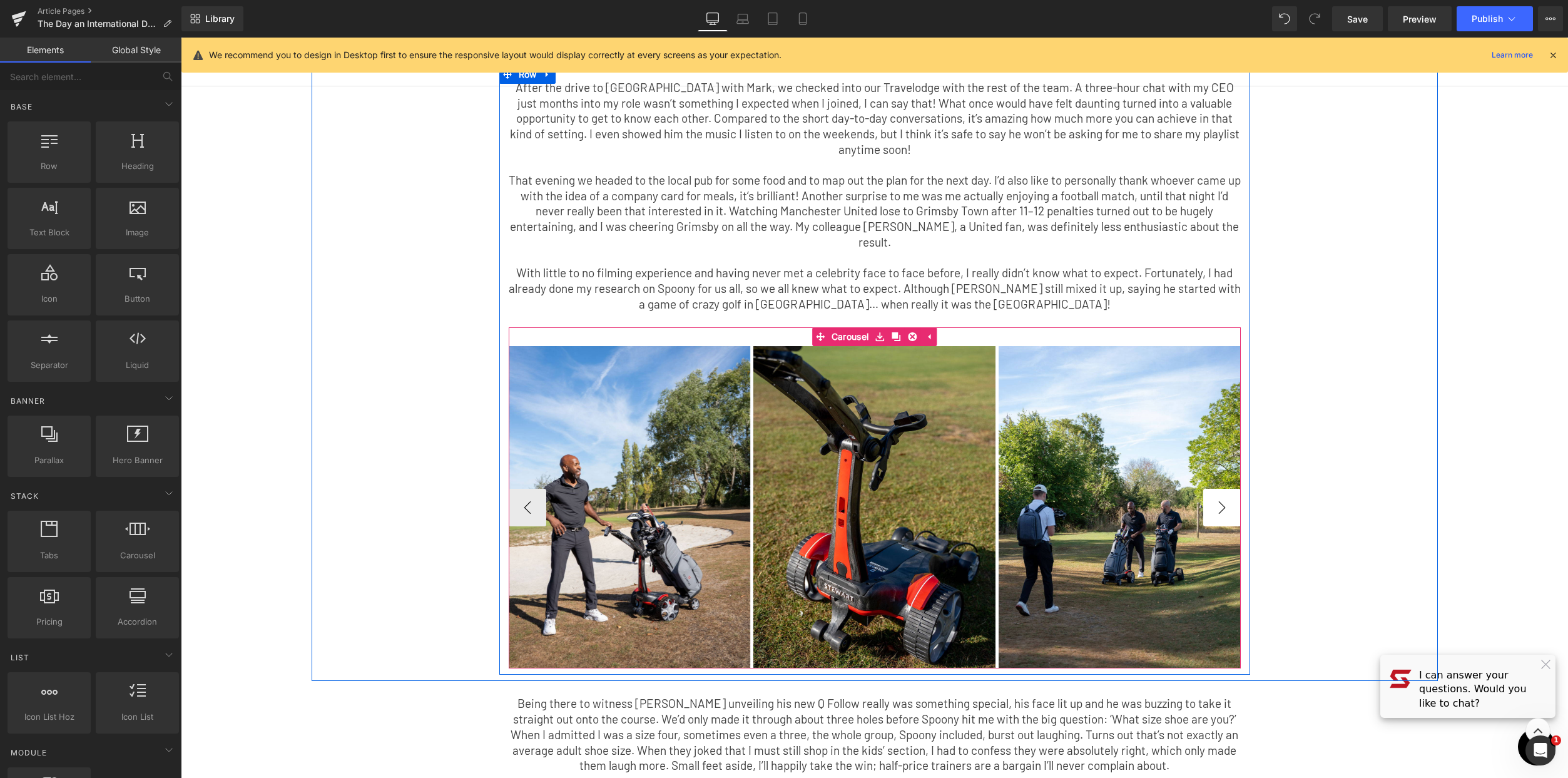
click at [1219, 488] on button "›" at bounding box center [1223, 507] width 38 height 38
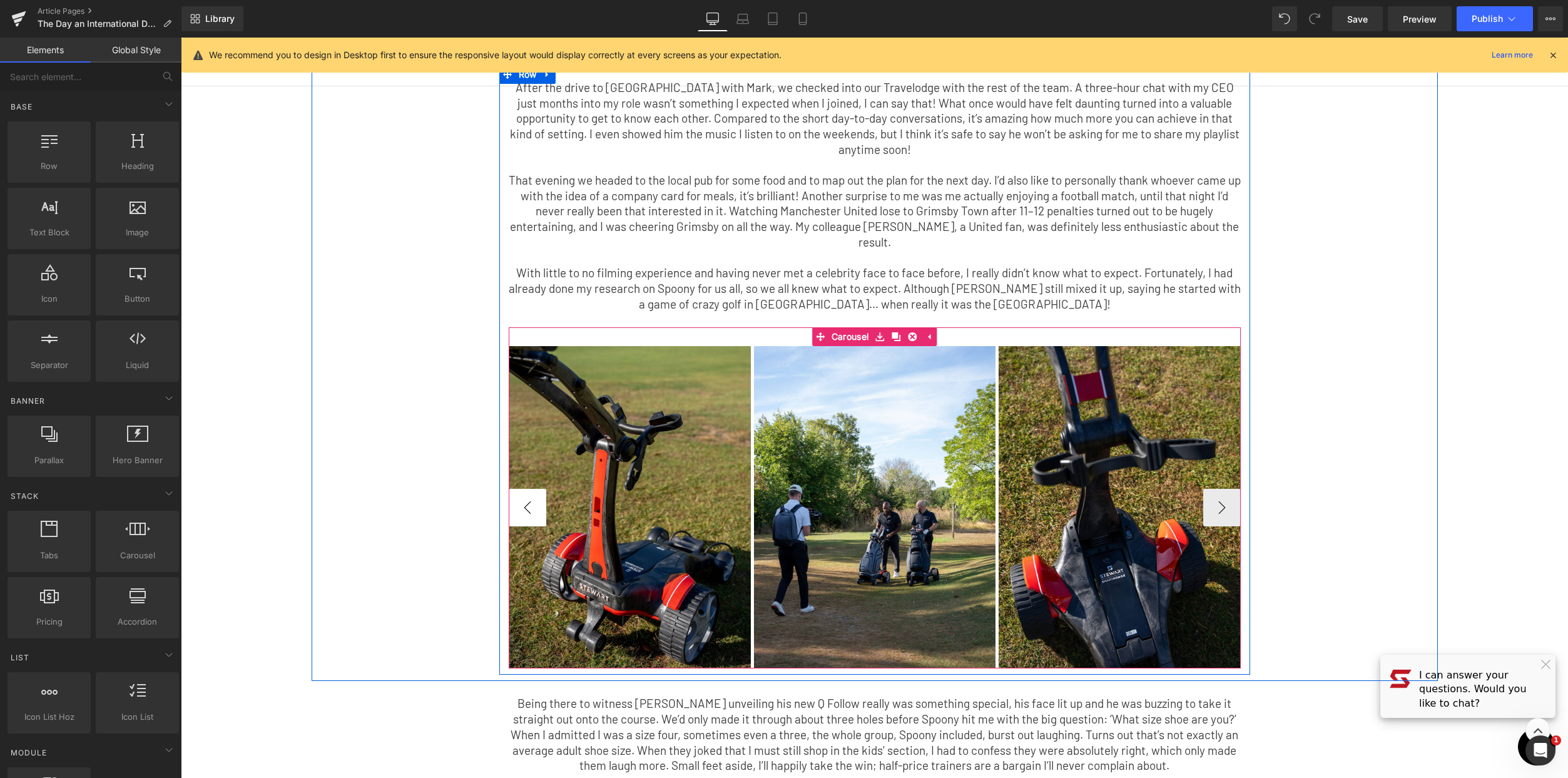
click at [526, 488] on button "‹" at bounding box center [528, 507] width 38 height 38
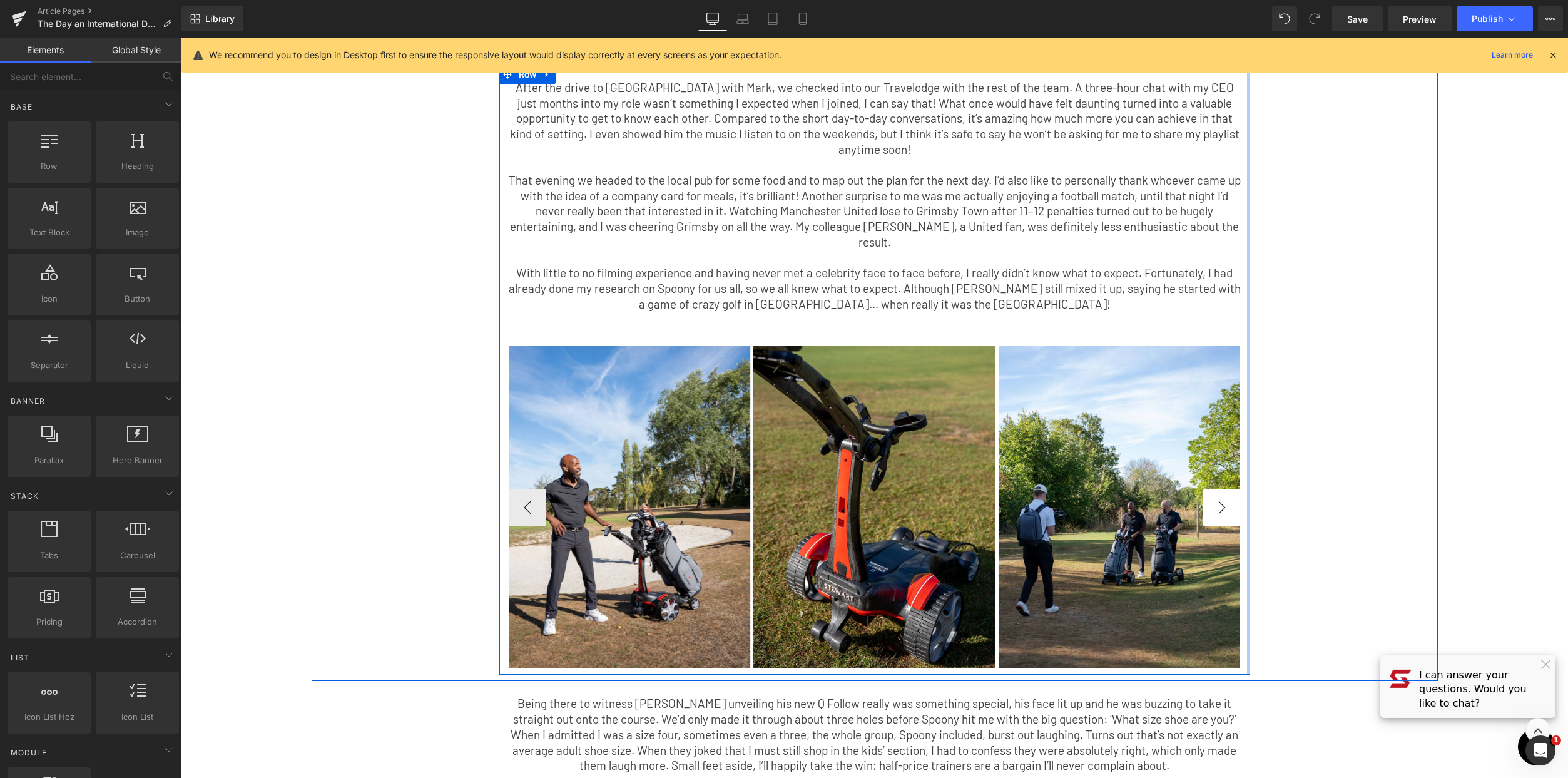
click at [1240, 463] on div "After the drive to Bedfordshire with Mark, we checked into our Travelodge with …" at bounding box center [875, 374] width 751 height 589
click at [1226, 488] on button "›" at bounding box center [1223, 507] width 38 height 38
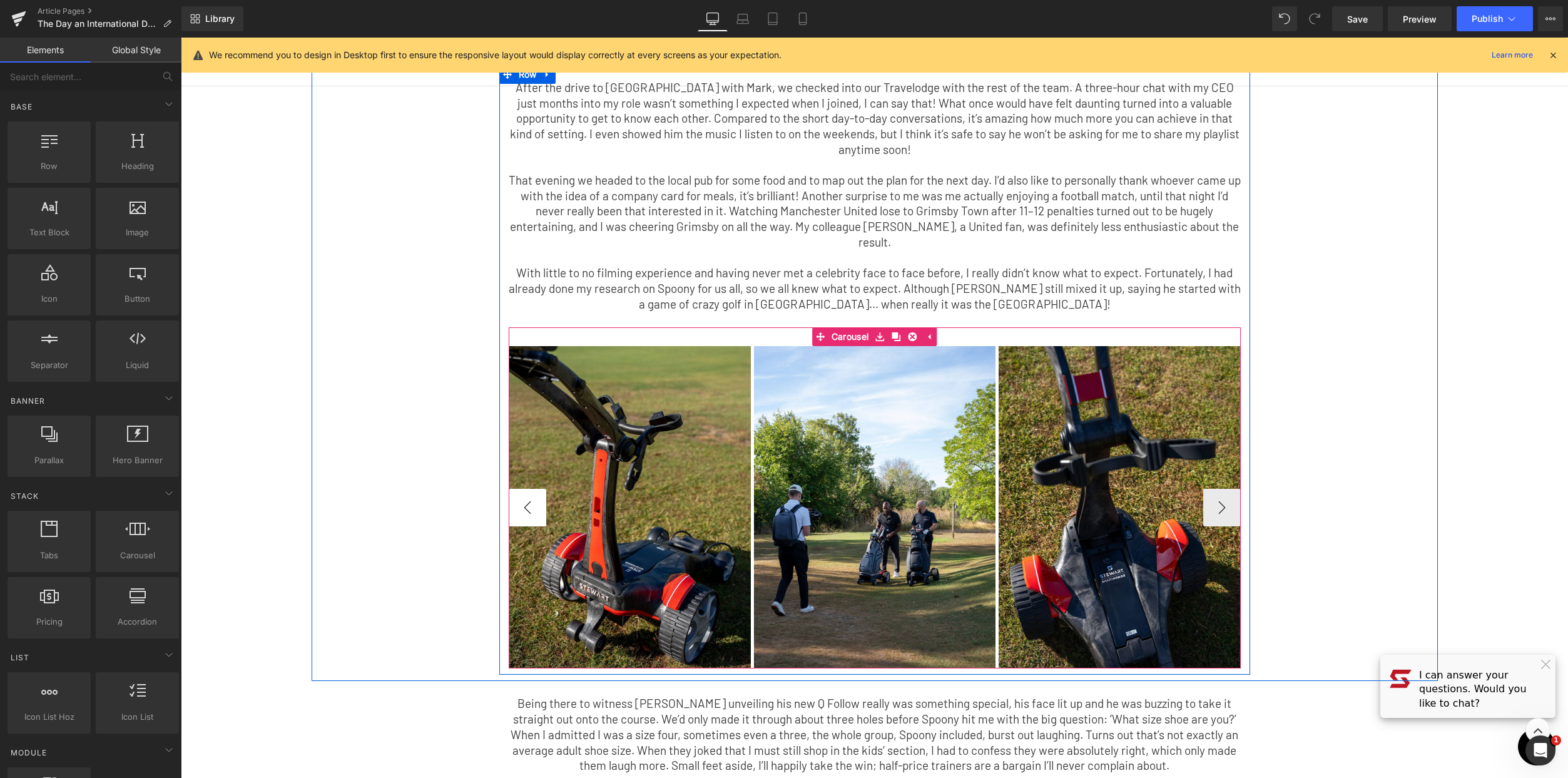
click at [511, 488] on button "‹" at bounding box center [528, 507] width 38 height 38
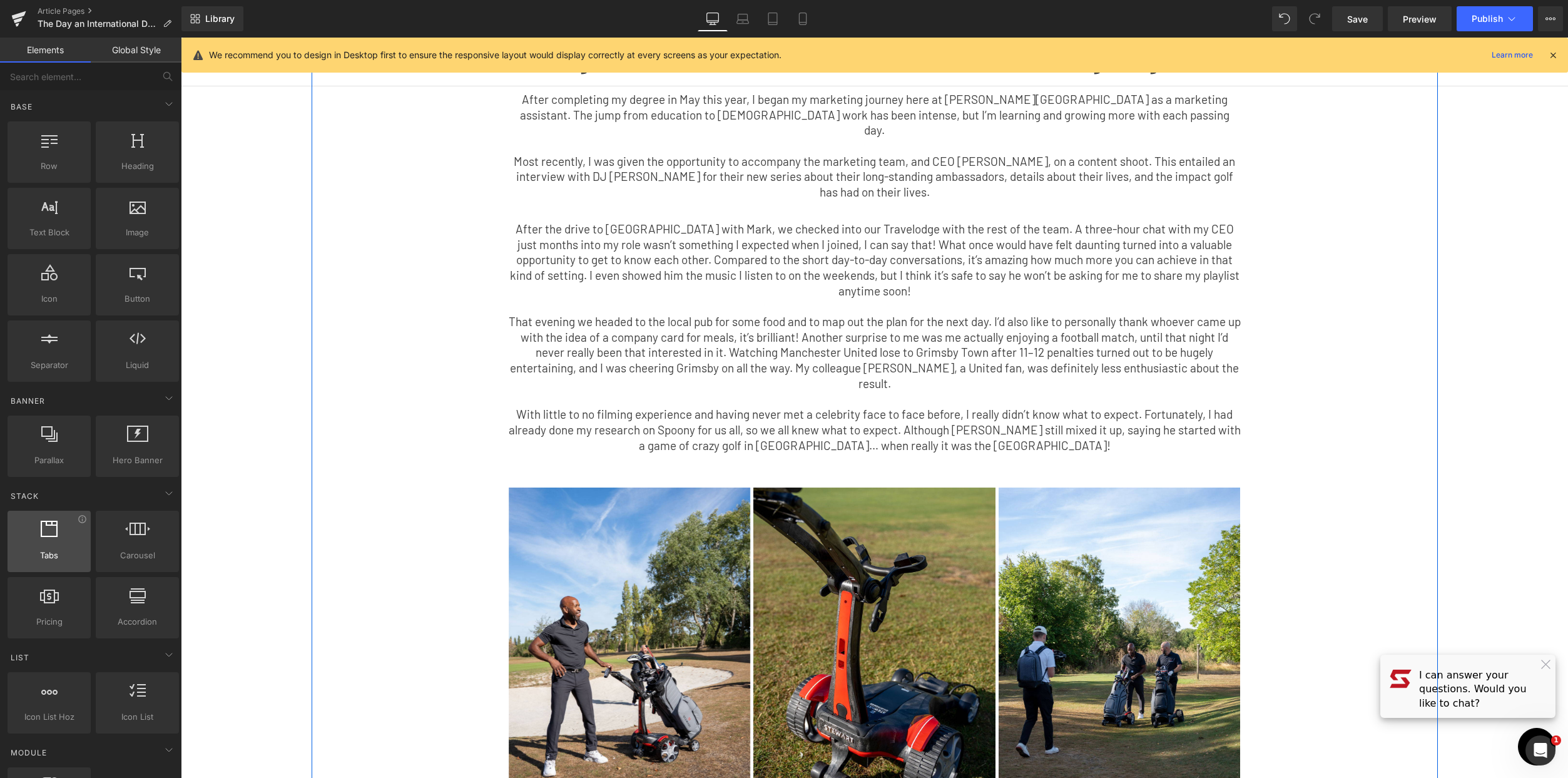
scroll to position [0, 0]
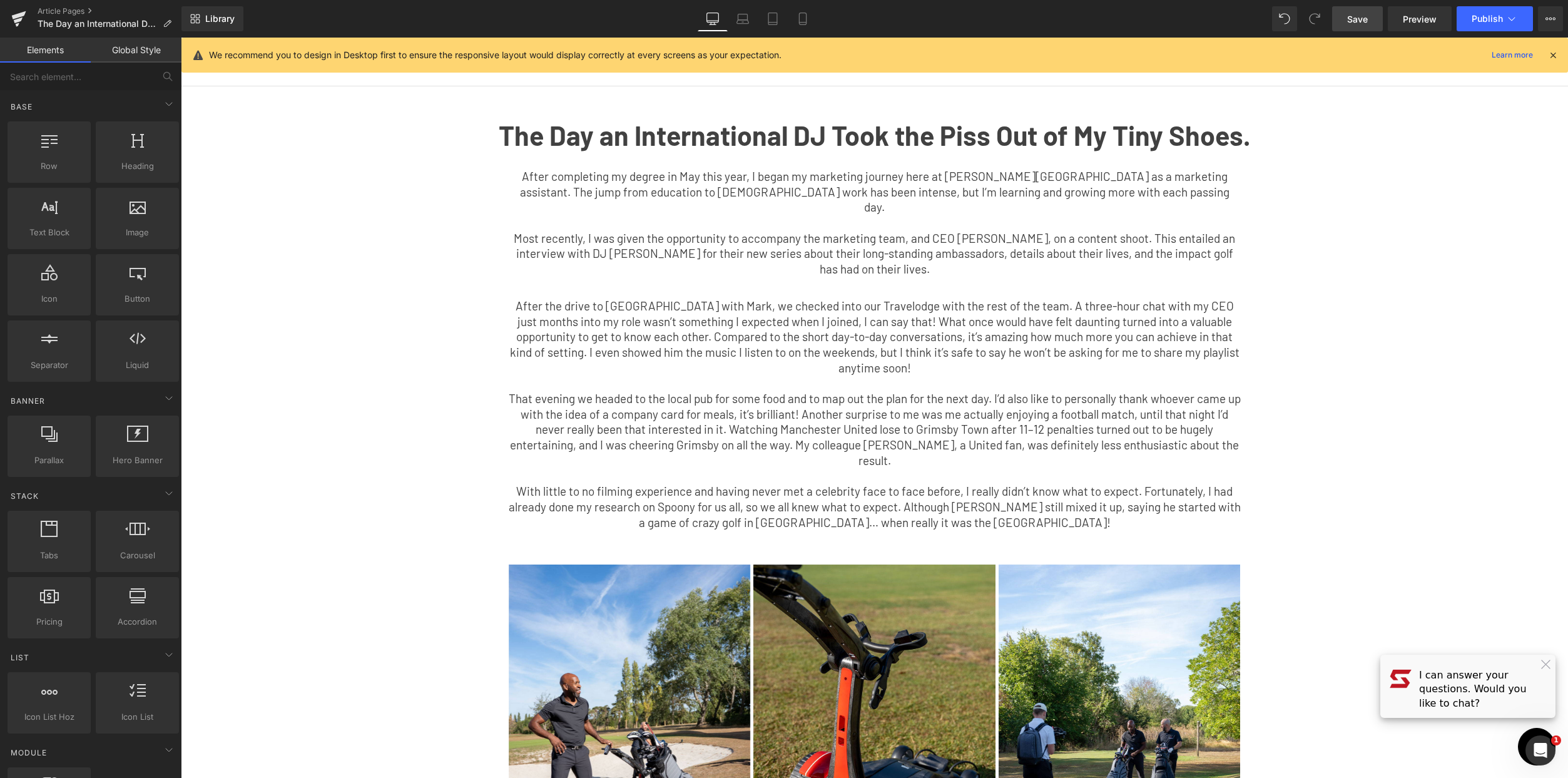
click at [1371, 19] on link "Save" at bounding box center [1358, 19] width 51 height 25
